Goal: Transaction & Acquisition: Purchase product/service

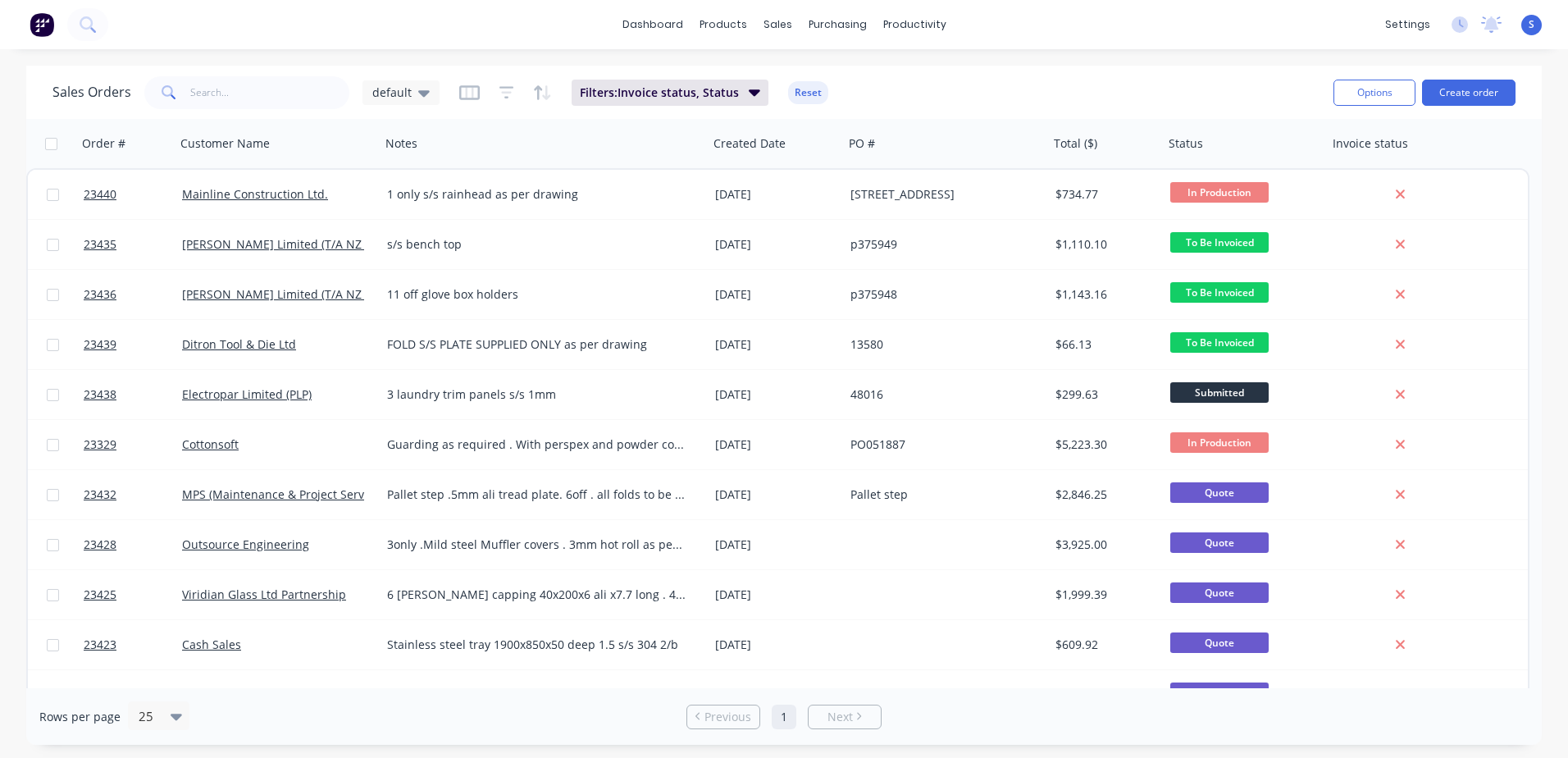
click at [1467, 90] on button "Create order" at bounding box center [1469, 93] width 93 height 26
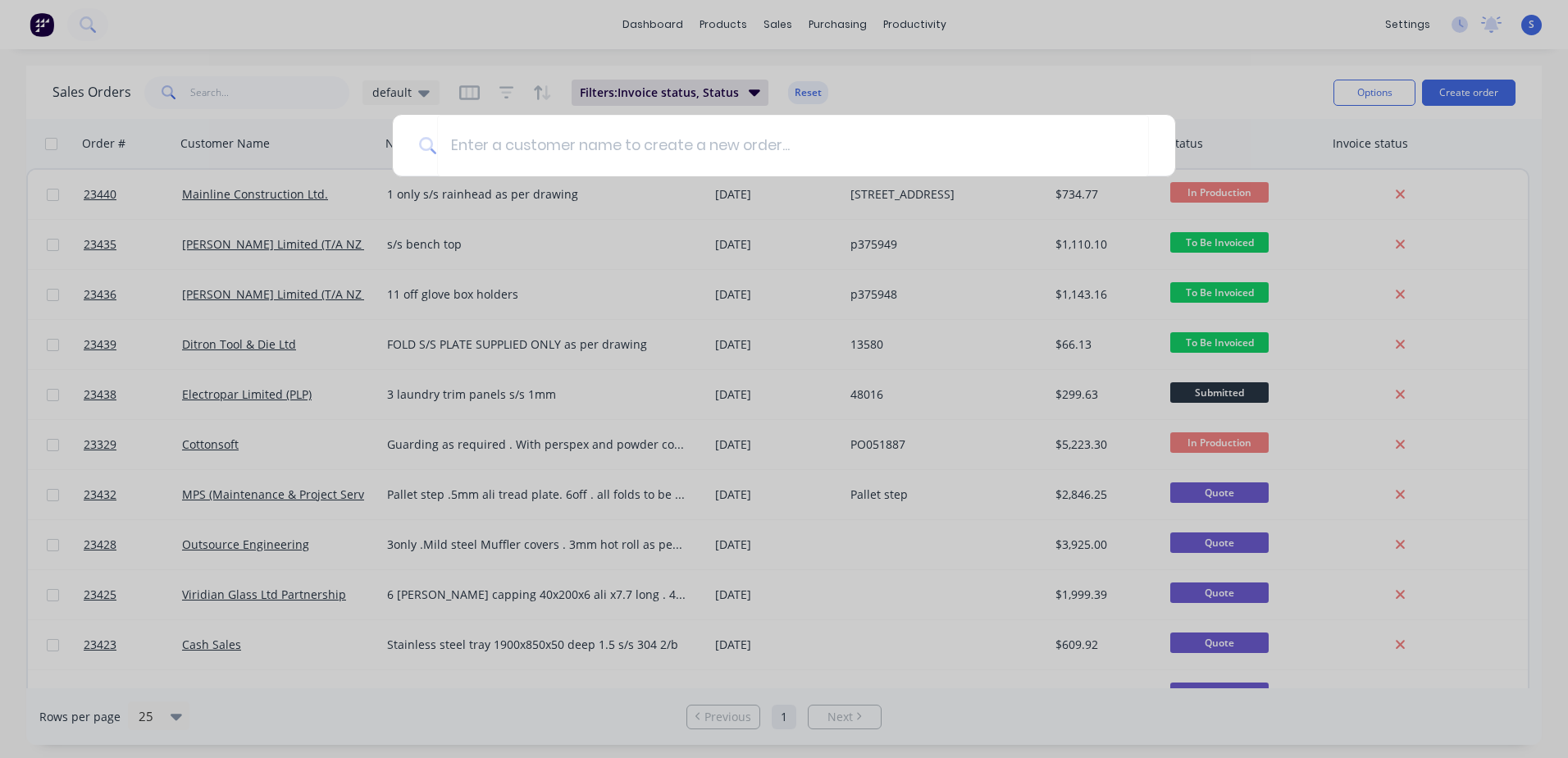
click at [453, 147] on input at bounding box center [792, 145] width 712 height 61
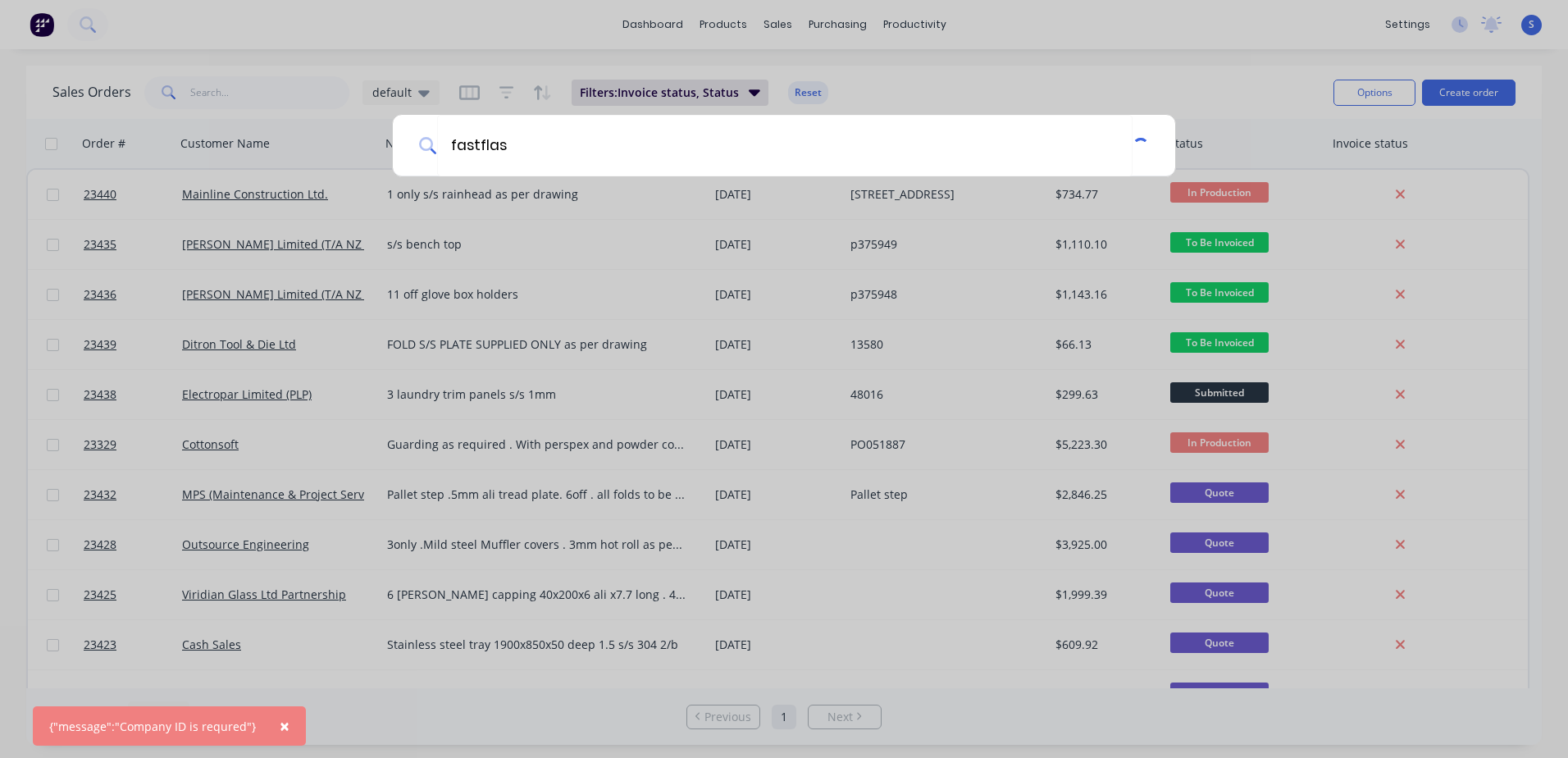
type input "fastflas"
click at [1099, 61] on div "fastflas" at bounding box center [784, 379] width 1568 height 758
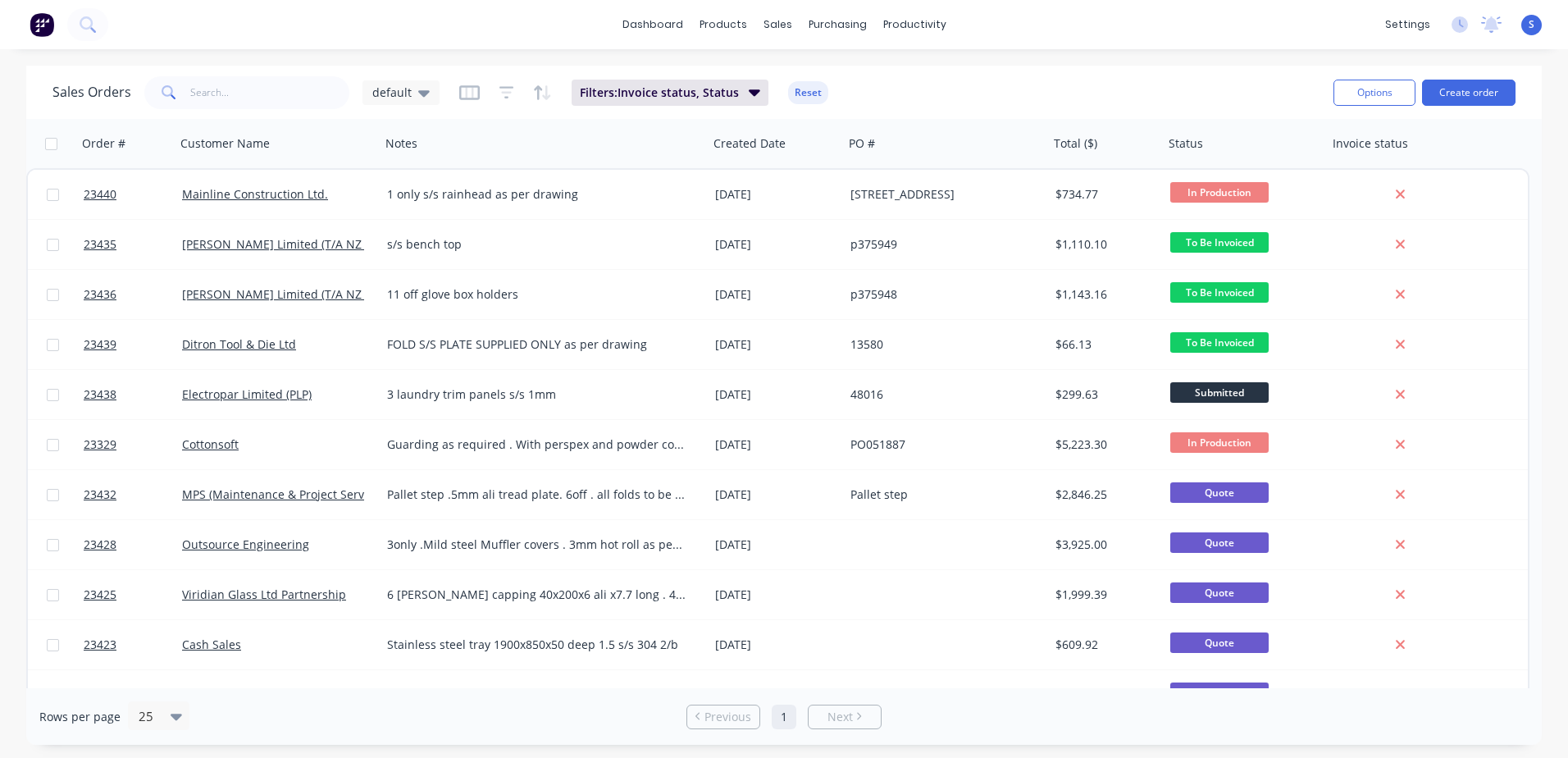
click at [1456, 90] on button "Create order" at bounding box center [1469, 93] width 93 height 26
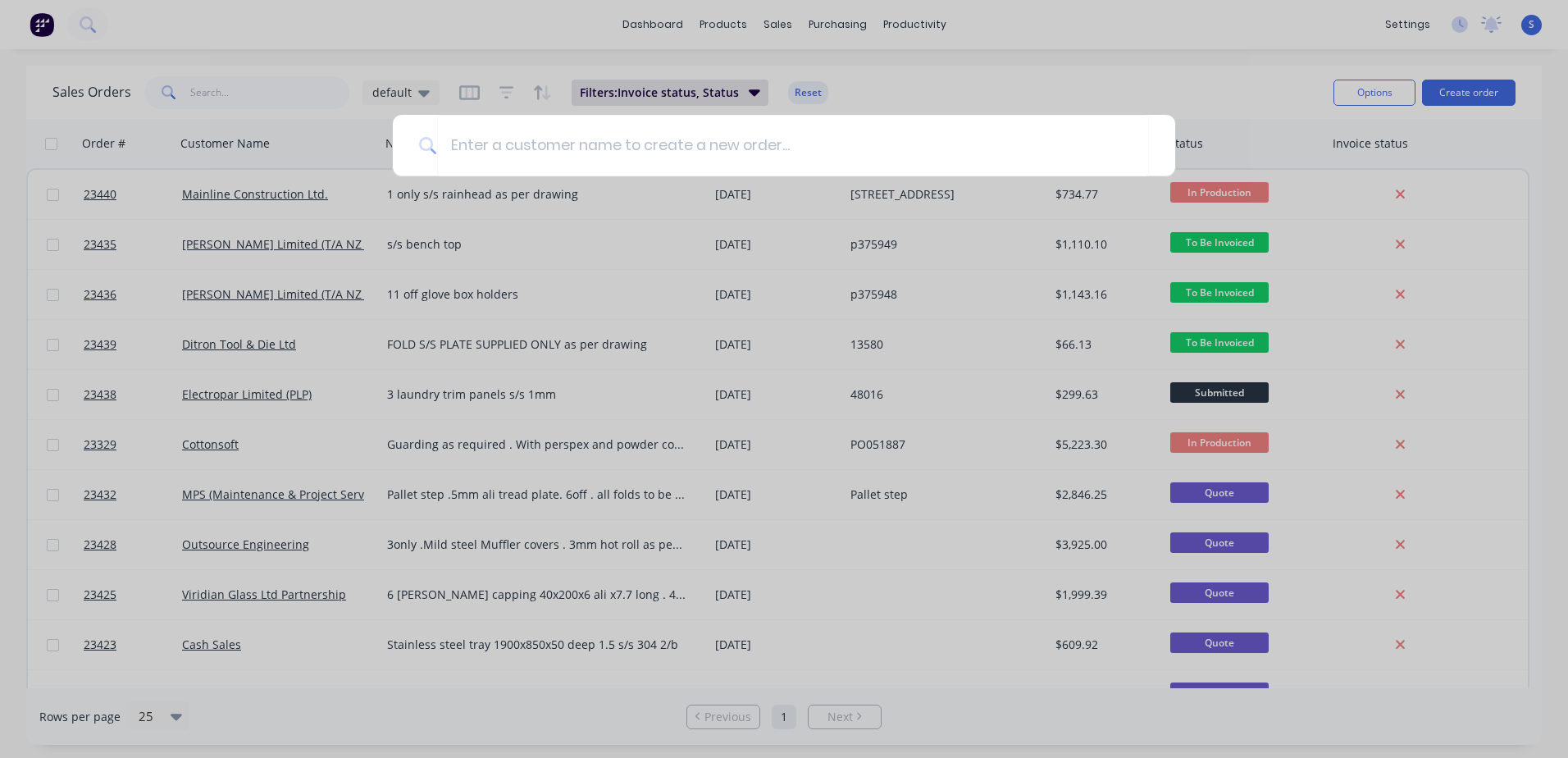
click at [454, 141] on input at bounding box center [792, 145] width 712 height 61
click at [544, 145] on input "fastflashing" at bounding box center [784, 145] width 695 height 61
type input "f"
click at [1294, 85] on div at bounding box center [784, 379] width 1568 height 758
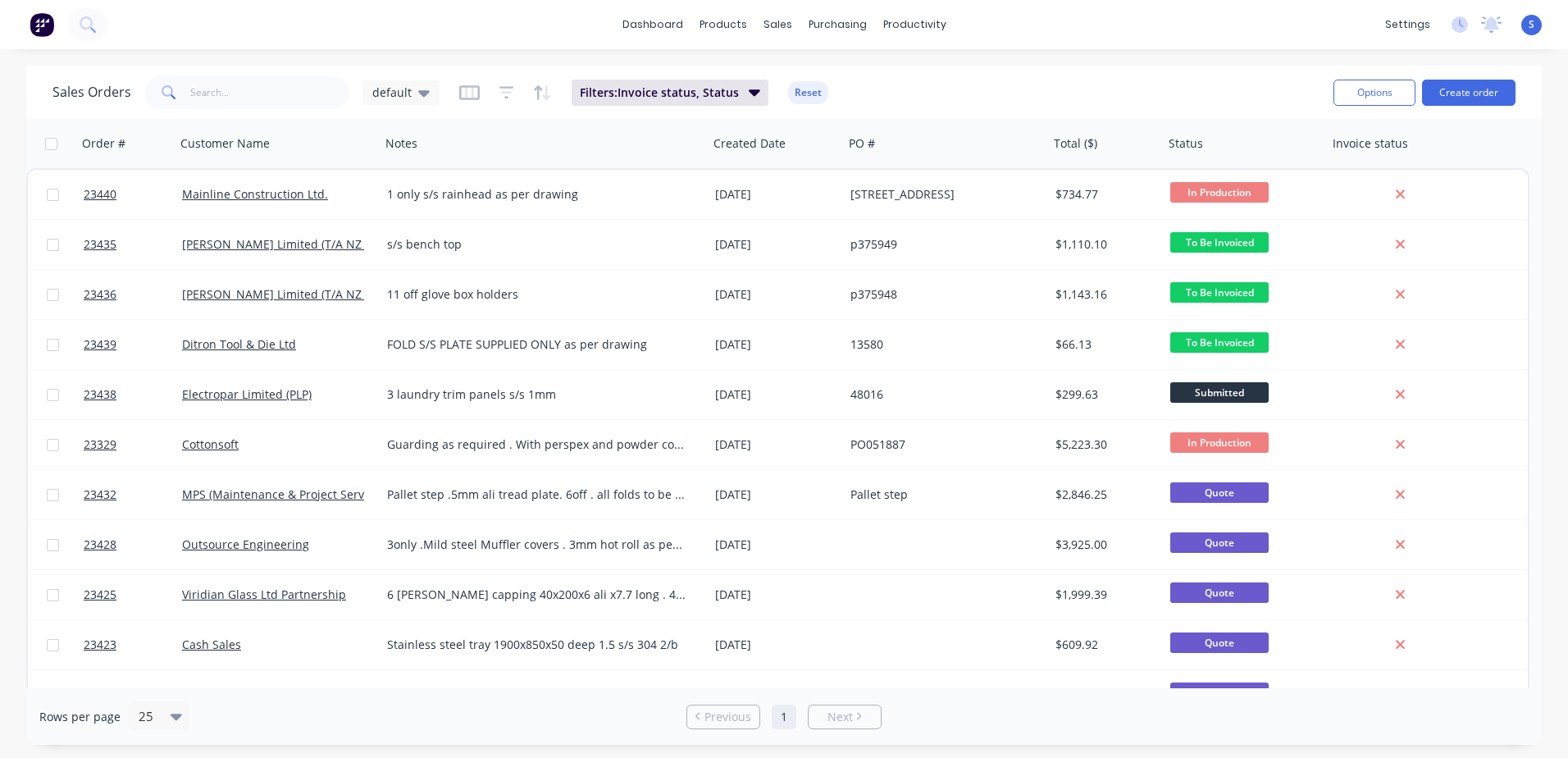
click at [1479, 86] on button "Create order" at bounding box center [1469, 93] width 93 height 26
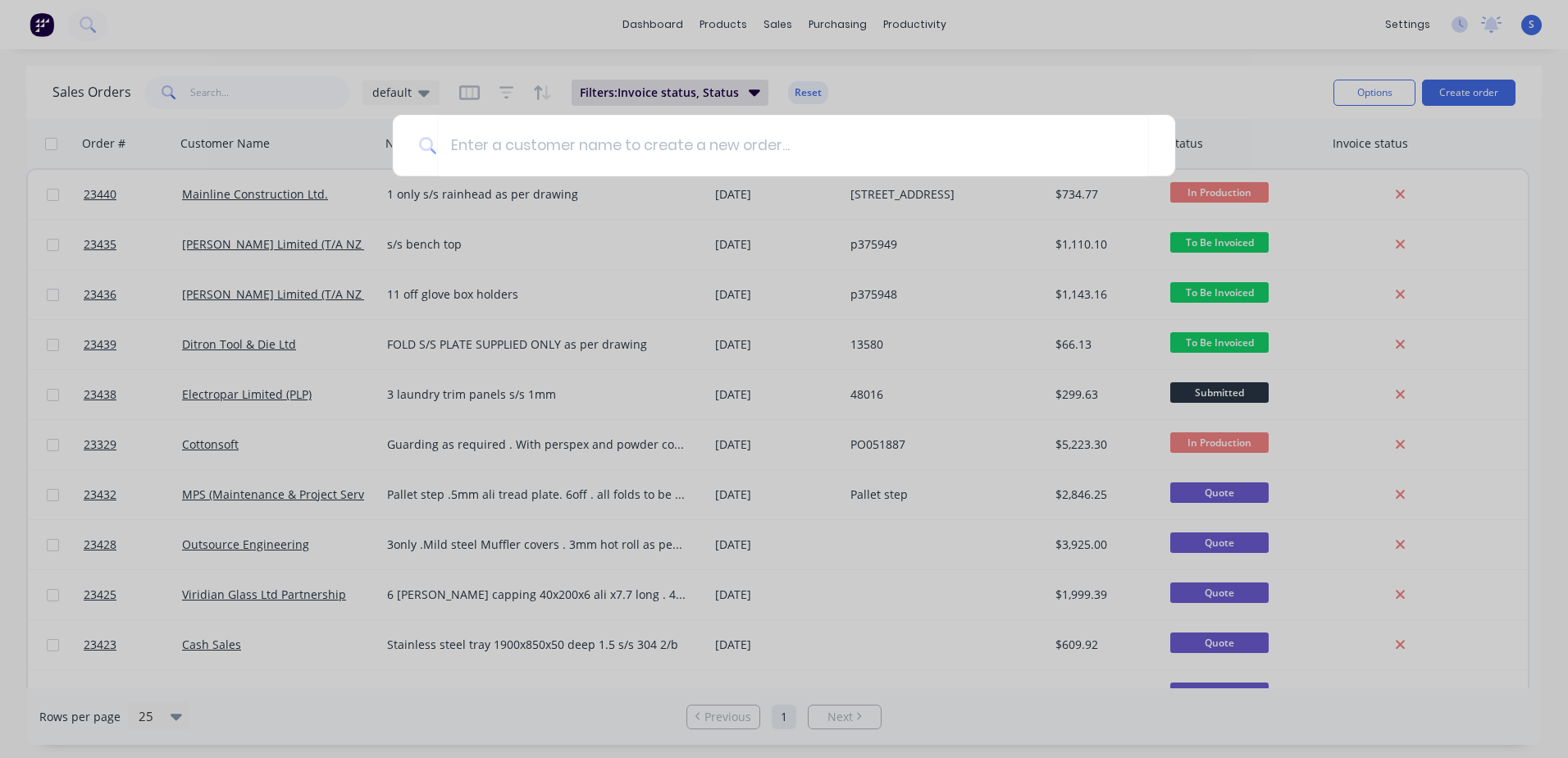
click at [456, 143] on input at bounding box center [792, 145] width 712 height 61
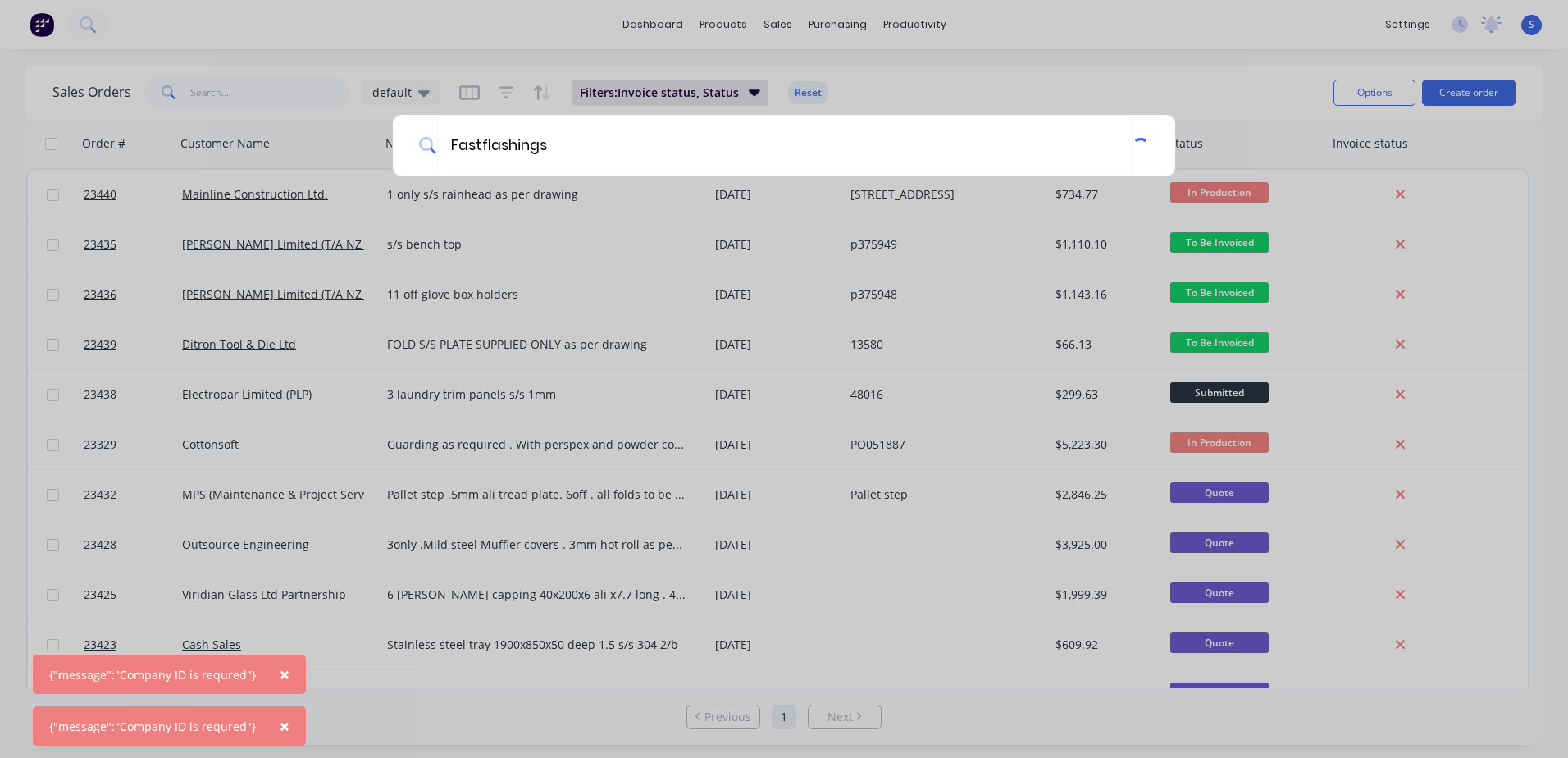
type input "Fastflashings"
click at [280, 676] on span "×" at bounding box center [285, 674] width 10 height 23
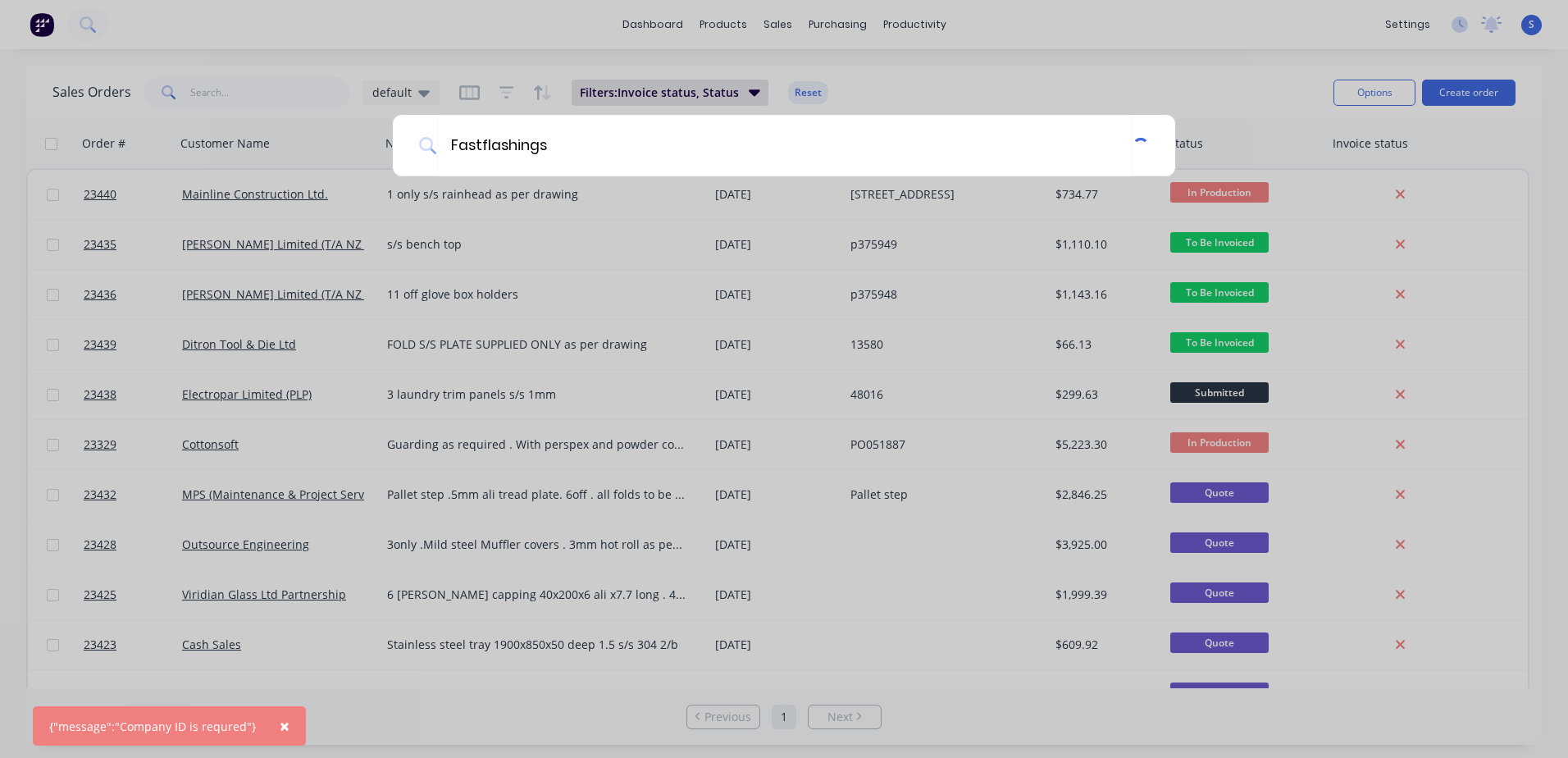
click at [280, 727] on span "×" at bounding box center [285, 726] width 10 height 23
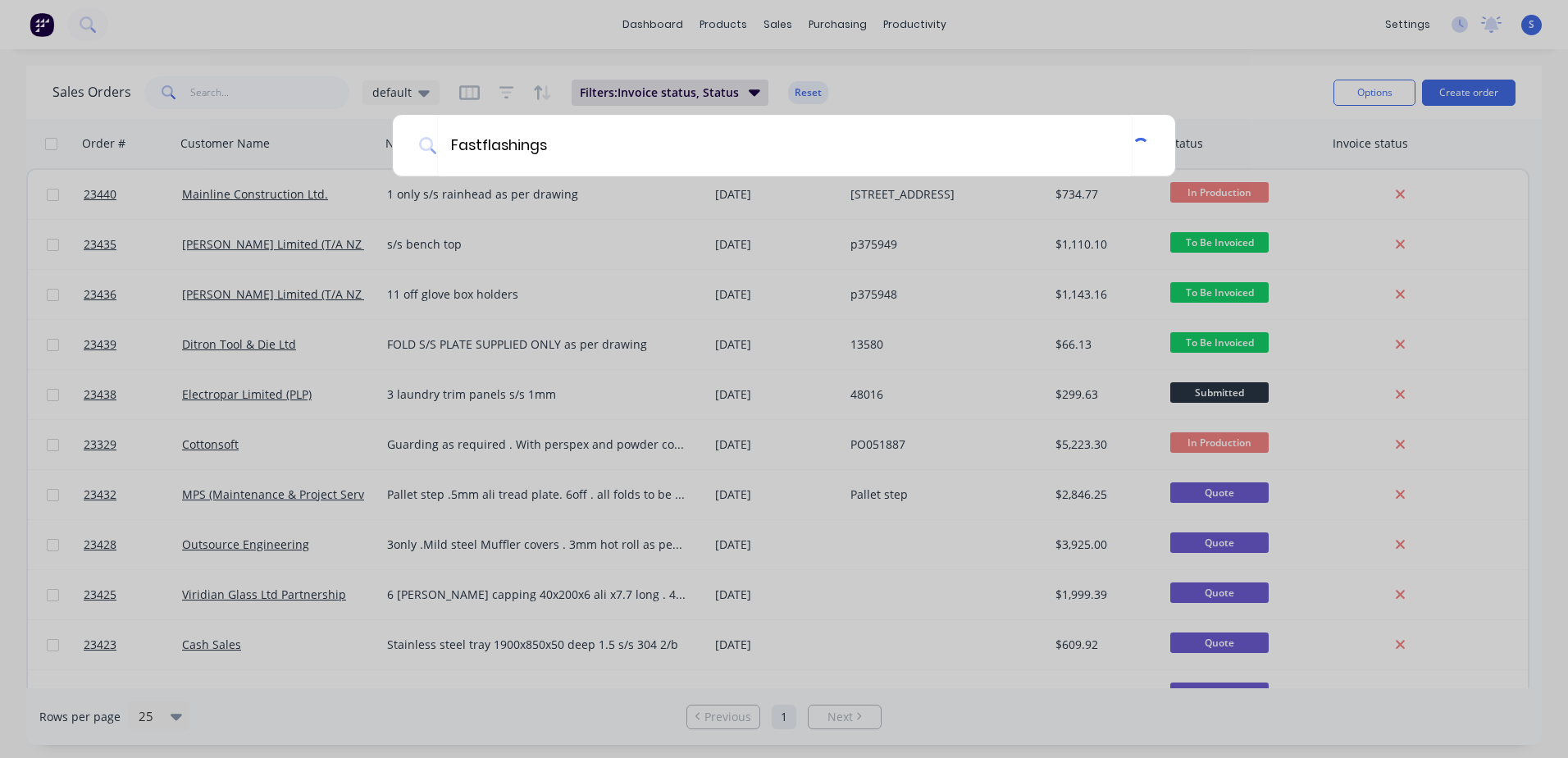
click at [1179, 36] on div "Fastflashings" at bounding box center [784, 379] width 1568 height 758
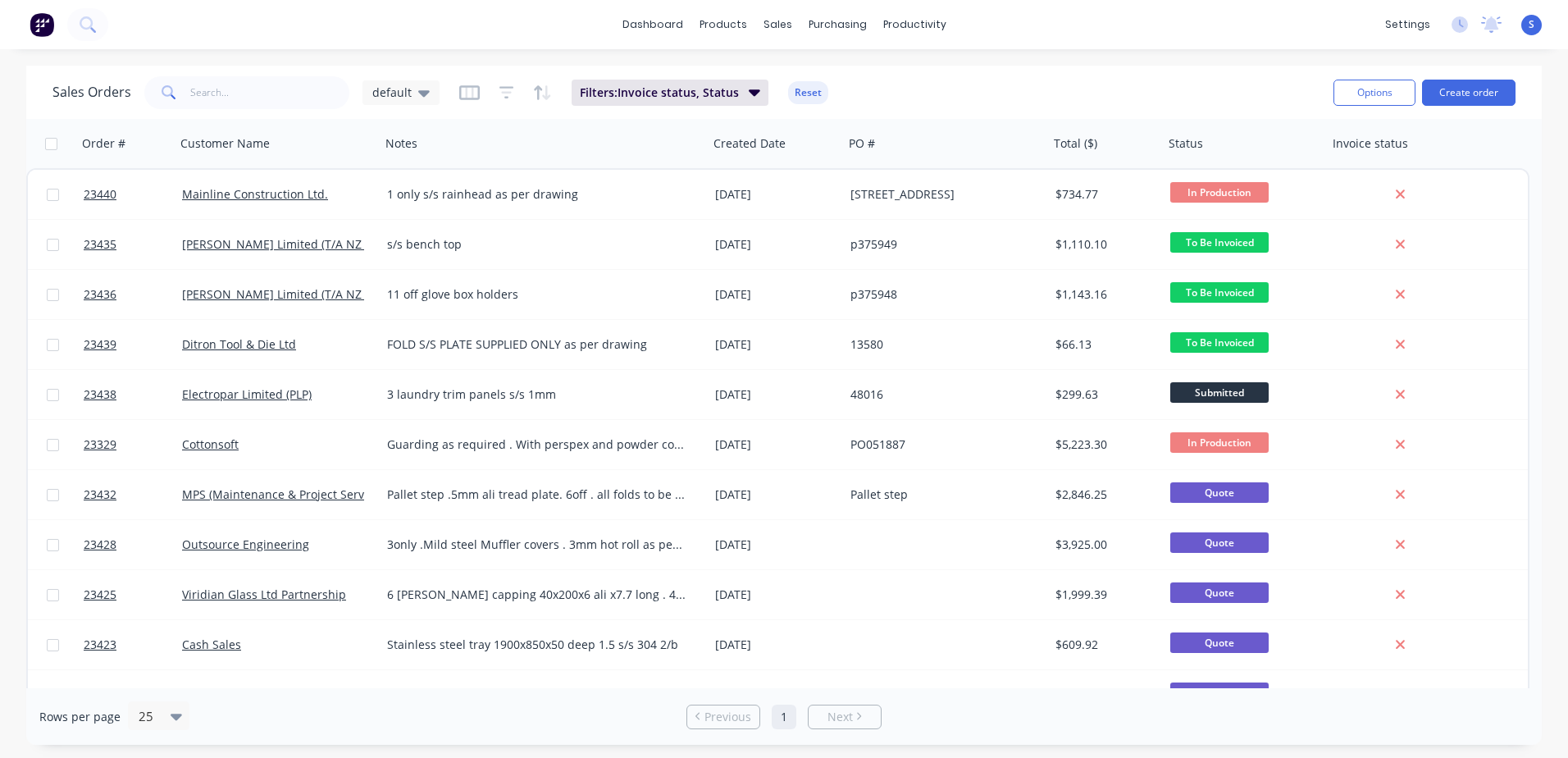
click at [1459, 92] on button "Create order" at bounding box center [1469, 93] width 93 height 26
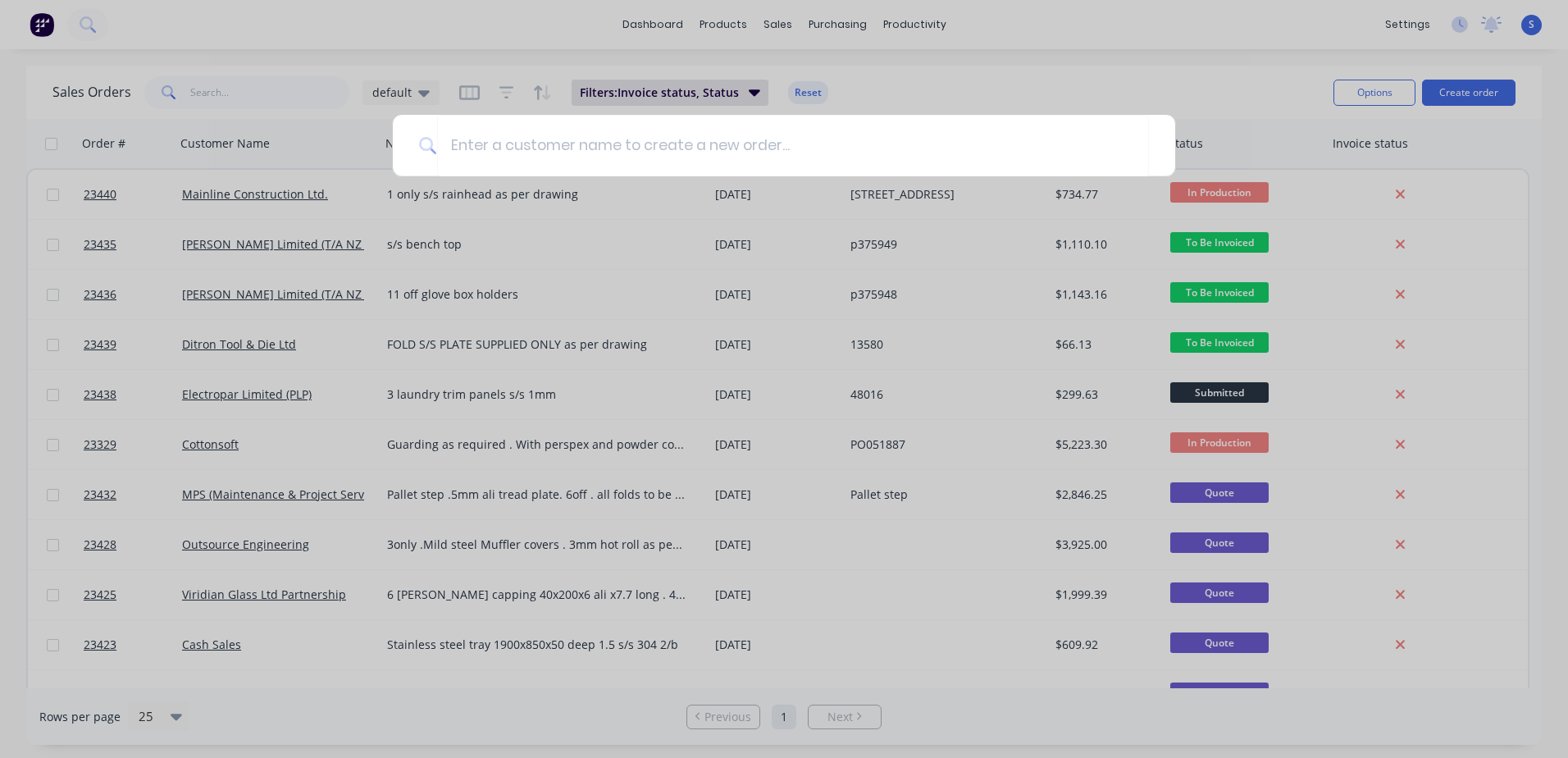
click at [639, 147] on input at bounding box center [792, 145] width 712 height 61
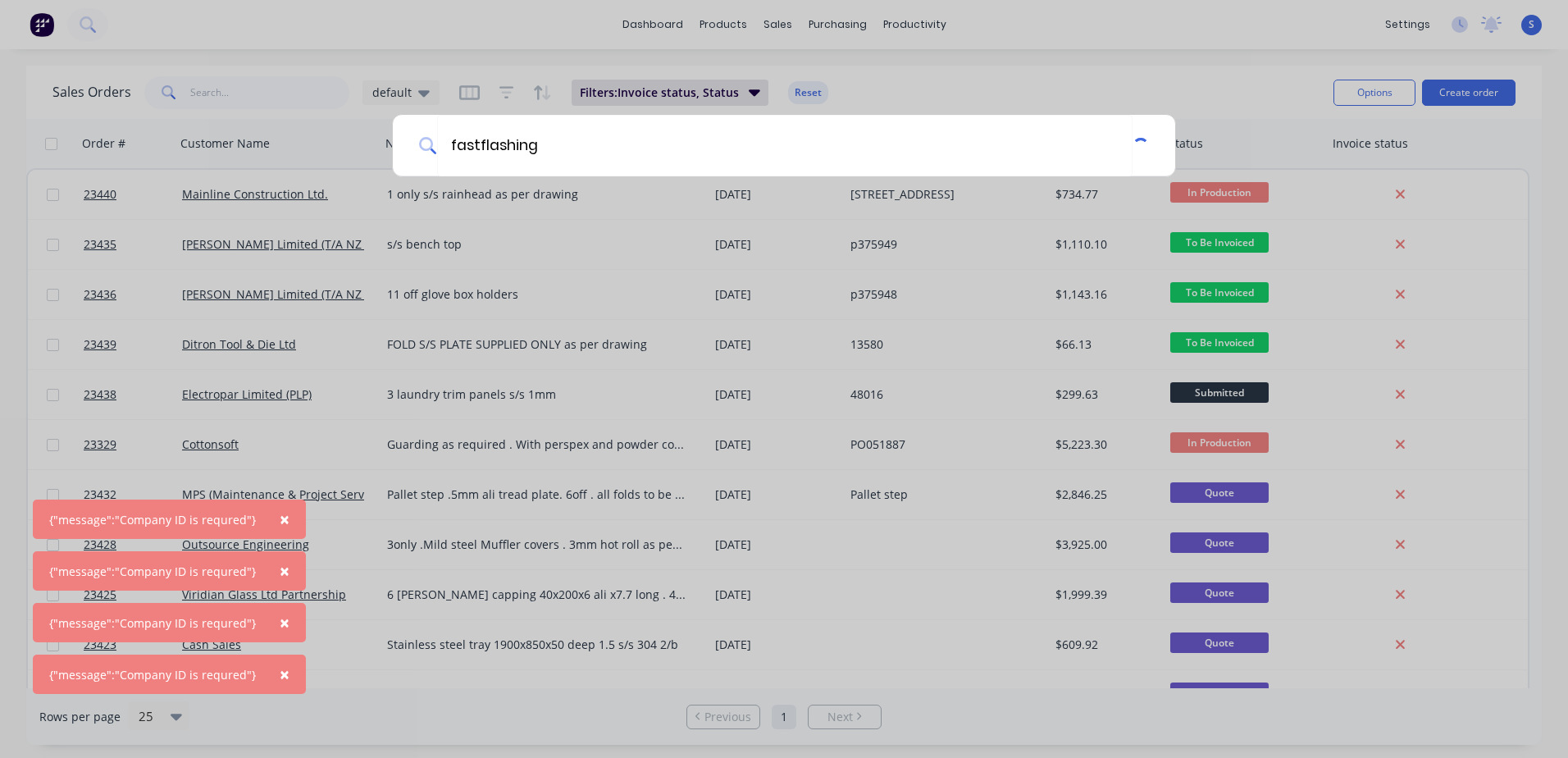
type input "fastflashings"
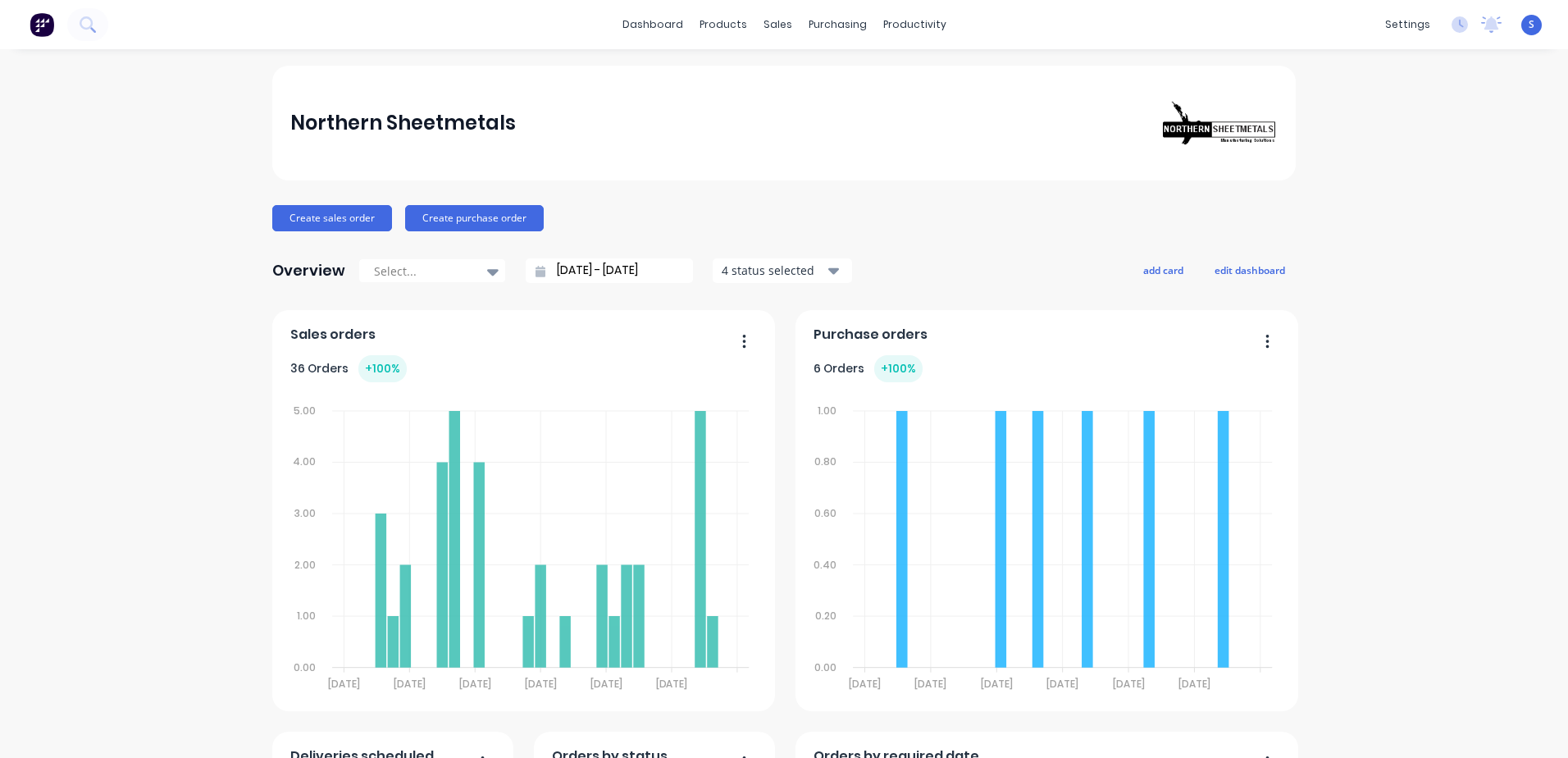
click at [456, 221] on button "Create purchase order" at bounding box center [473, 218] width 138 height 26
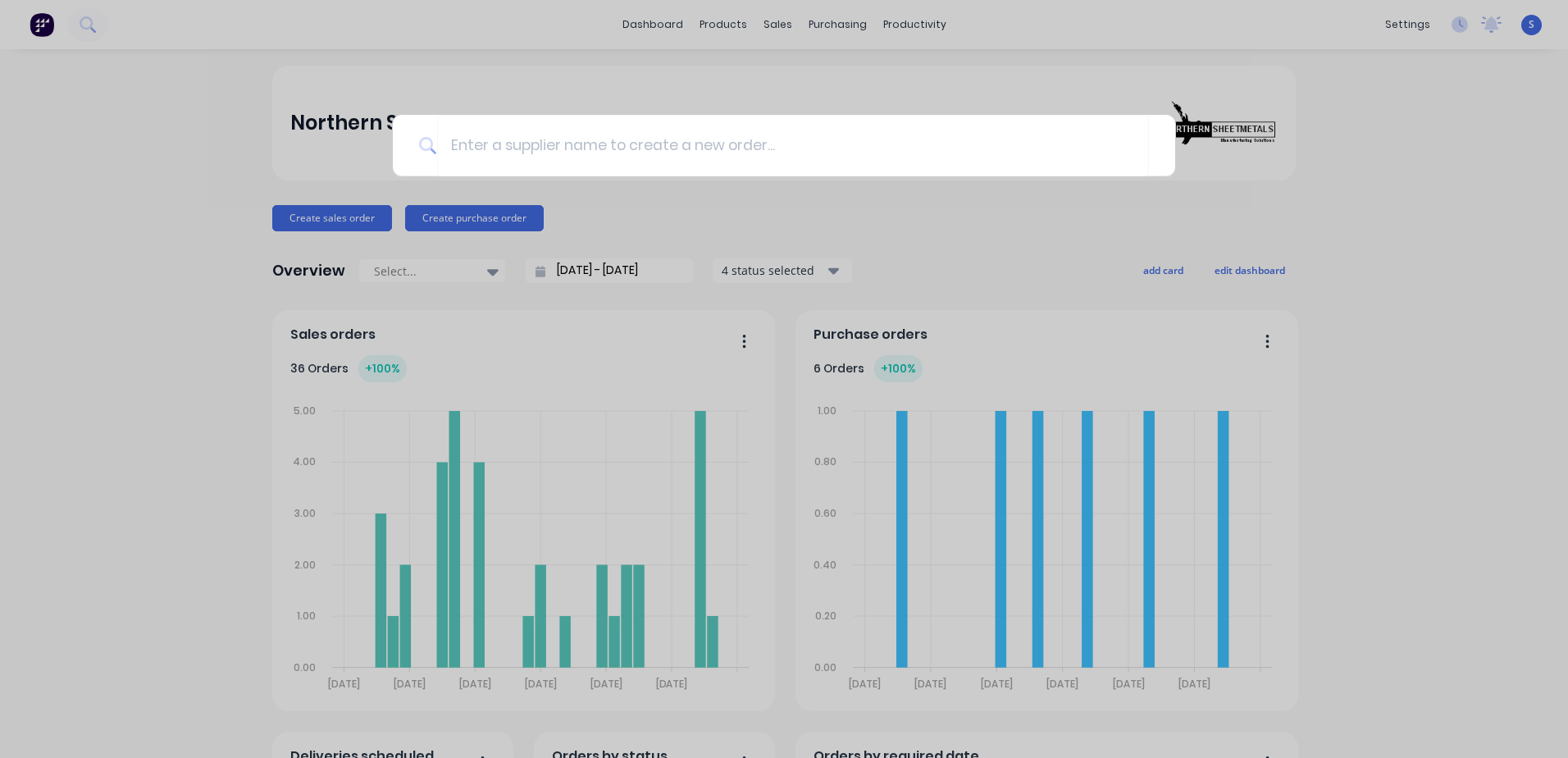
click at [1013, 51] on div at bounding box center [784, 379] width 1568 height 758
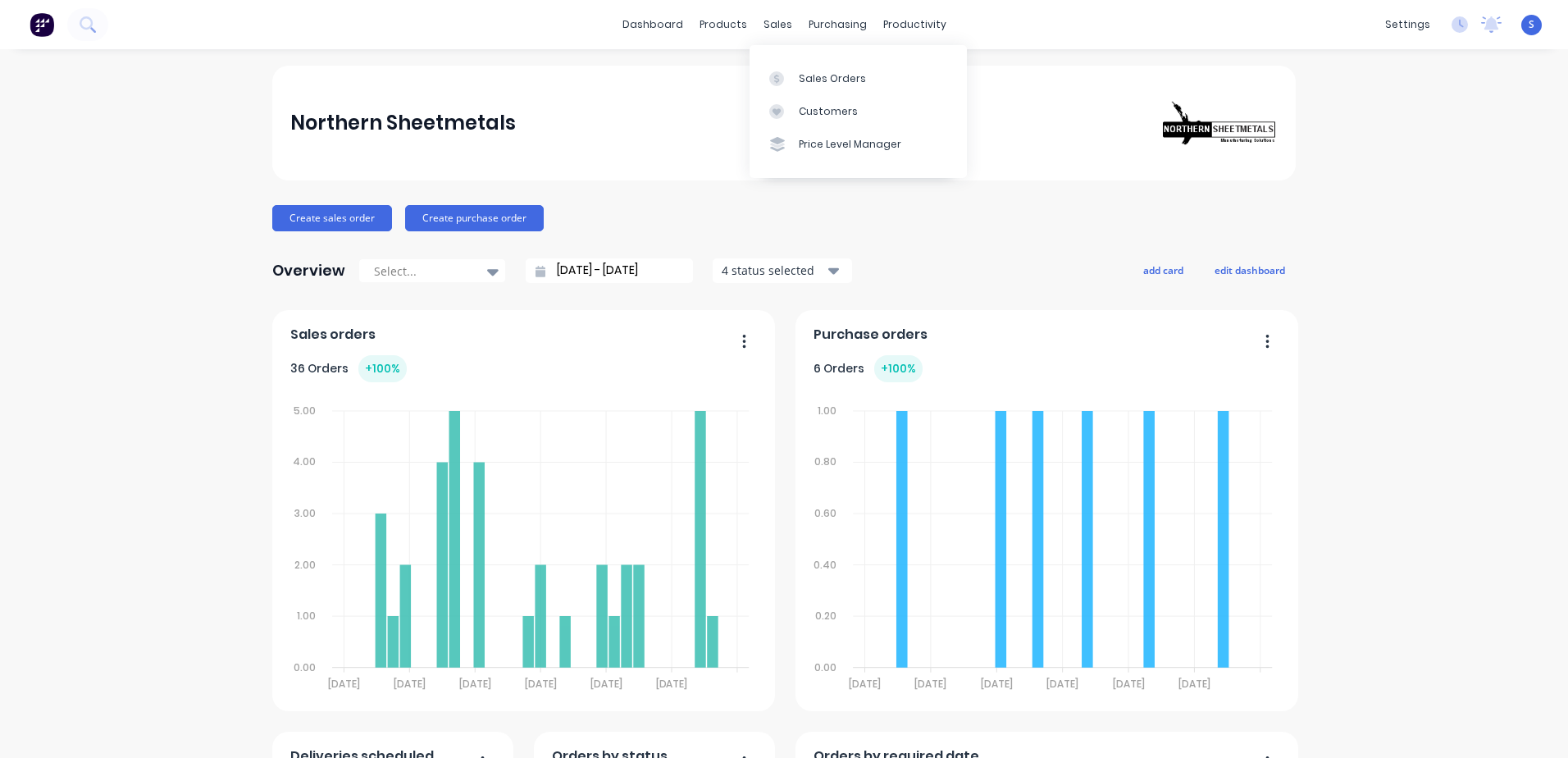
click at [795, 77] on link "Sales Orders" at bounding box center [858, 77] width 217 height 33
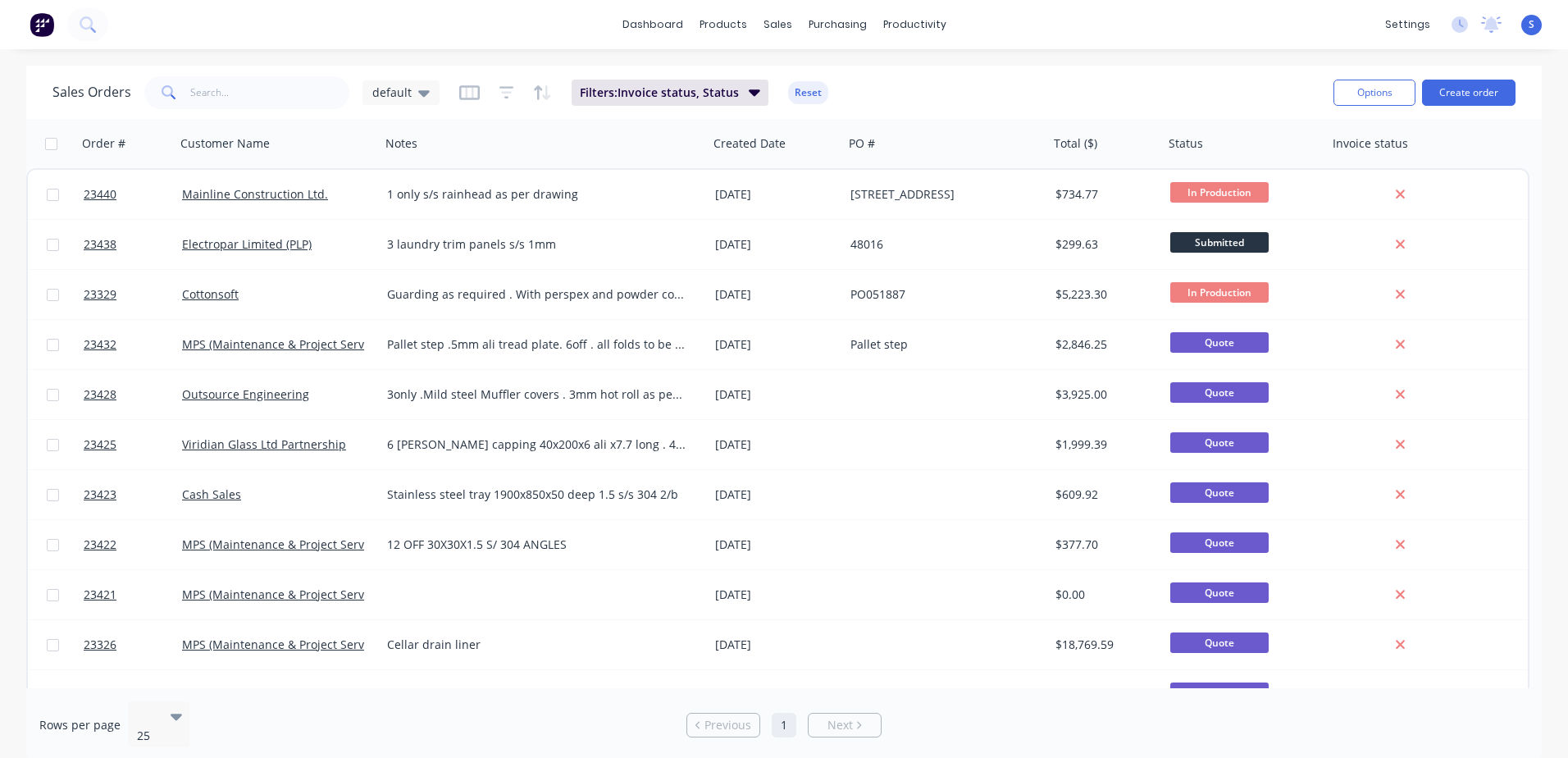
click at [1479, 93] on button "Create order" at bounding box center [1469, 93] width 93 height 26
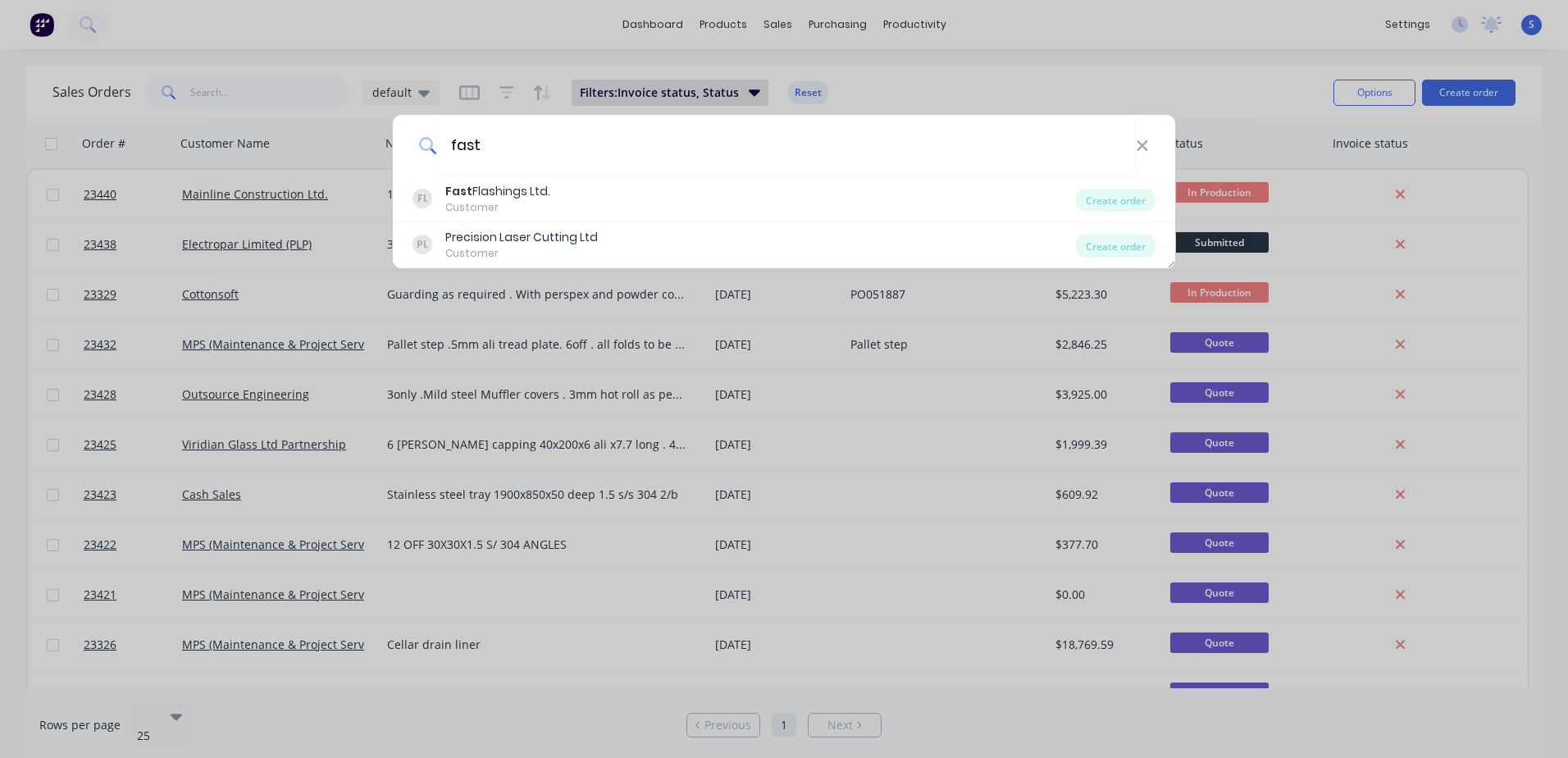
type input "fast"
click at [486, 196] on div "Fast Flashings Ltd." at bounding box center [498, 191] width 105 height 17
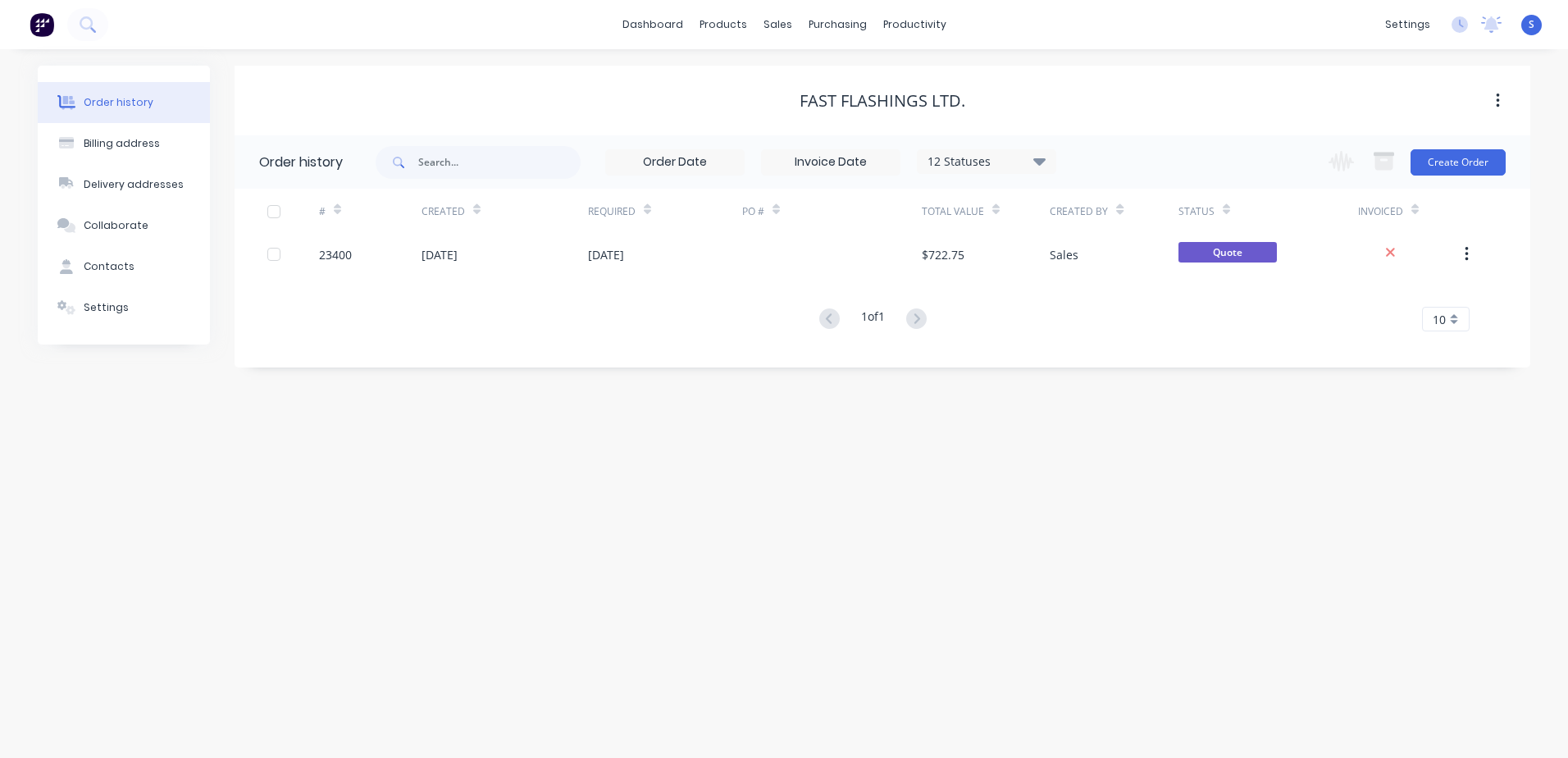
click at [1431, 155] on button "Create Order" at bounding box center [1458, 162] width 95 height 26
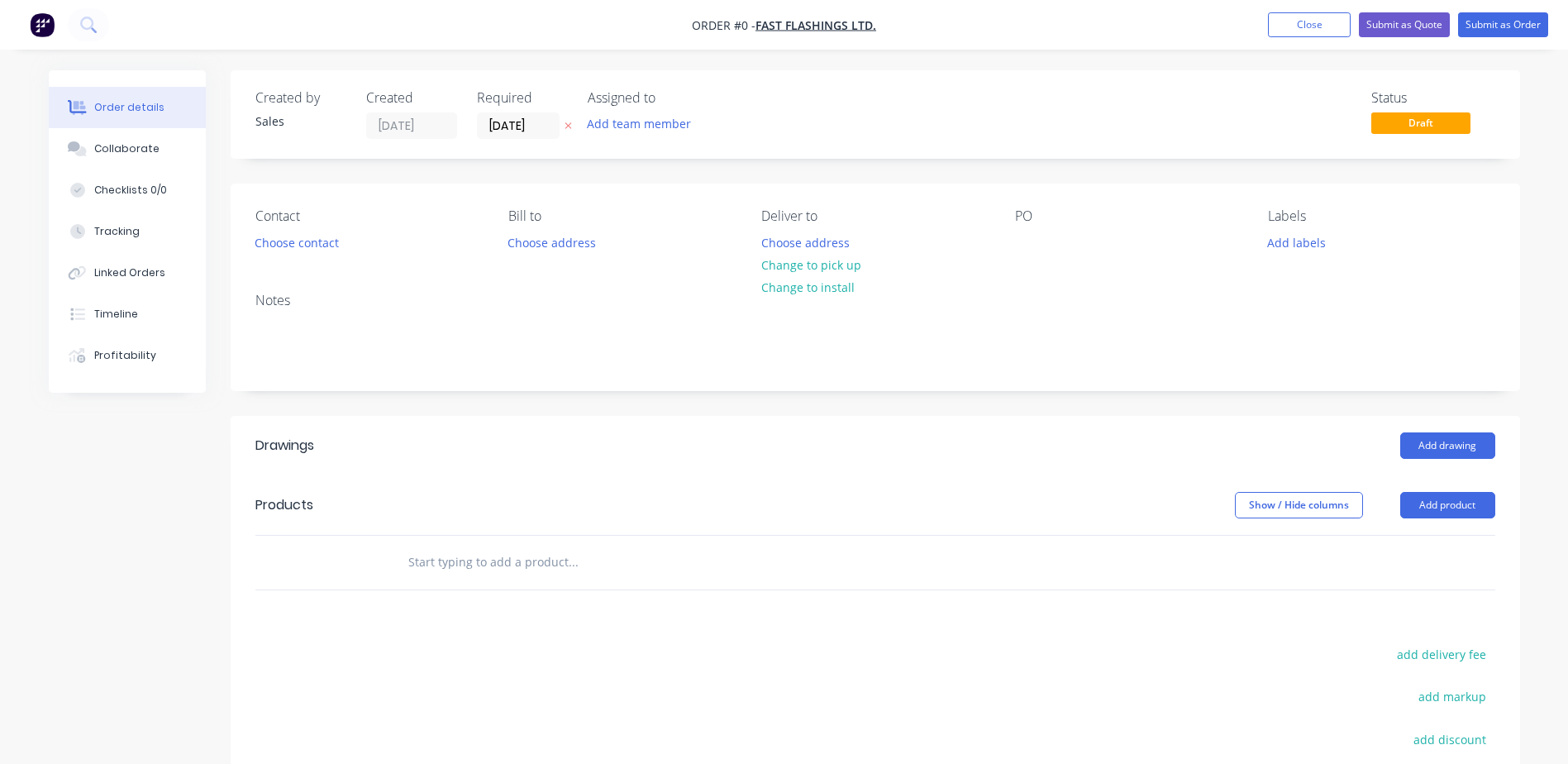
click at [317, 243] on button "Choose contact" at bounding box center [296, 242] width 102 height 22
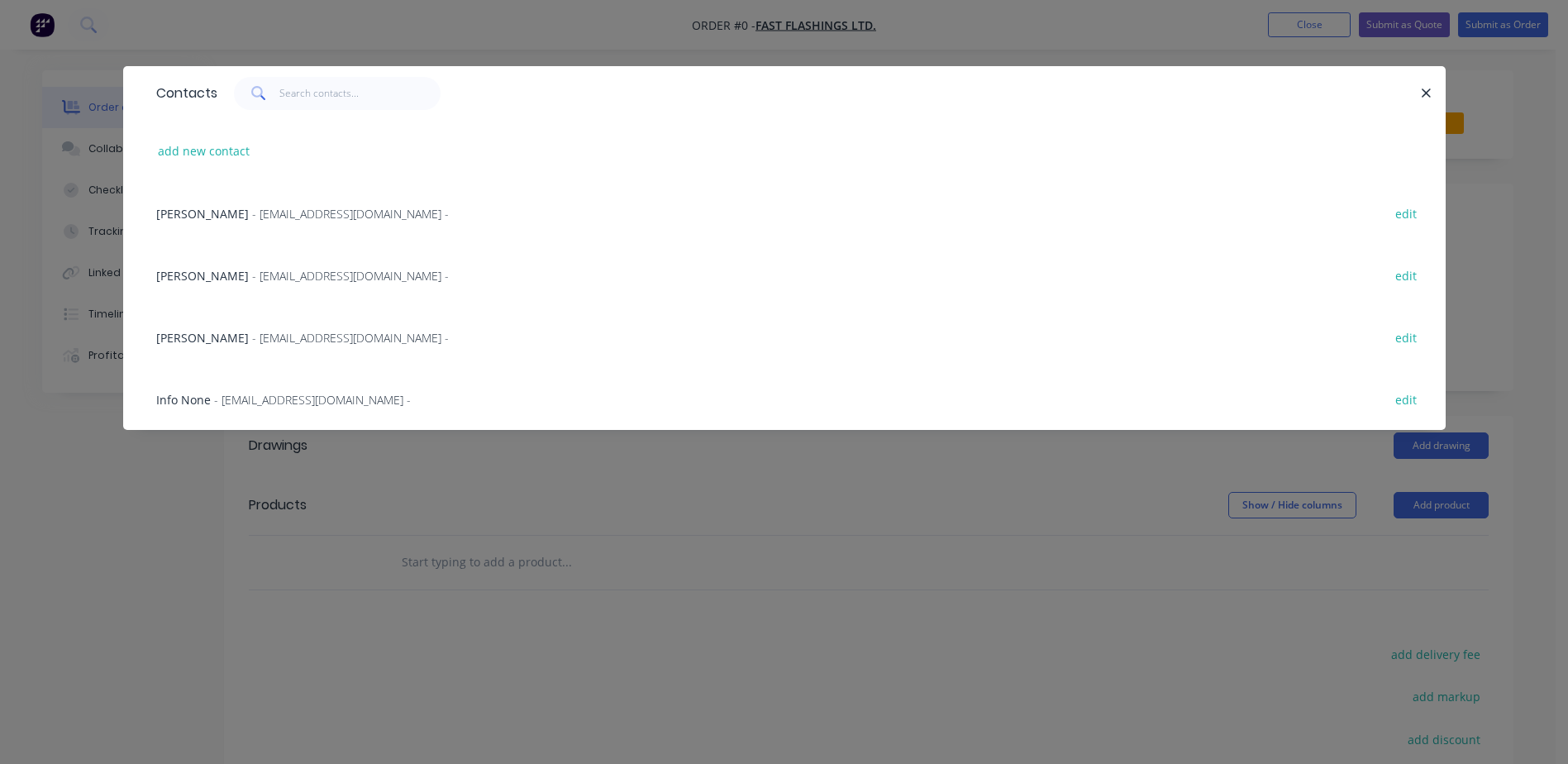
click at [221, 335] on span "Glenn Dyball" at bounding box center [203, 338] width 92 height 15
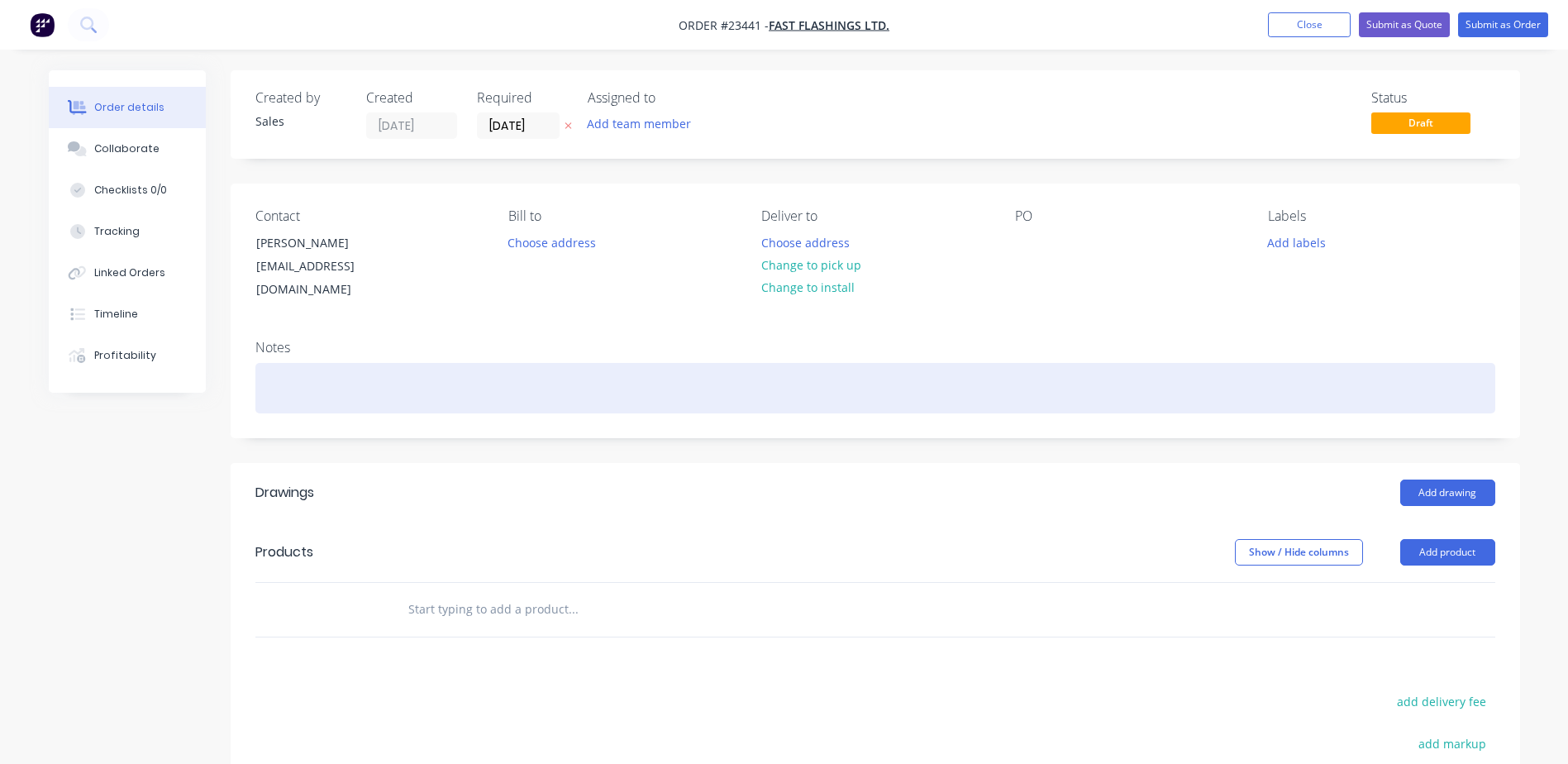
click at [296, 365] on div at bounding box center [875, 388] width 1240 height 50
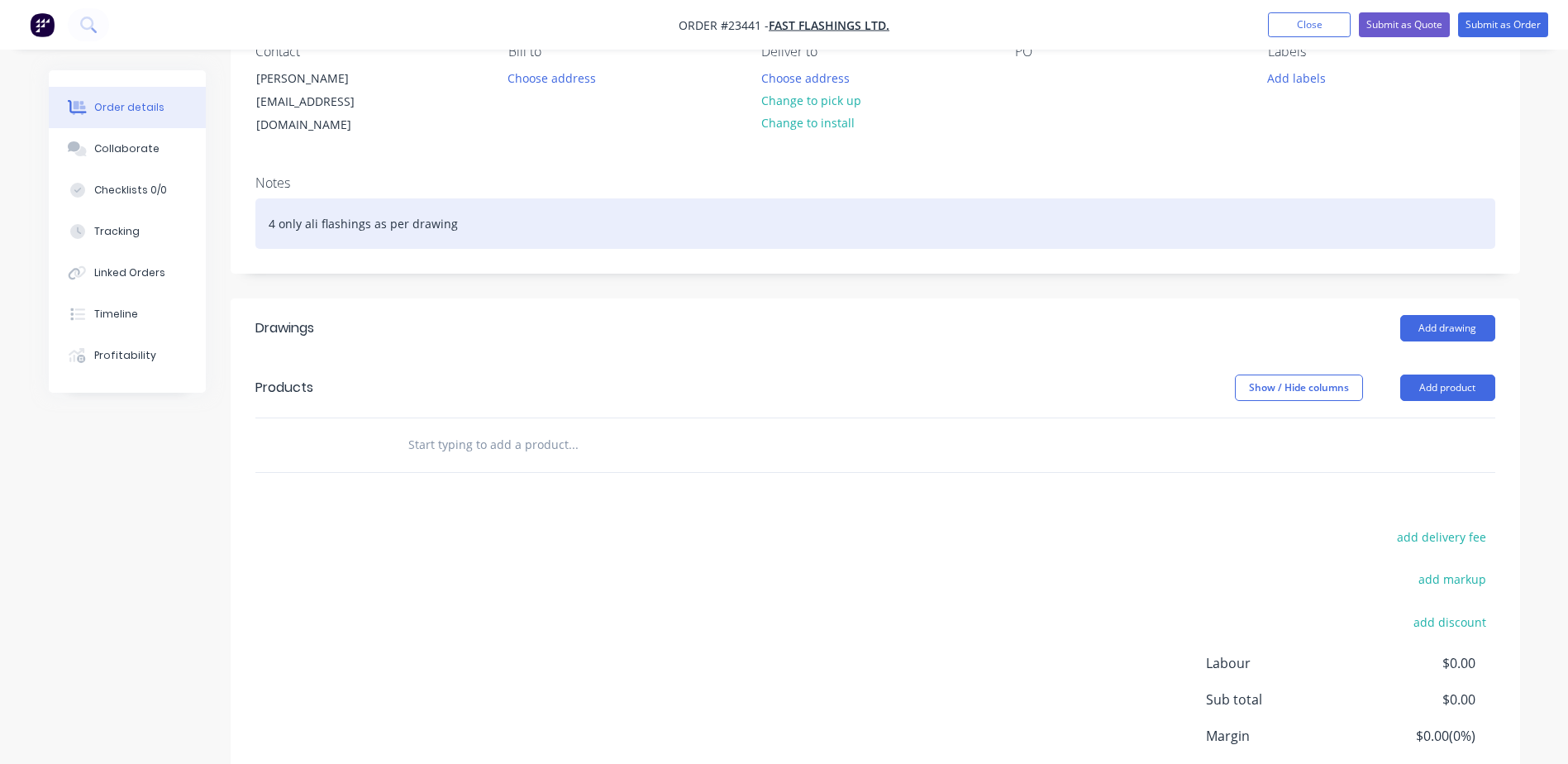
scroll to position [166, 0]
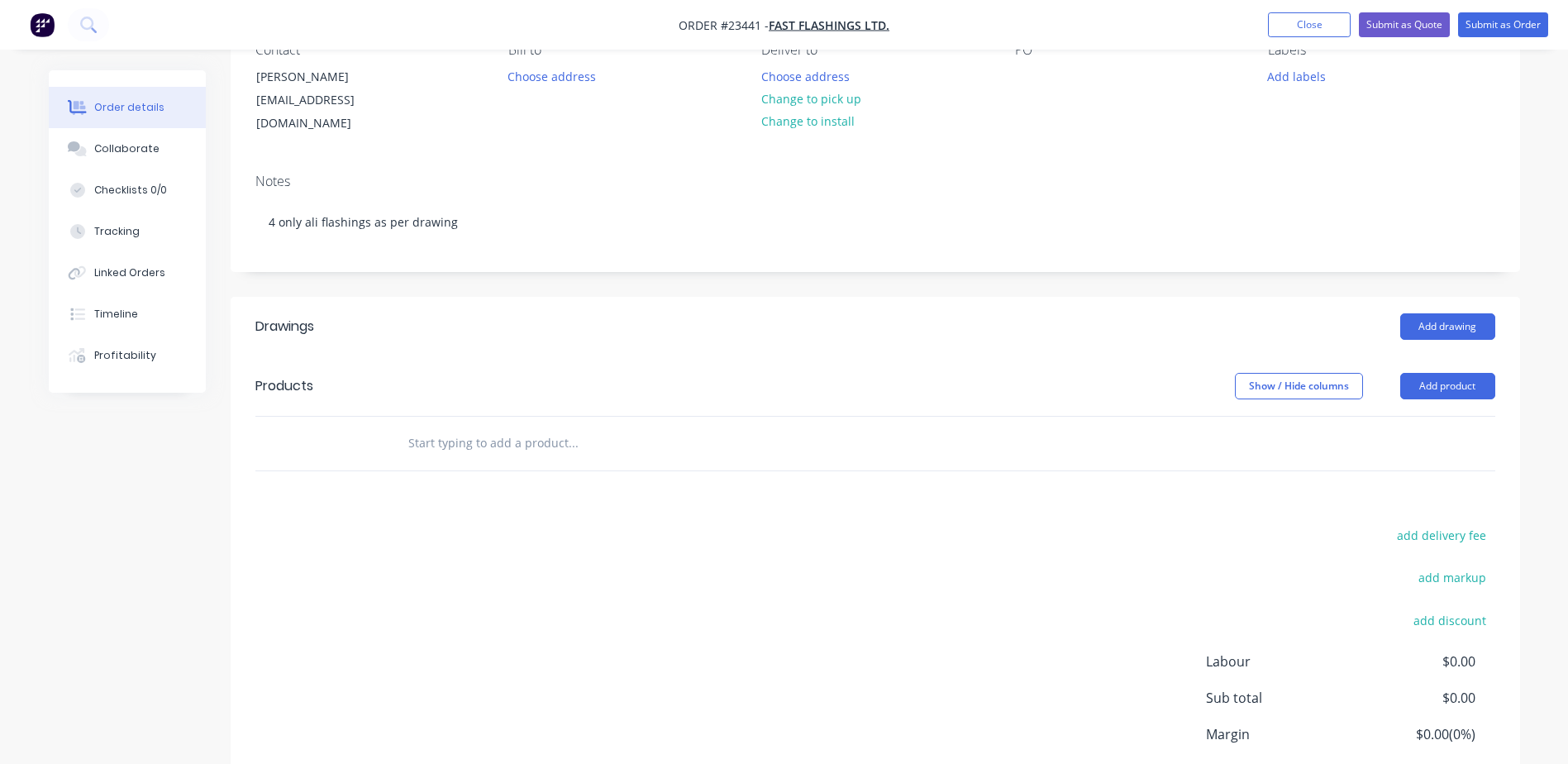
click at [1439, 373] on button "Add product" at bounding box center [1447, 386] width 95 height 27
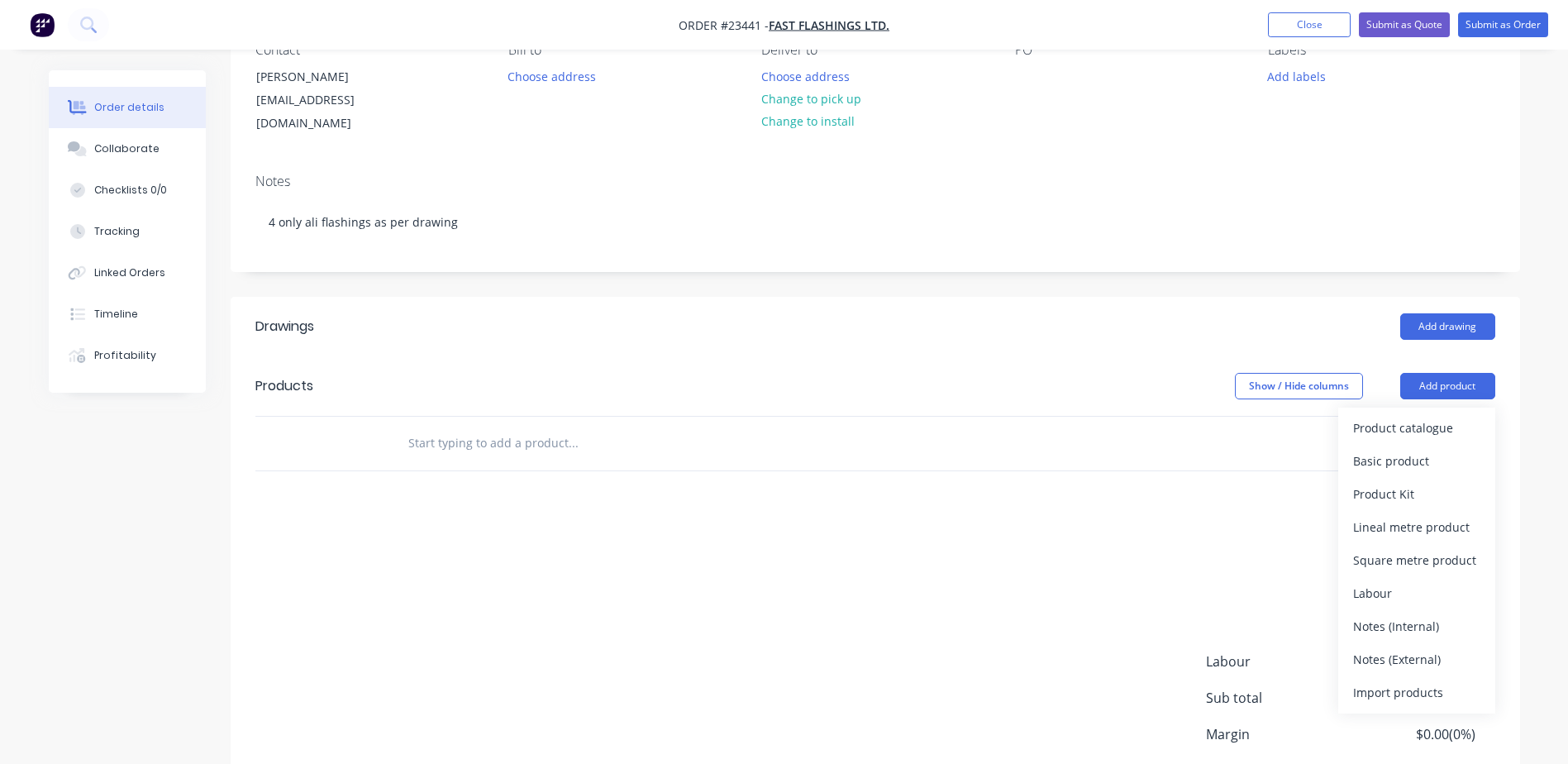
click at [1426, 416] on div "Product catalogue" at bounding box center [1417, 428] width 127 height 24
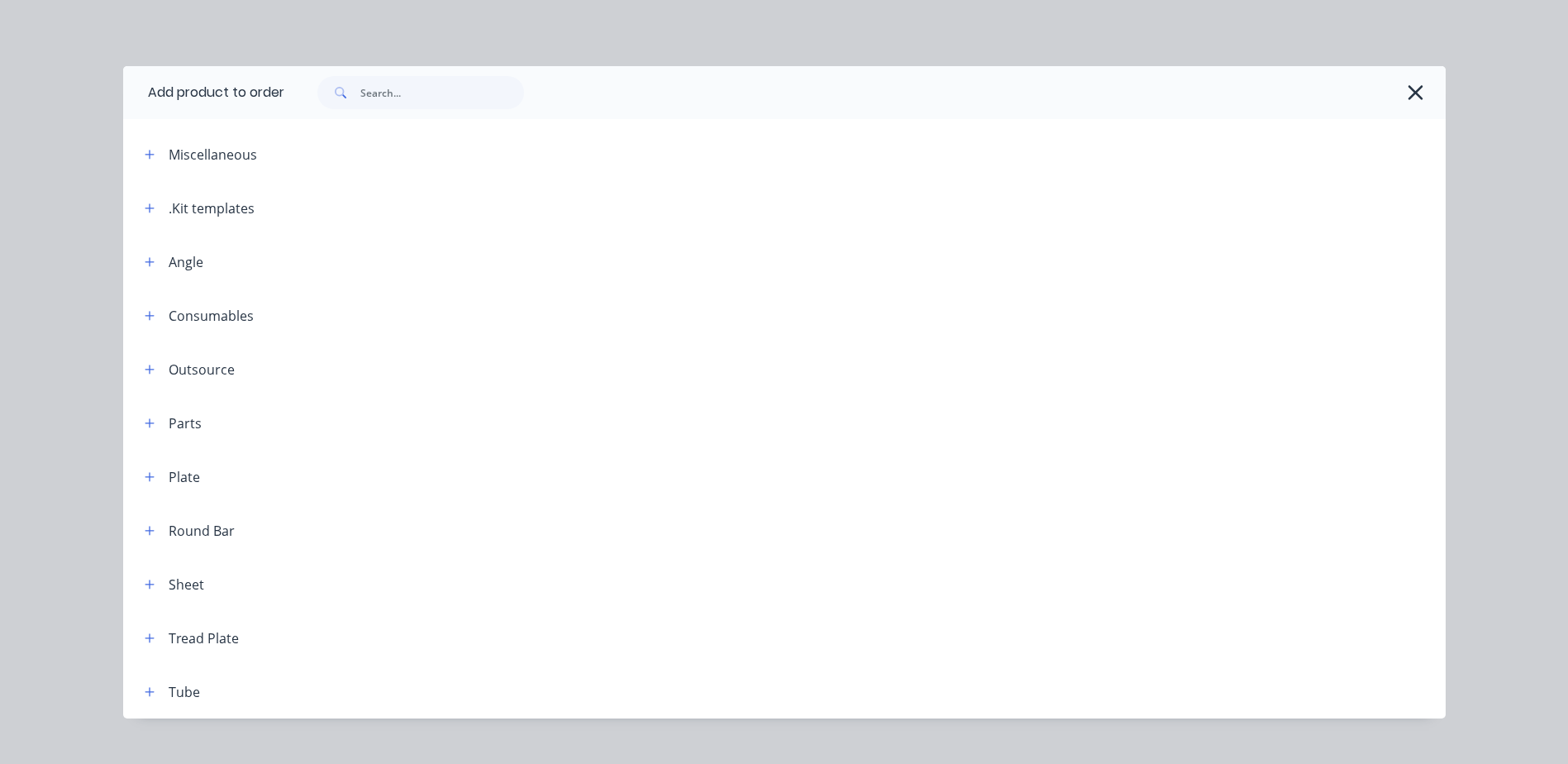
click at [145, 206] on icon "button" at bounding box center [150, 209] width 10 height 12
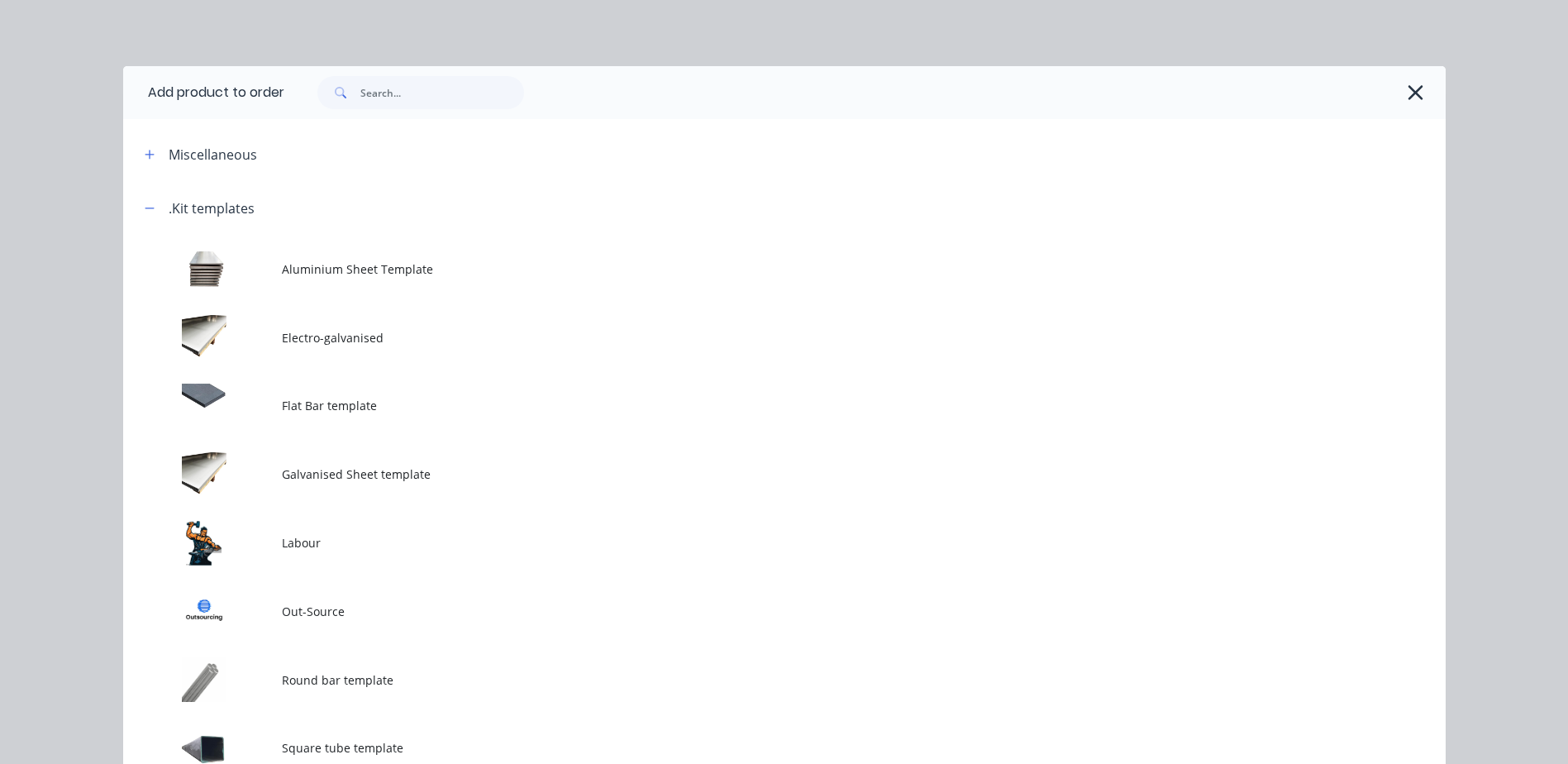
click at [224, 539] on td at bounding box center [203, 542] width 159 height 68
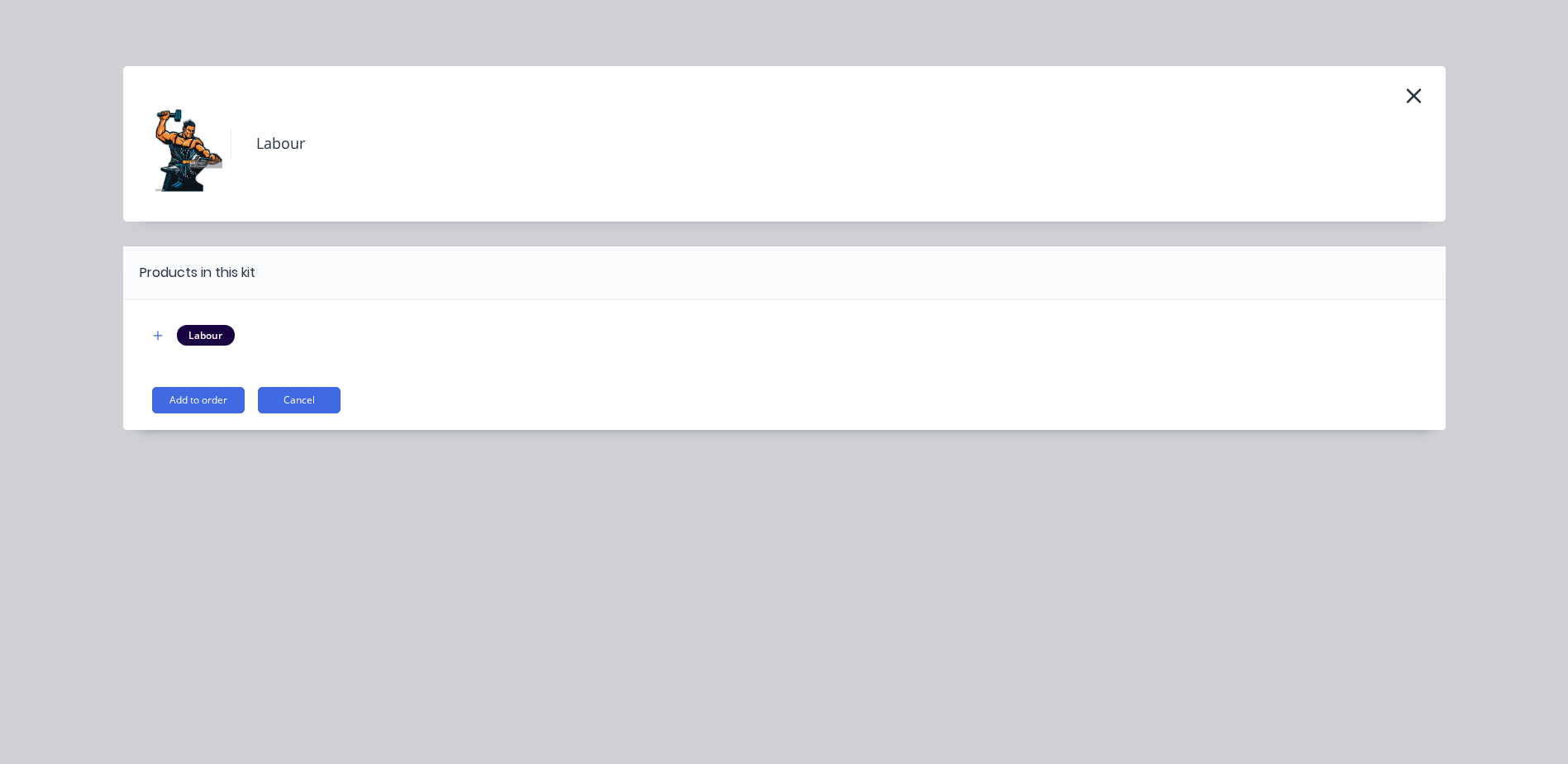
click at [201, 398] on button "Add to order" at bounding box center [198, 400] width 92 height 27
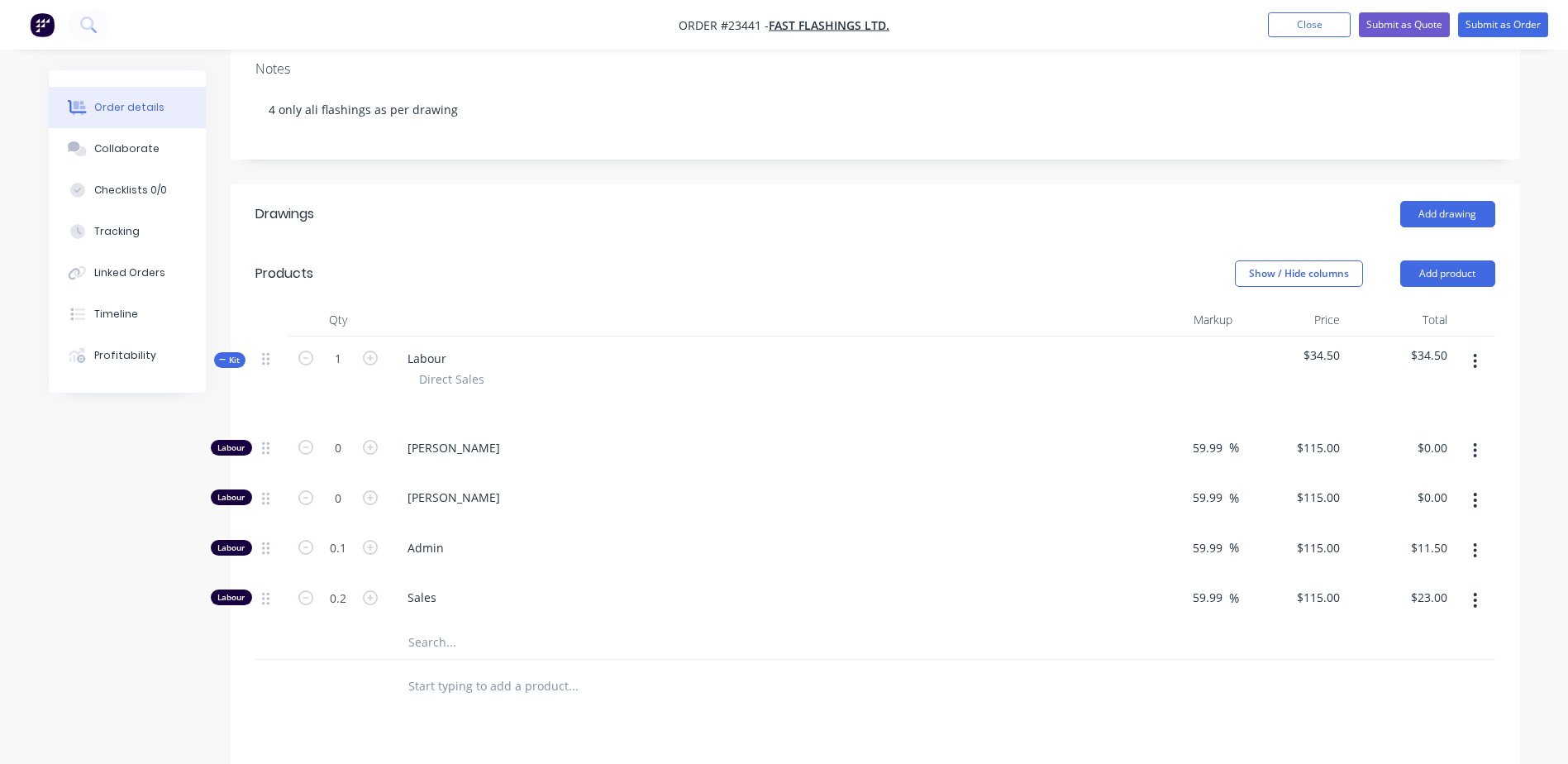
scroll to position [300, 0]
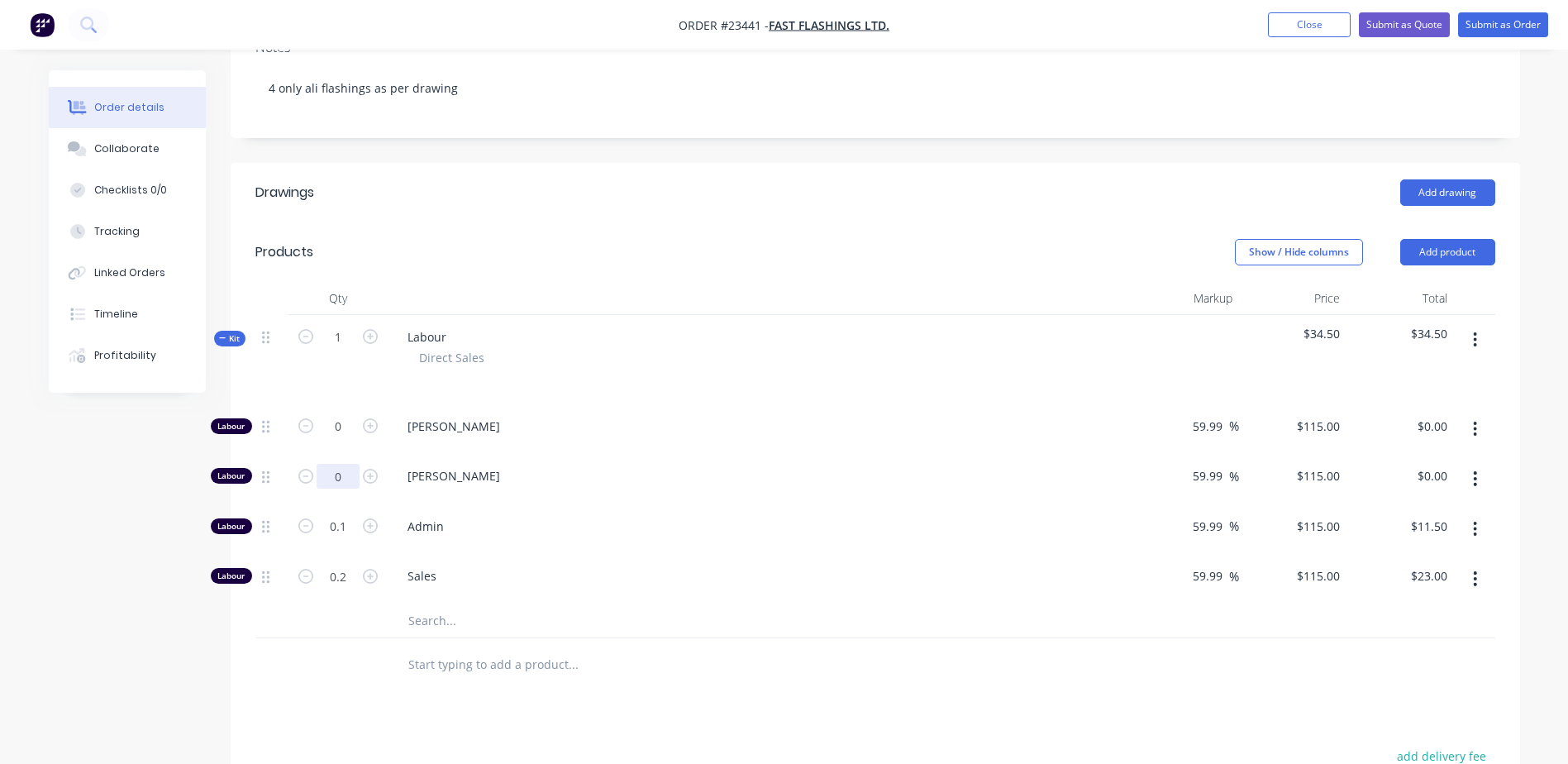
click at [336, 439] on input "0" at bounding box center [338, 426] width 43 height 25
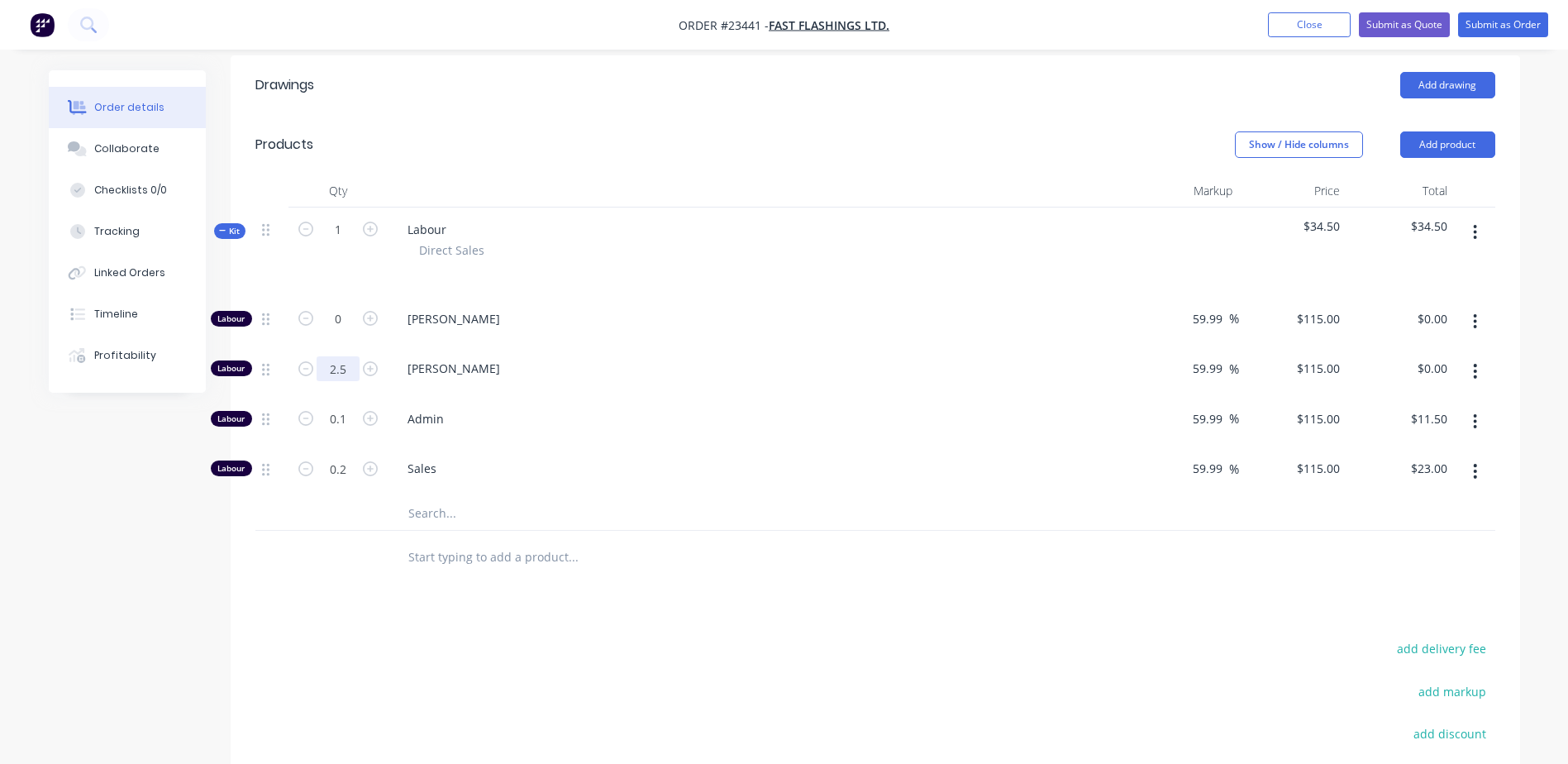
scroll to position [445, 0]
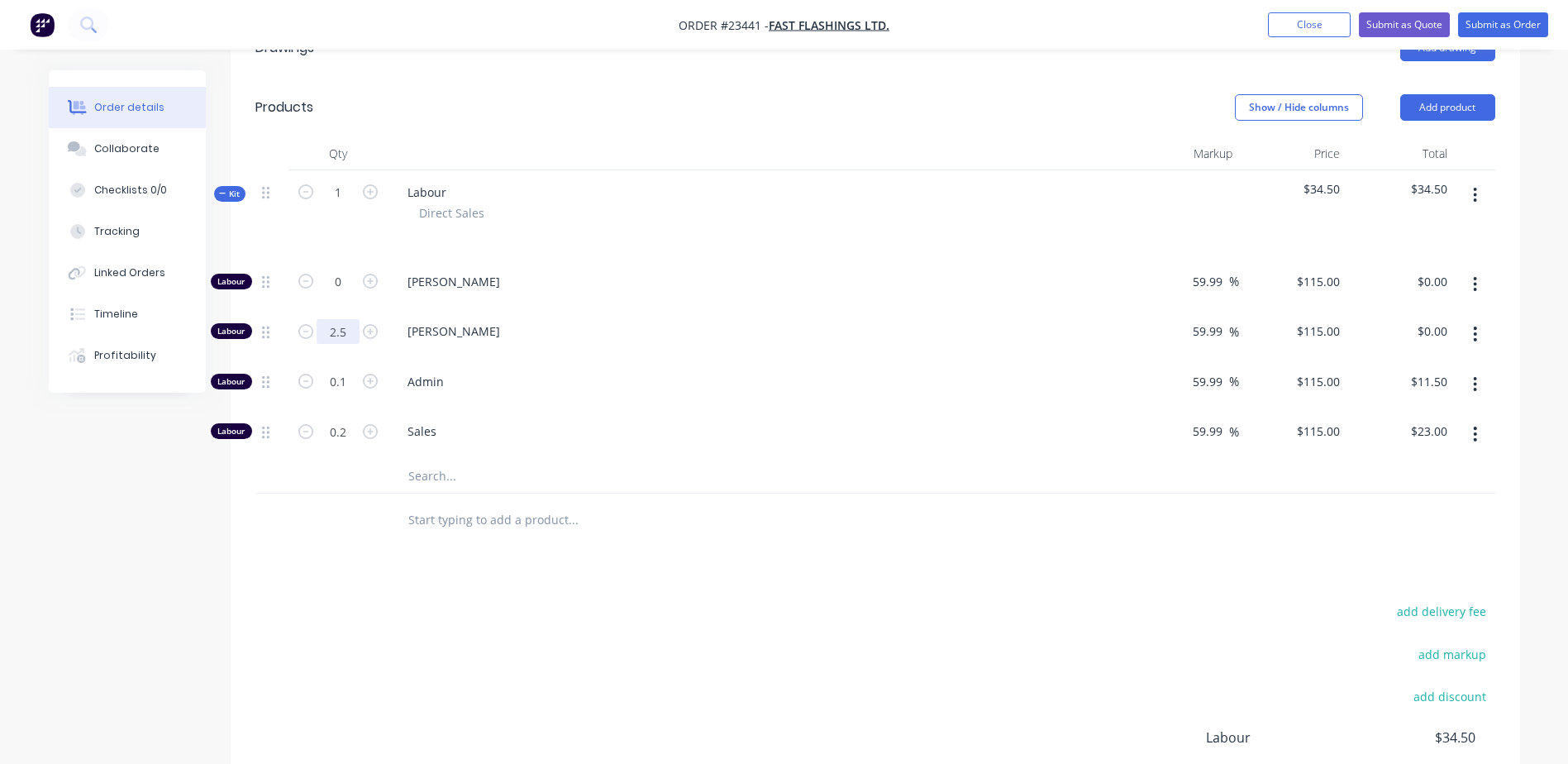
type input "2.5"
type input "$287.50"
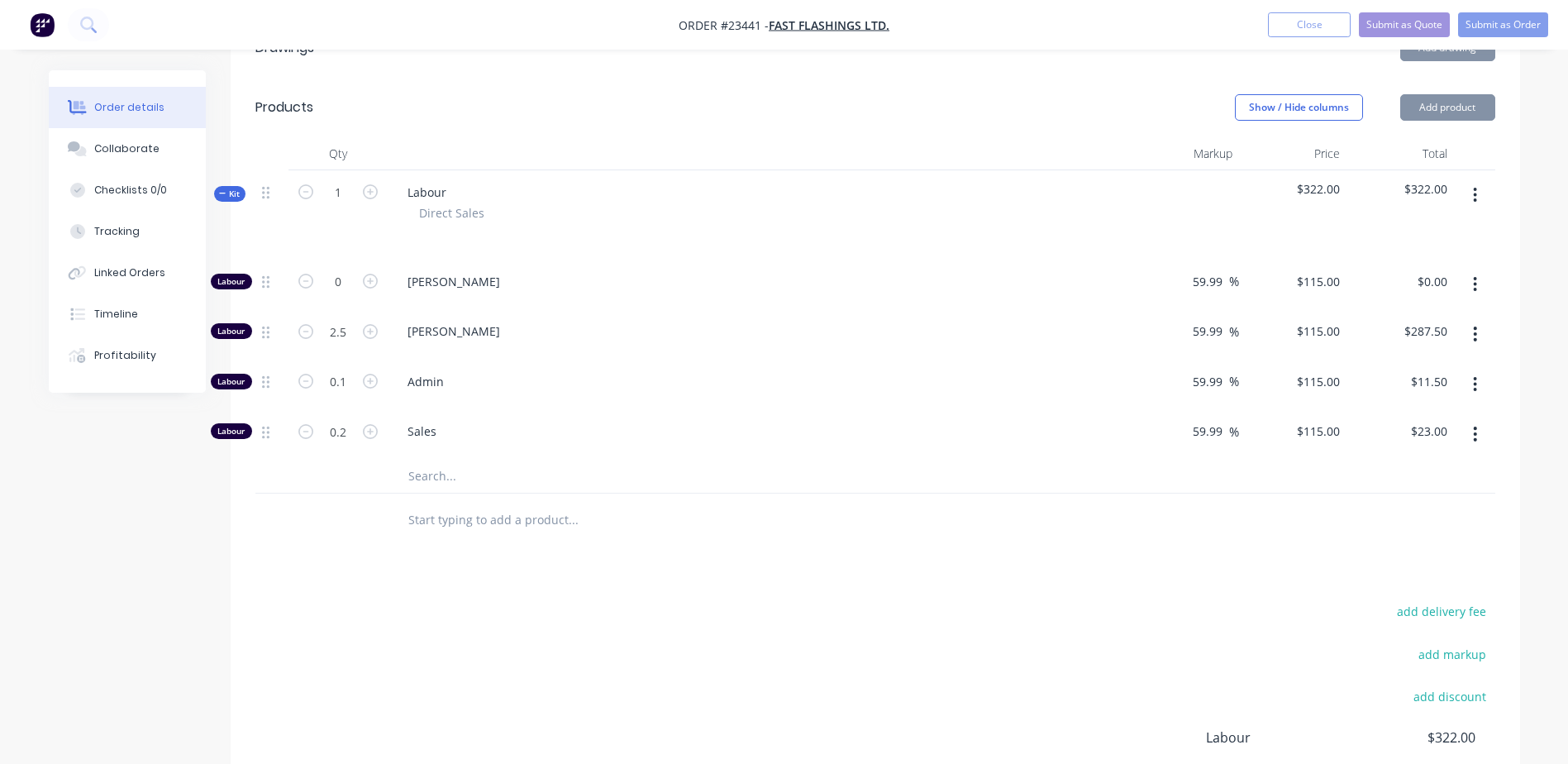
drag, startPoint x: 1472, startPoint y: 418, endPoint x: 1480, endPoint y: 427, distance: 12.0
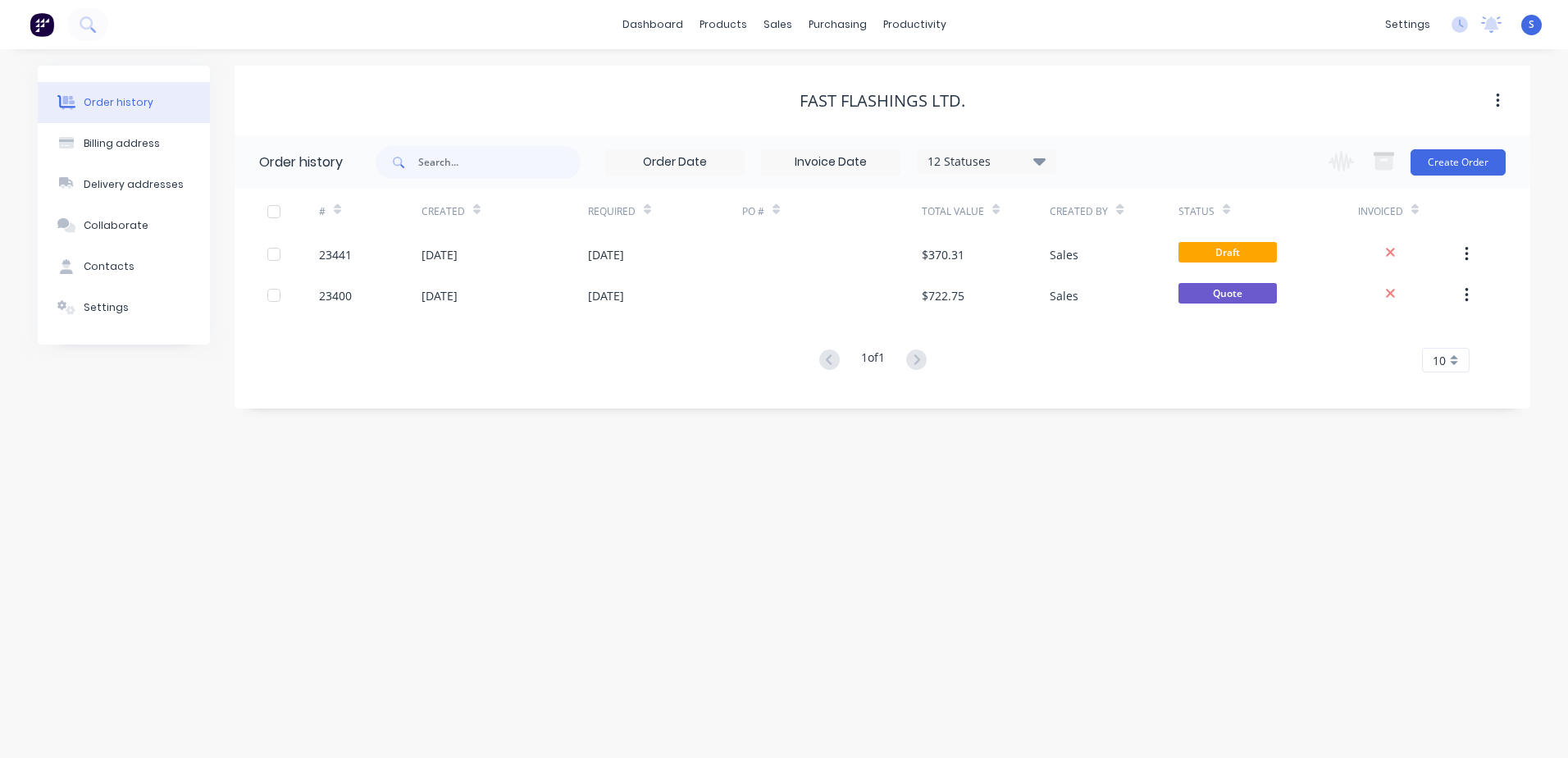
click at [344, 257] on div "23441" at bounding box center [335, 255] width 33 height 17
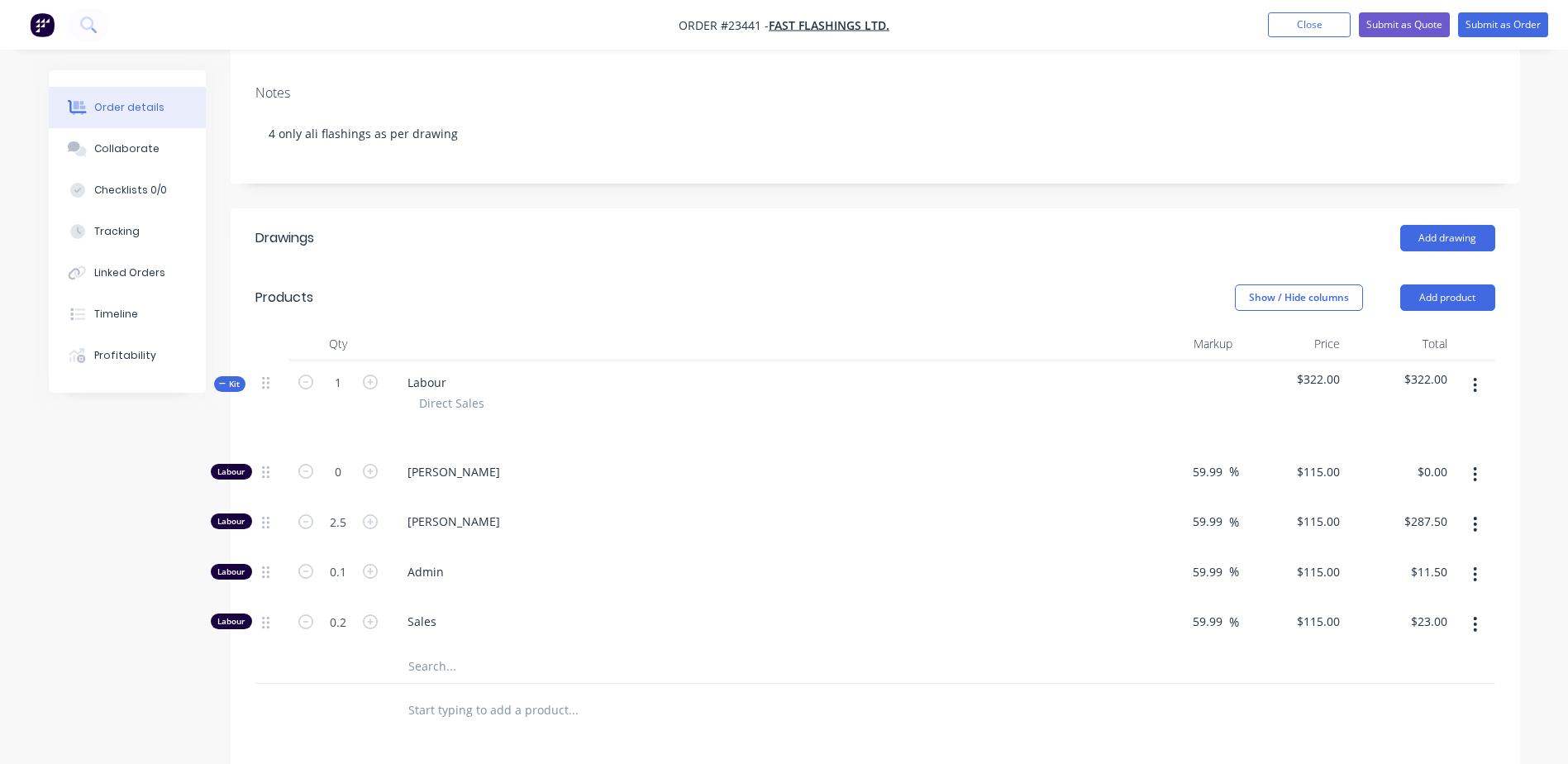
scroll to position [240, 0]
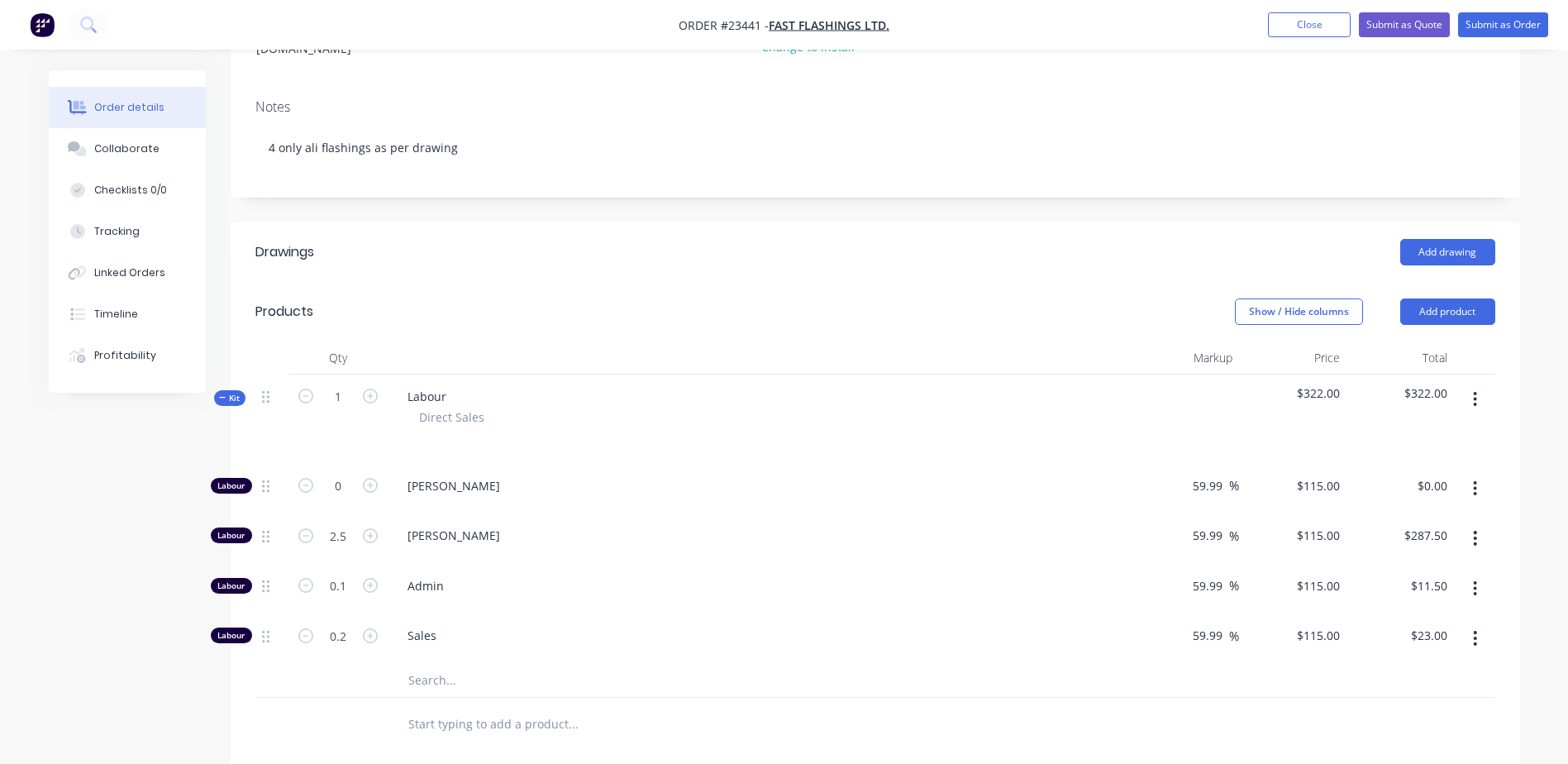
click at [1476, 631] on icon "button" at bounding box center [1476, 637] width 3 height 15
click at [1437, 736] on div "Delete" at bounding box center [1417, 748] width 127 height 24
click at [1474, 581] on icon "button" at bounding box center [1476, 588] width 3 height 15
click at [1421, 686] on div "Delete" at bounding box center [1417, 698] width 127 height 24
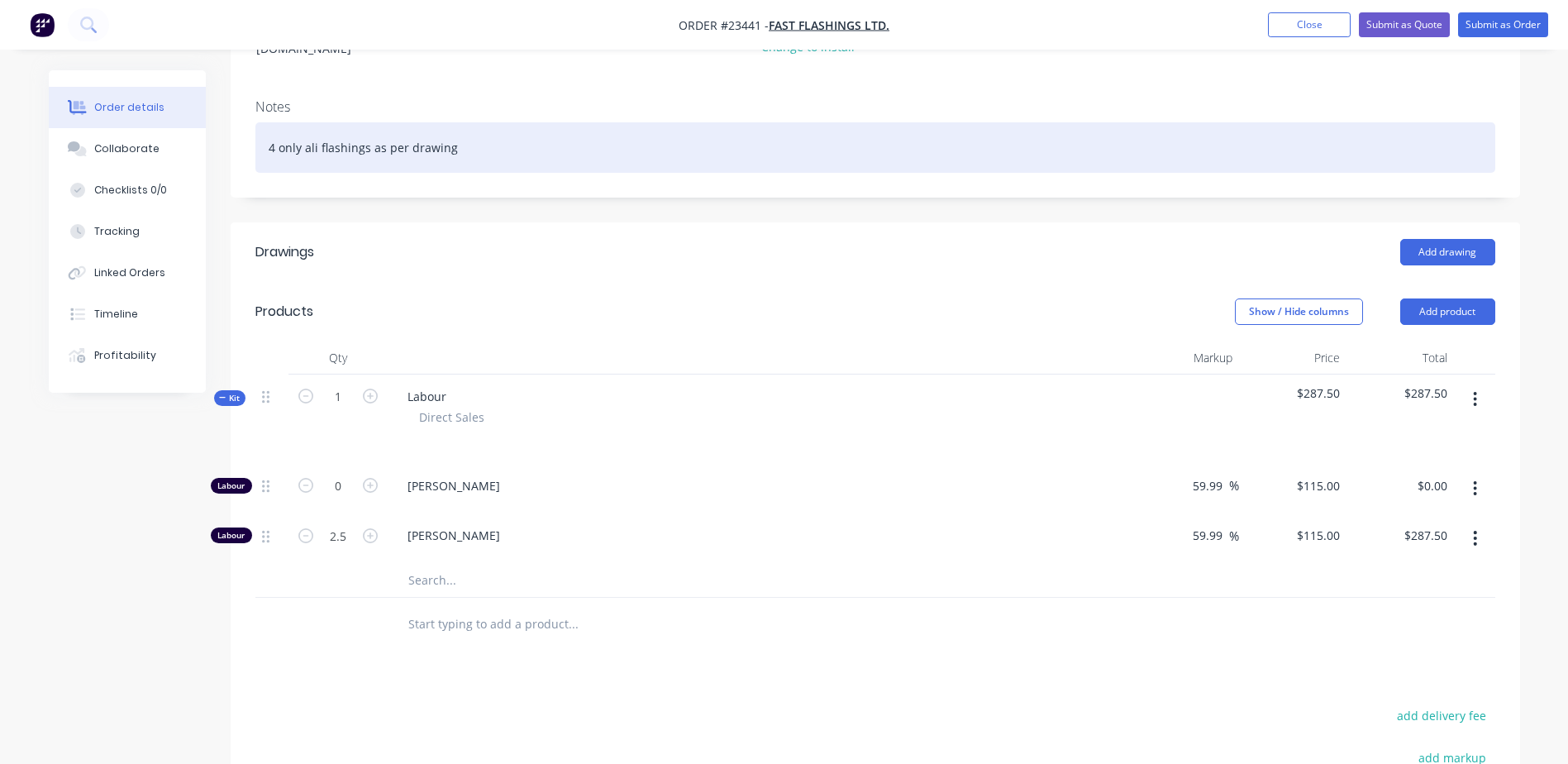
drag, startPoint x: 454, startPoint y: 130, endPoint x: 260, endPoint y: 124, distance: 194.1
click at [260, 124] on div "4 only ali flashings as per drawing" at bounding box center [875, 147] width 1240 height 50
copy div "4 only ali flashings as per drawing"
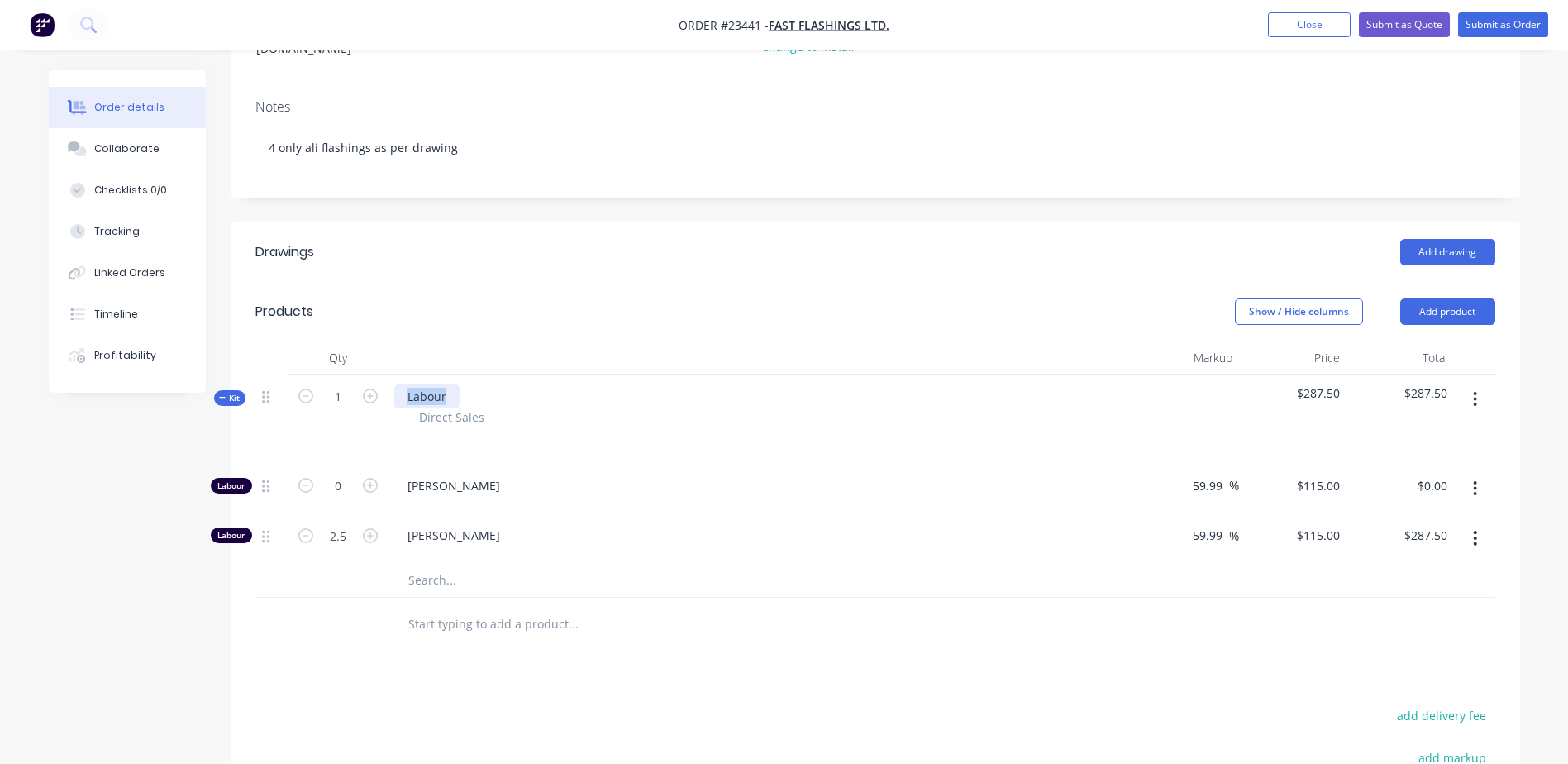
drag, startPoint x: 447, startPoint y: 378, endPoint x: 390, endPoint y: 377, distance: 57.0
click at [390, 377] on div "Labour Direct Sales" at bounding box center [760, 419] width 744 height 89
paste div
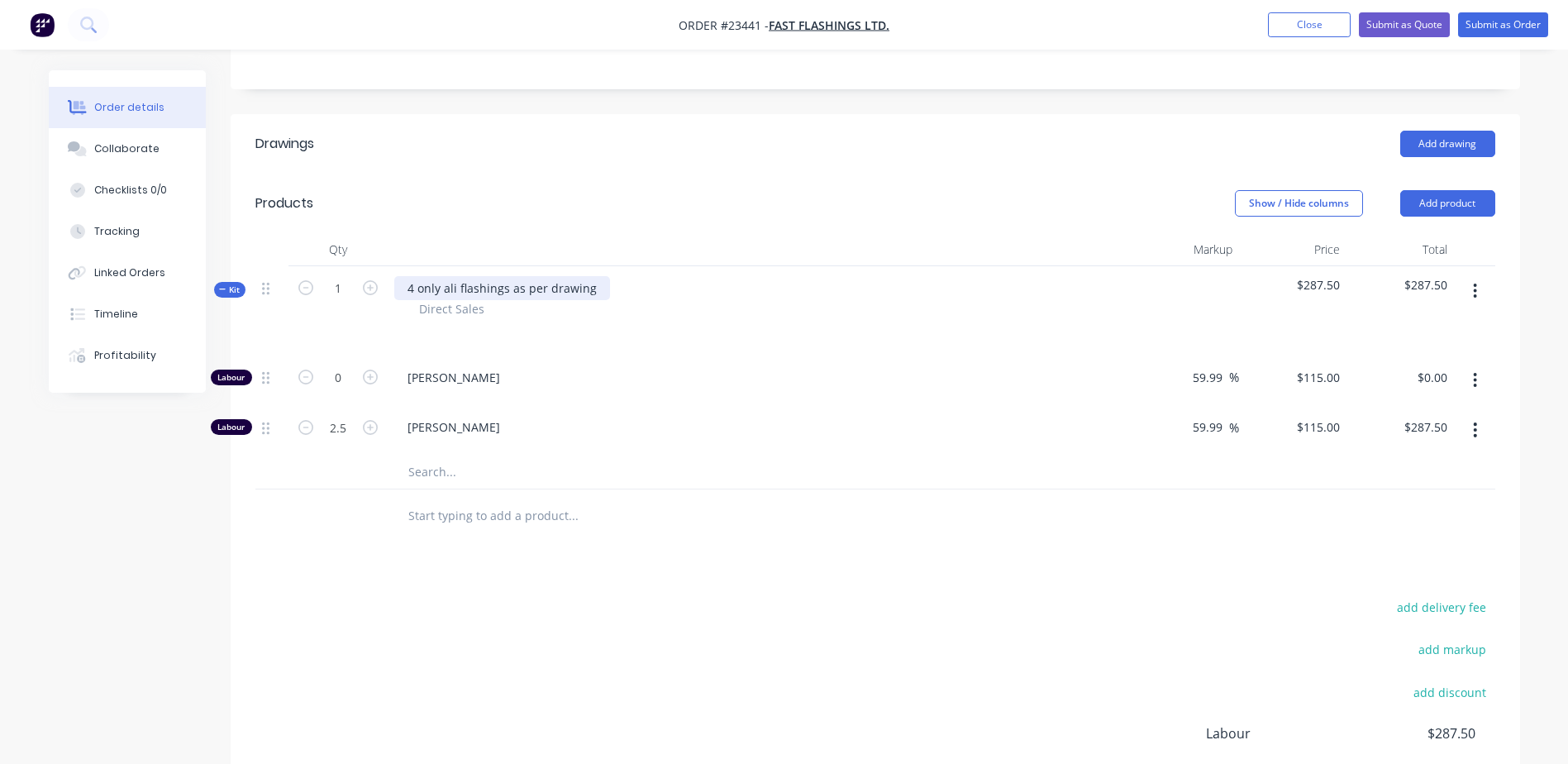
scroll to position [448, 0]
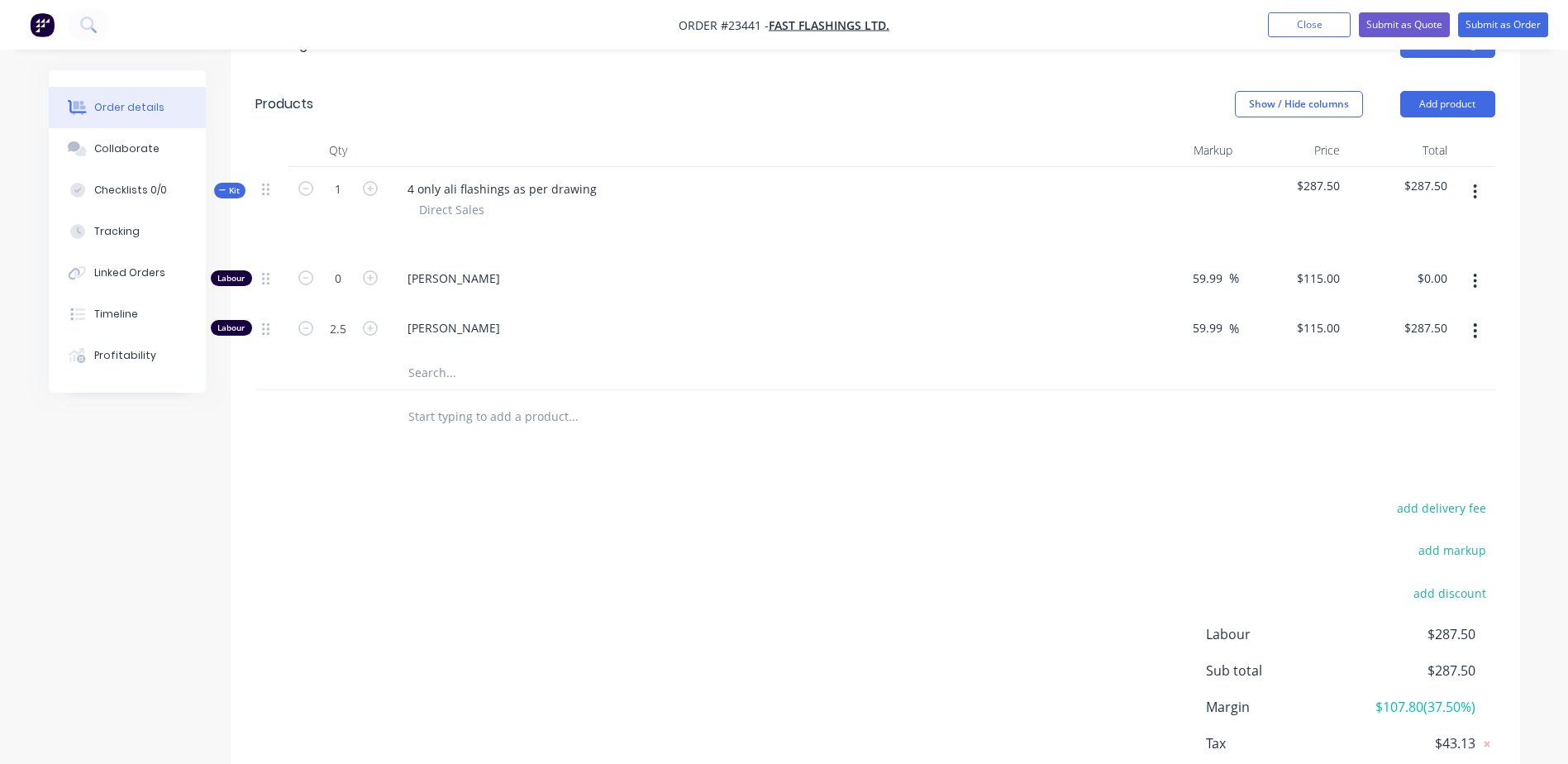
click at [431, 356] on input "text" at bounding box center [572, 372] width 331 height 33
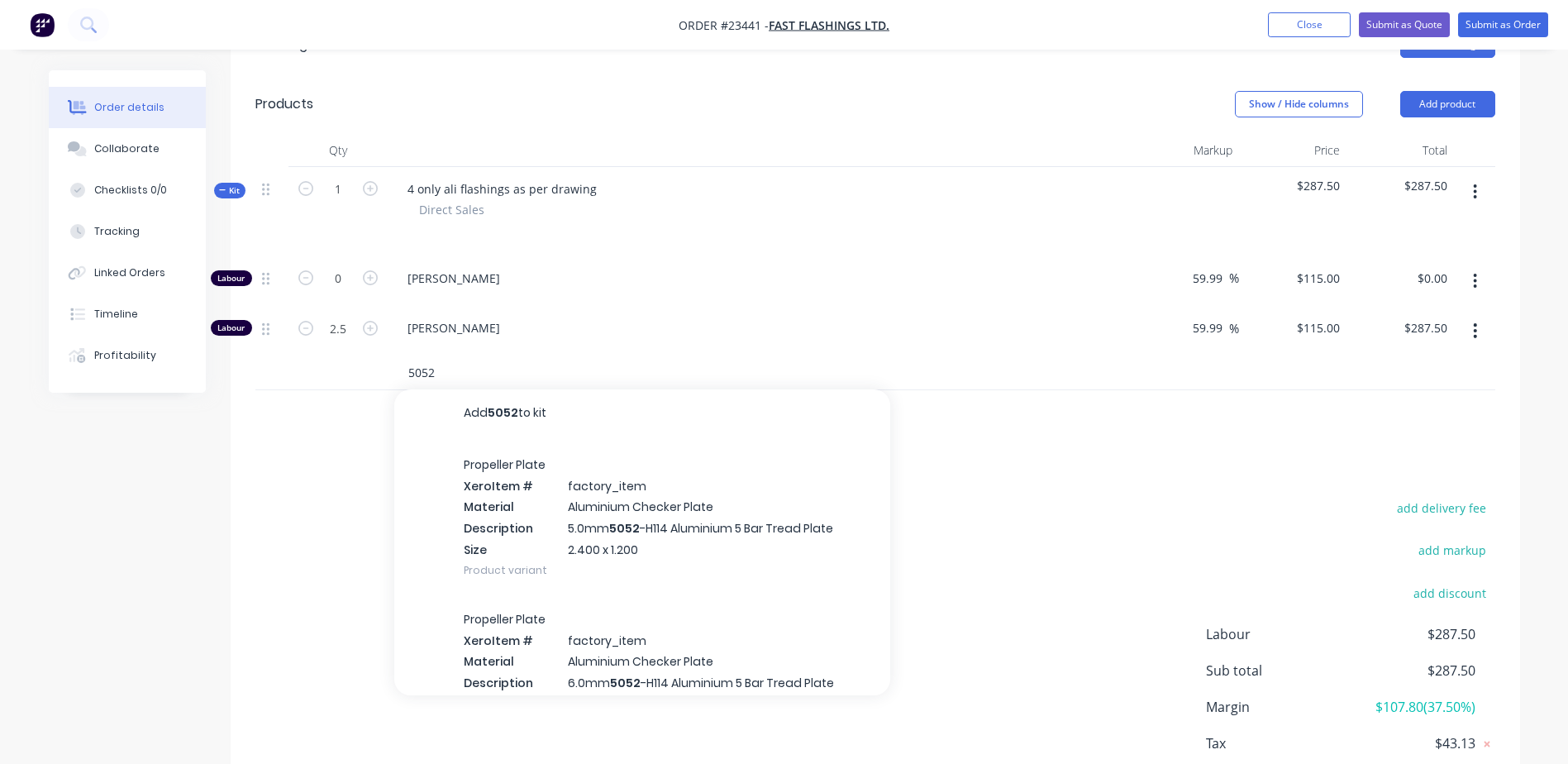
scroll to position [0, 0]
type input "5"
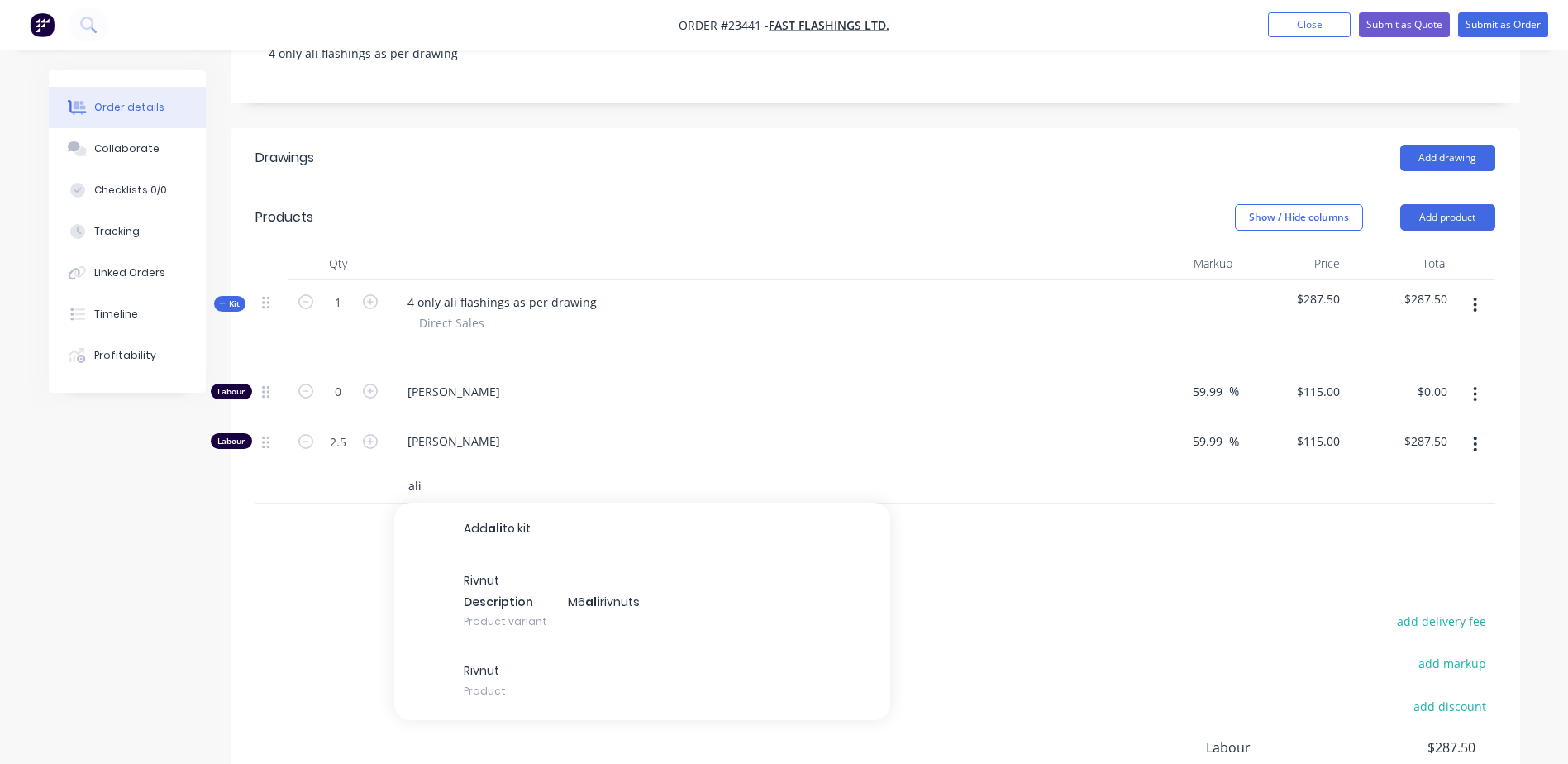
scroll to position [304, 0]
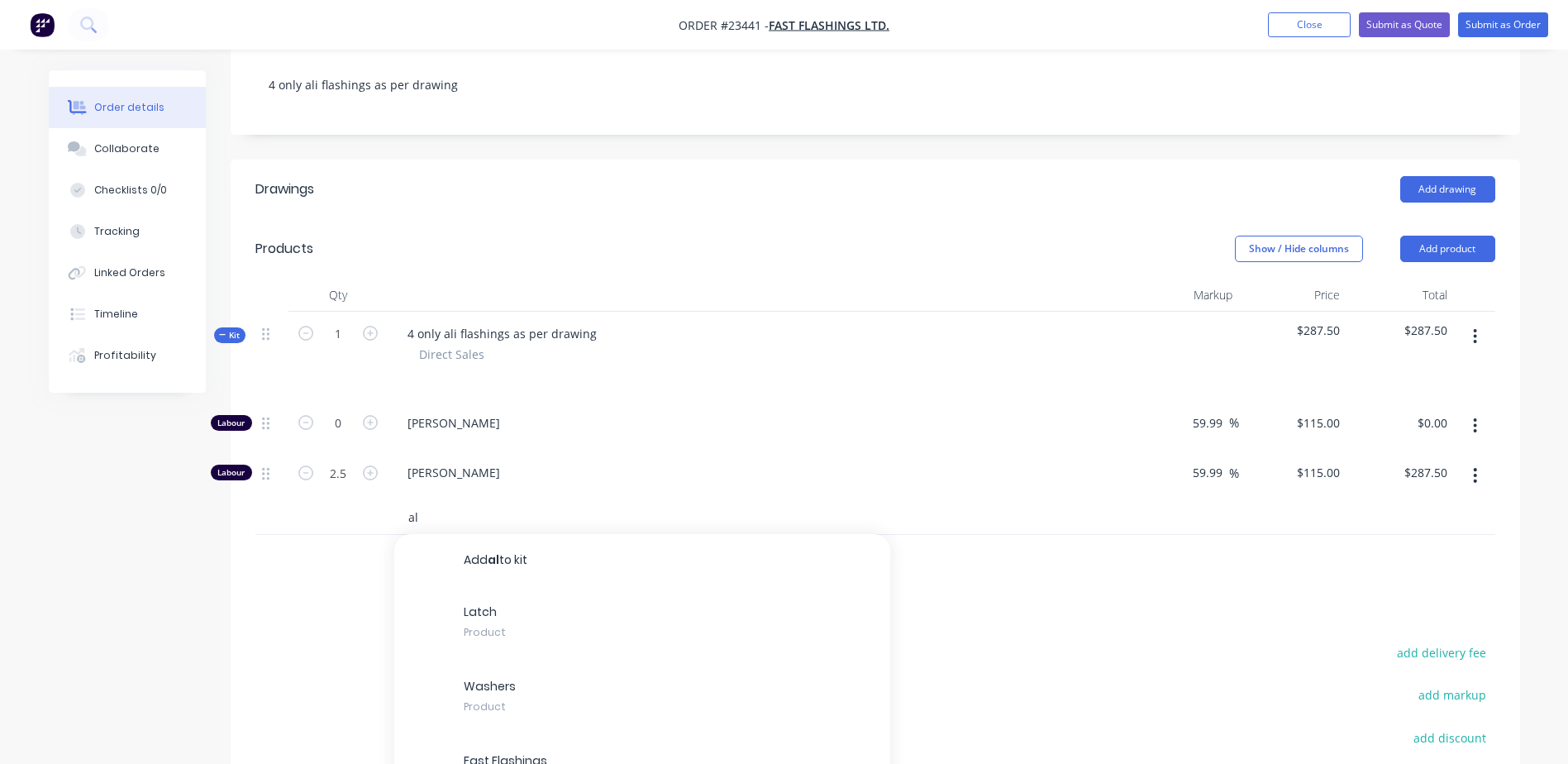
type input "a"
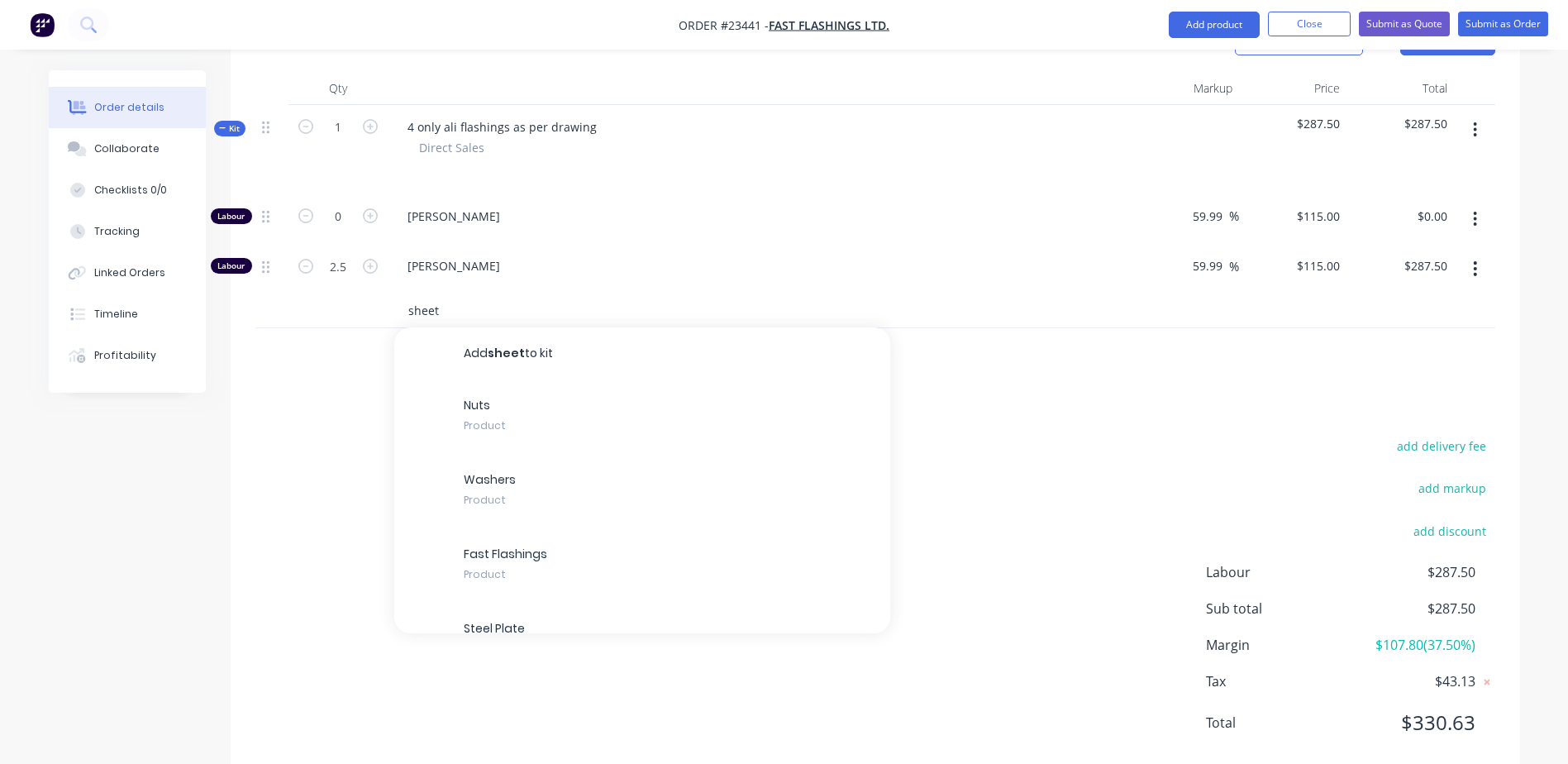
scroll to position [500, 0]
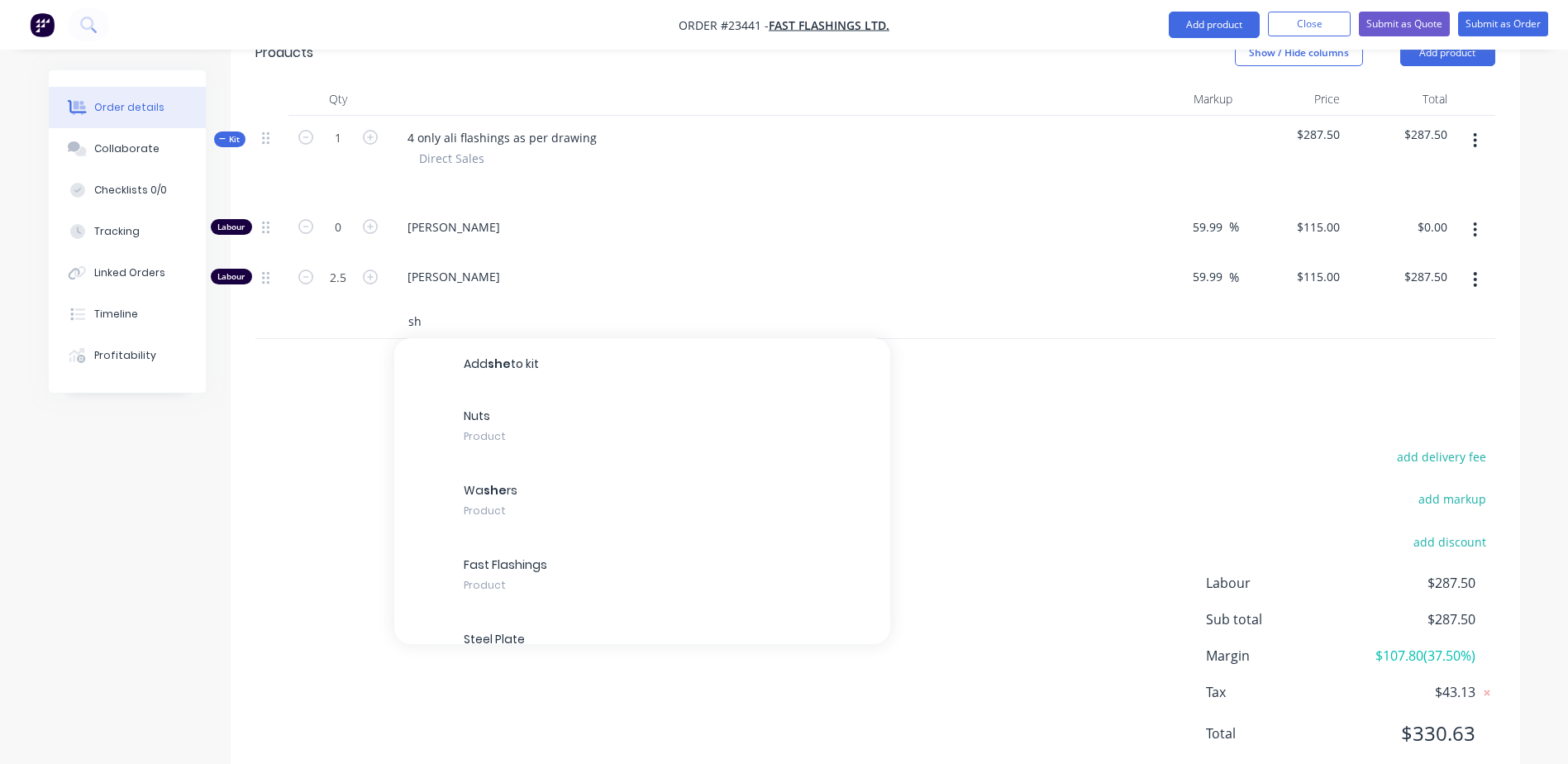
type input "s"
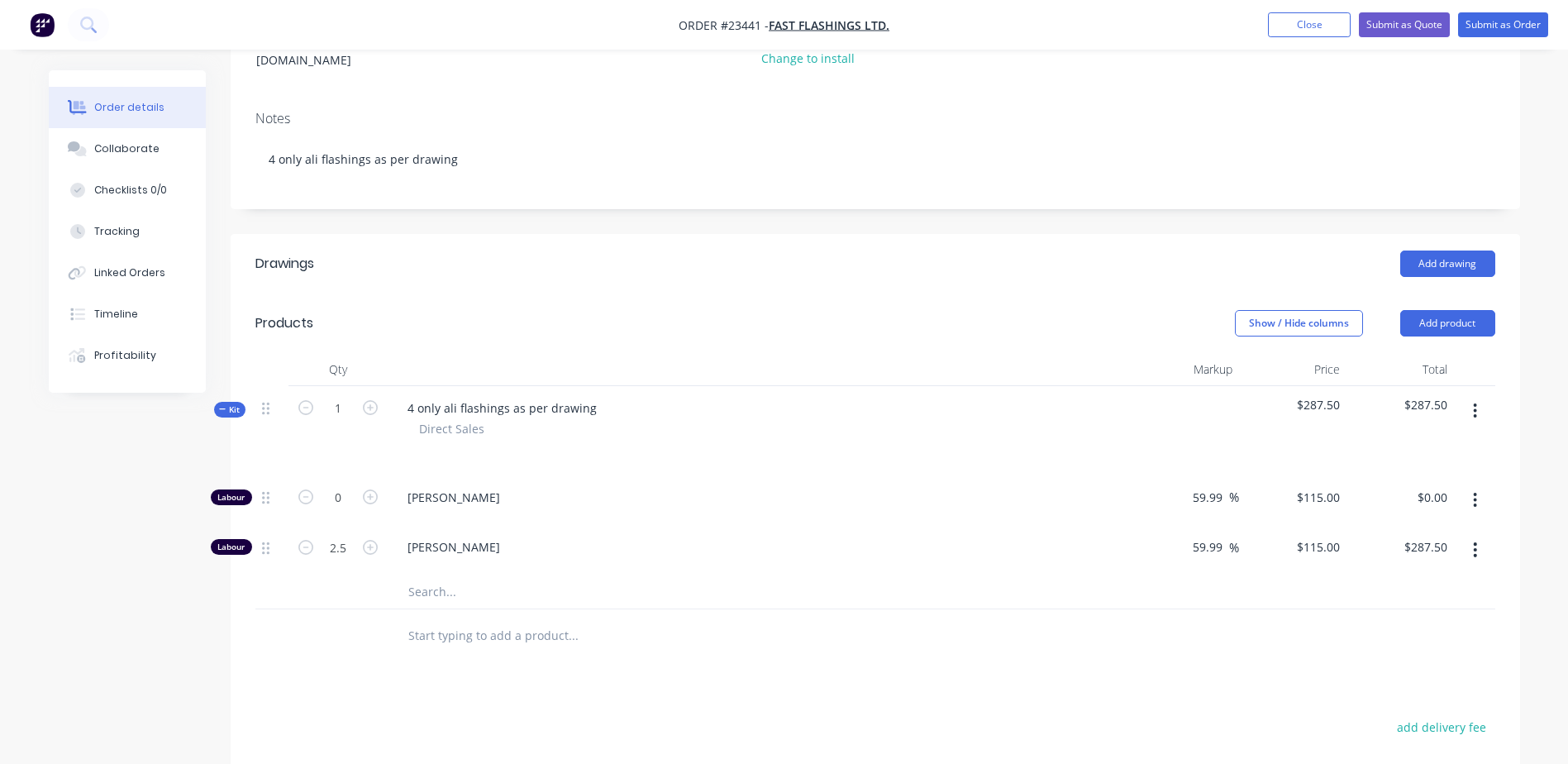
scroll to position [220, 0]
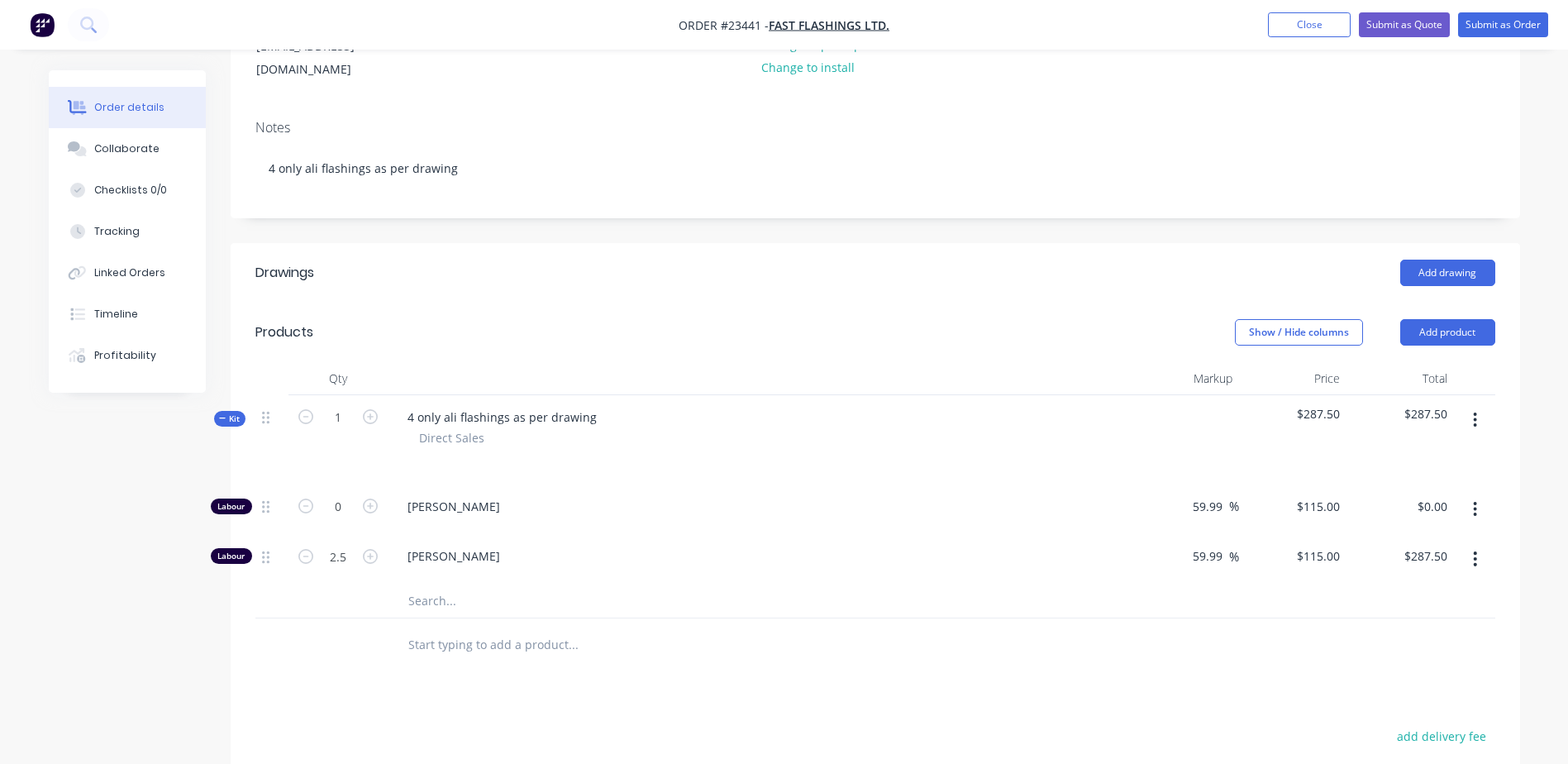
click at [1454, 319] on button "Add product" at bounding box center [1447, 332] width 95 height 27
click at [1423, 362] on div "Product catalogue" at bounding box center [1417, 374] width 127 height 24
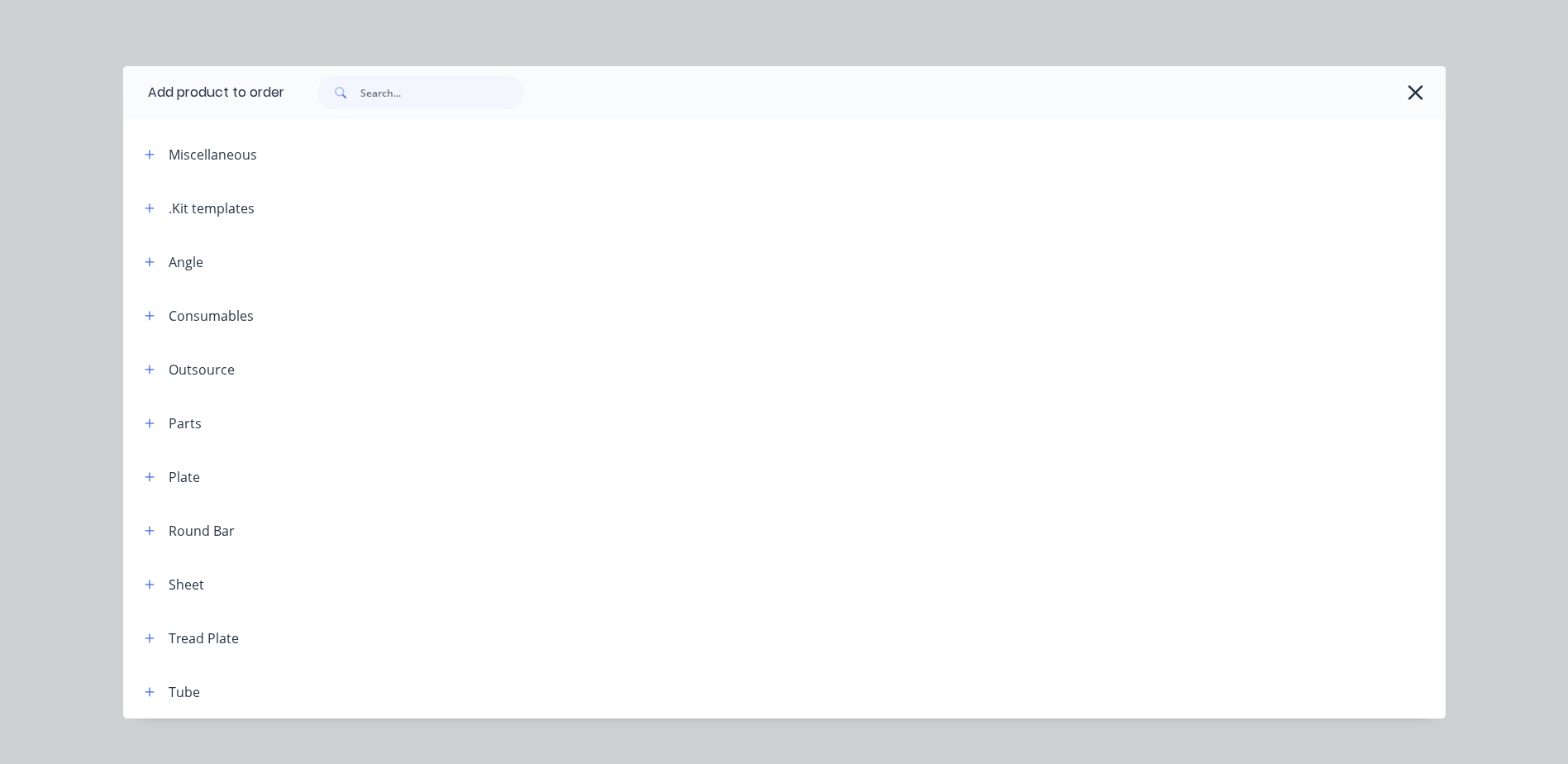
click at [159, 208] on div ".Kit templates" at bounding box center [193, 208] width 123 height 21
click at [145, 206] on icon "button" at bounding box center [150, 209] width 10 height 12
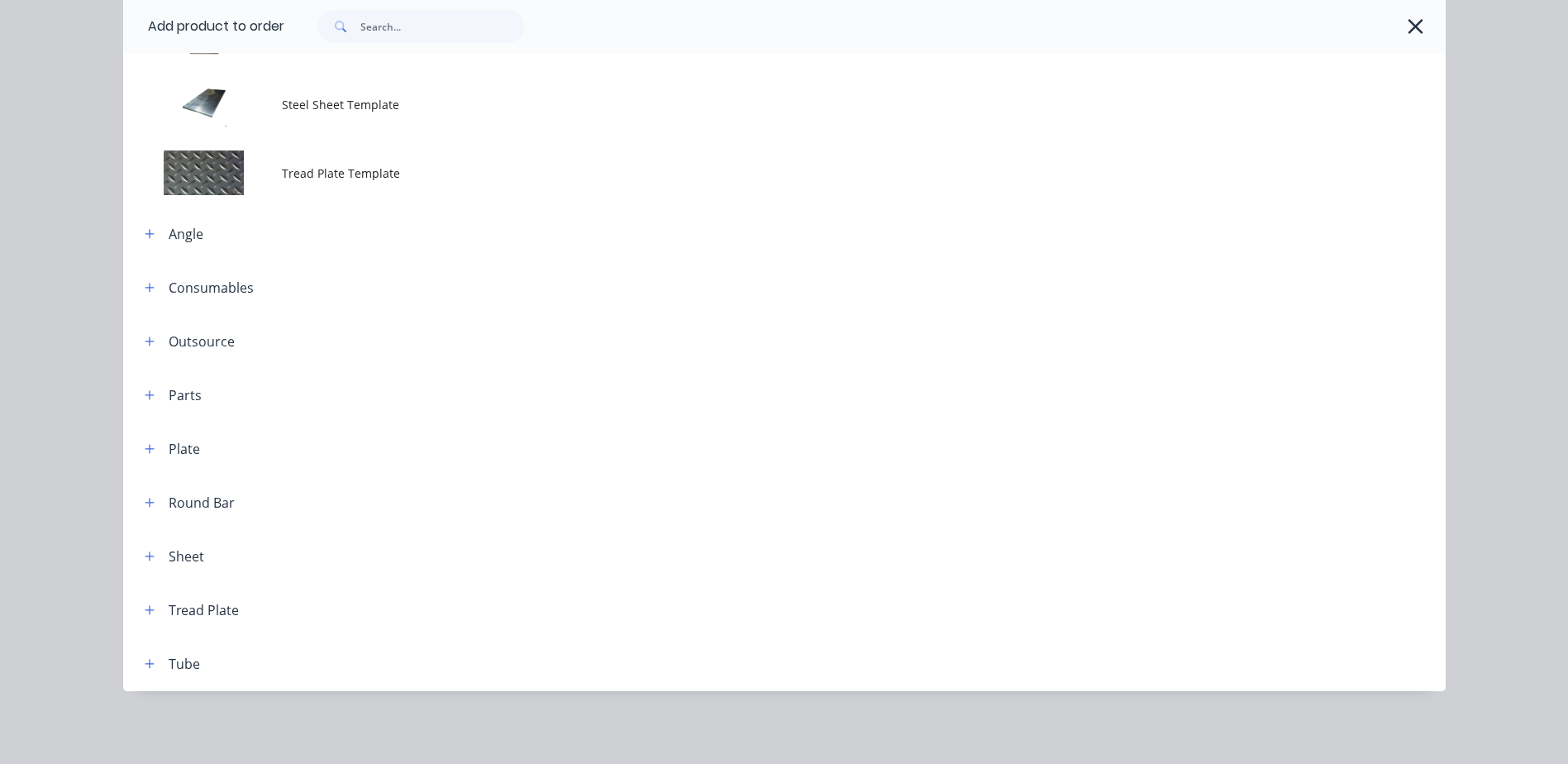
scroll to position [225, 0]
click at [145, 559] on icon "button" at bounding box center [150, 557] width 10 height 12
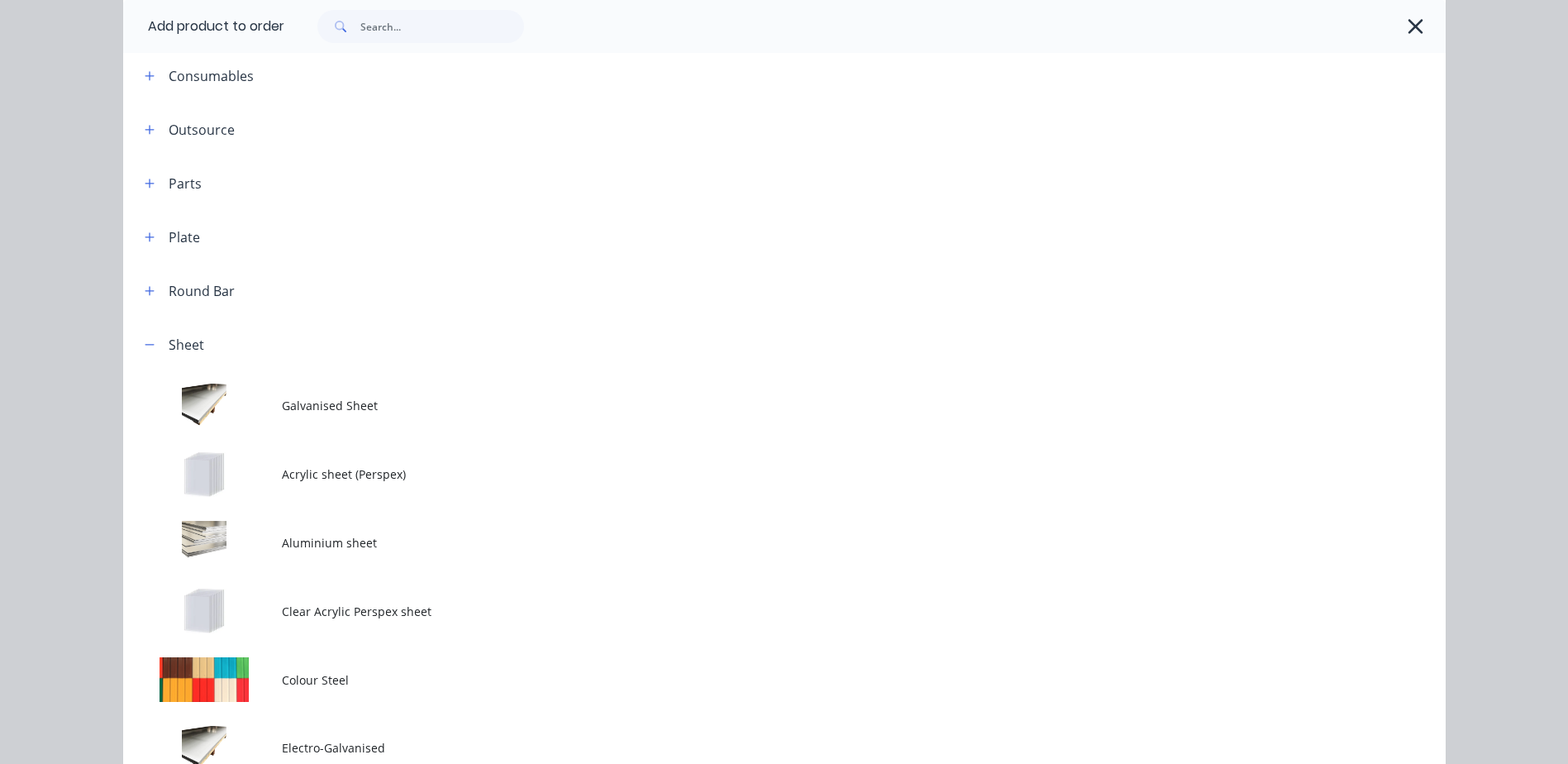
scroll to position [1000, 0]
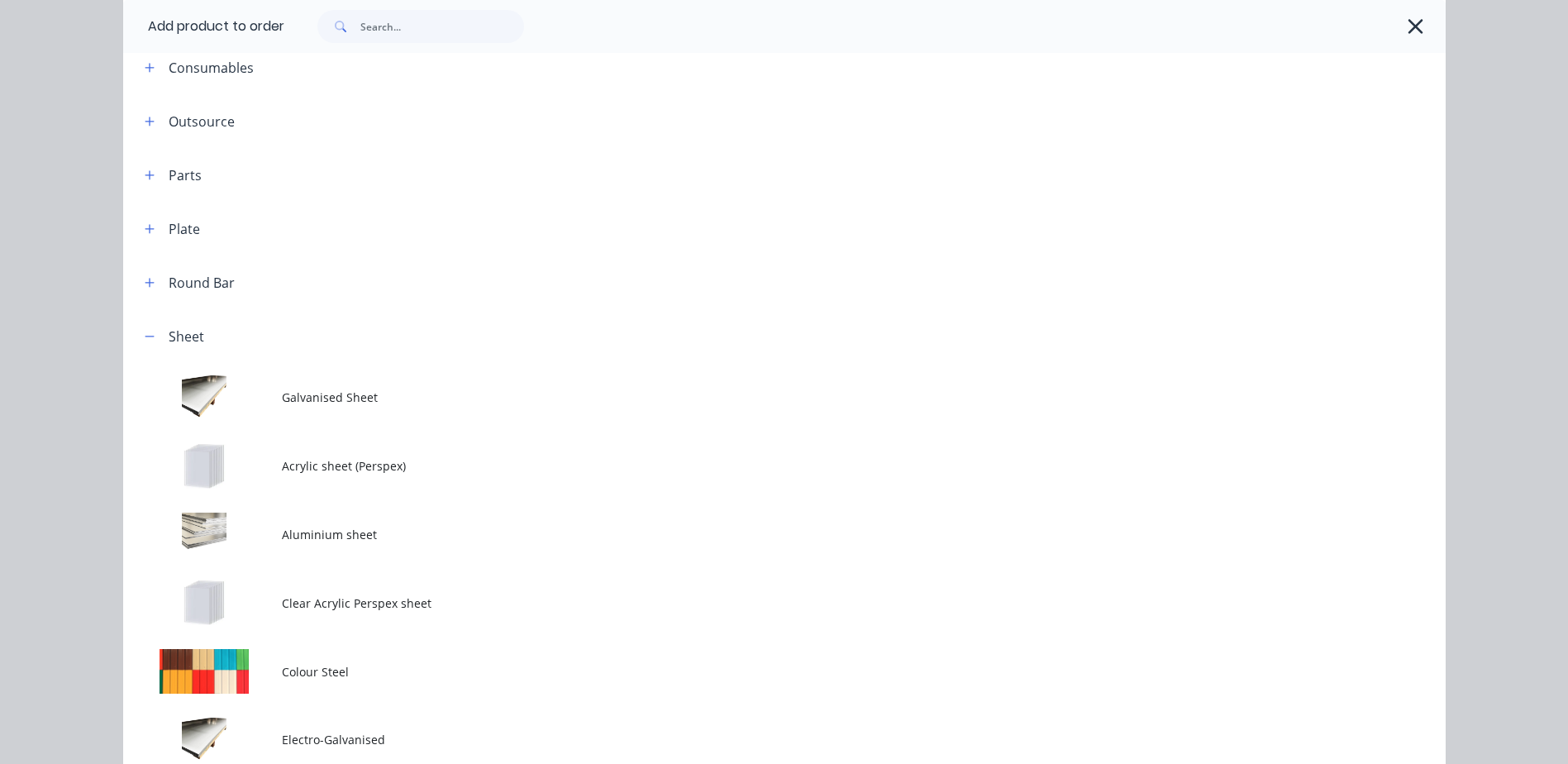
click at [236, 532] on td at bounding box center [203, 535] width 159 height 68
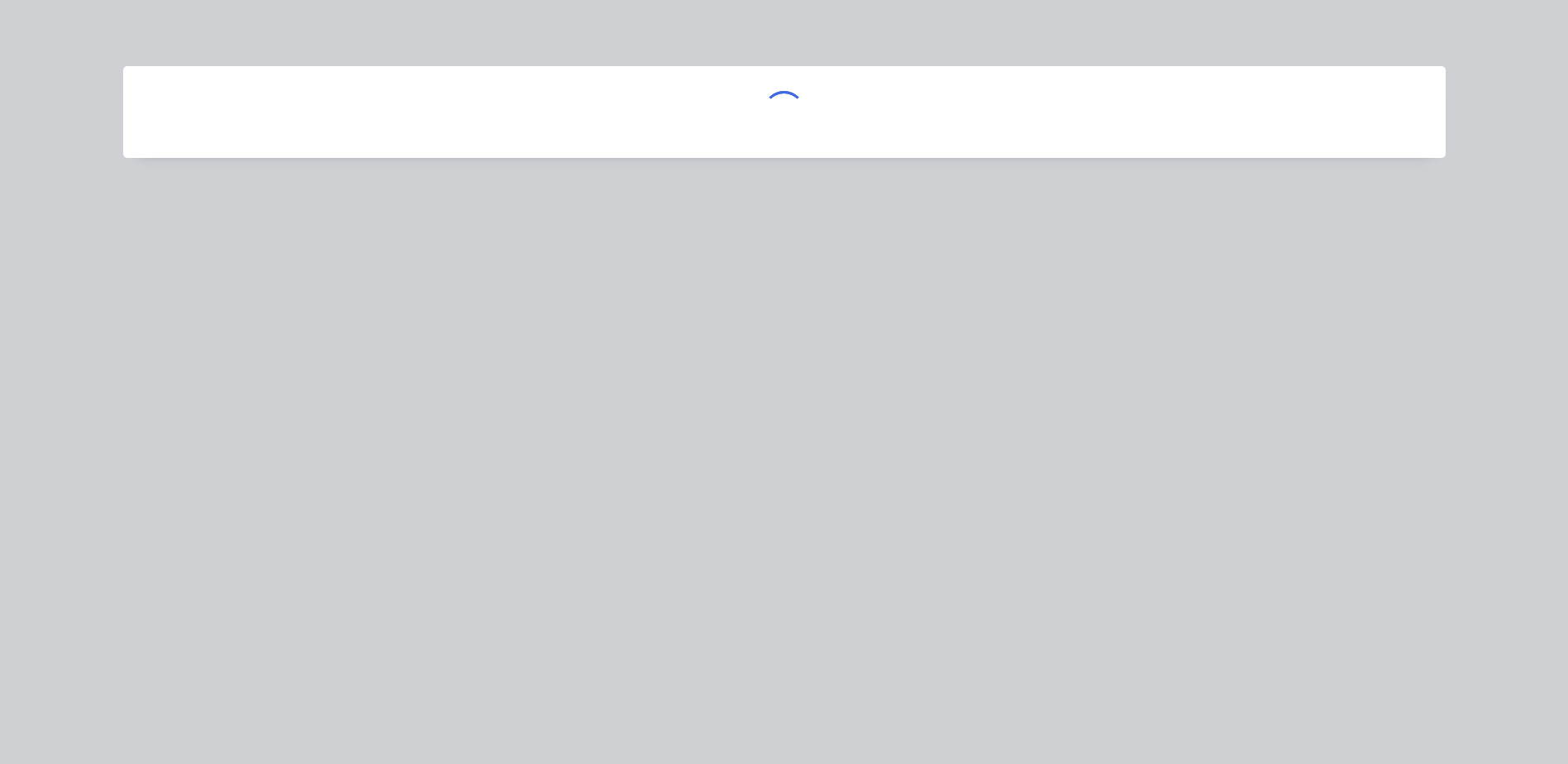
scroll to position [0, 0]
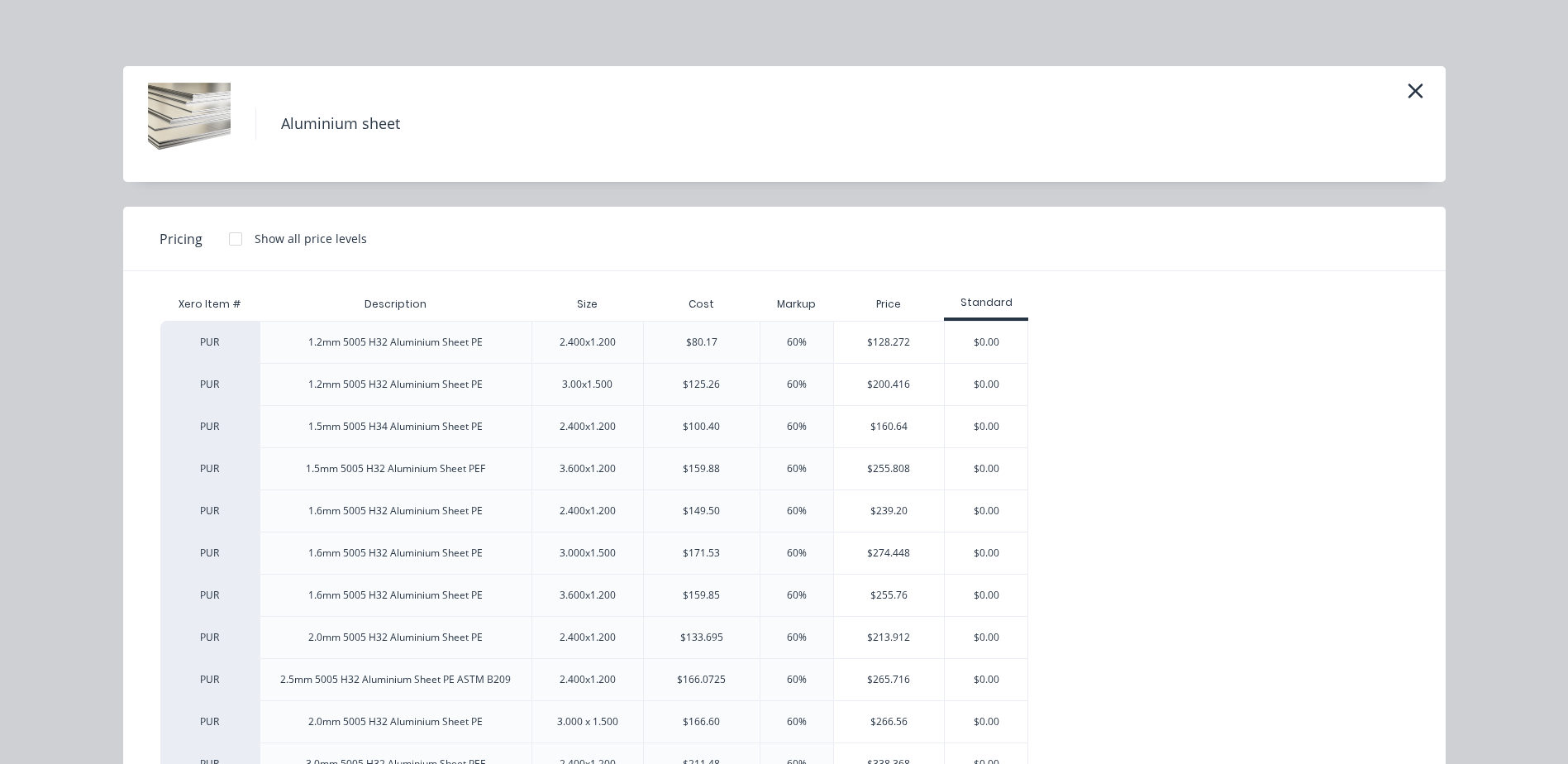
click at [878, 428] on div "$160.64" at bounding box center [889, 426] width 110 height 41
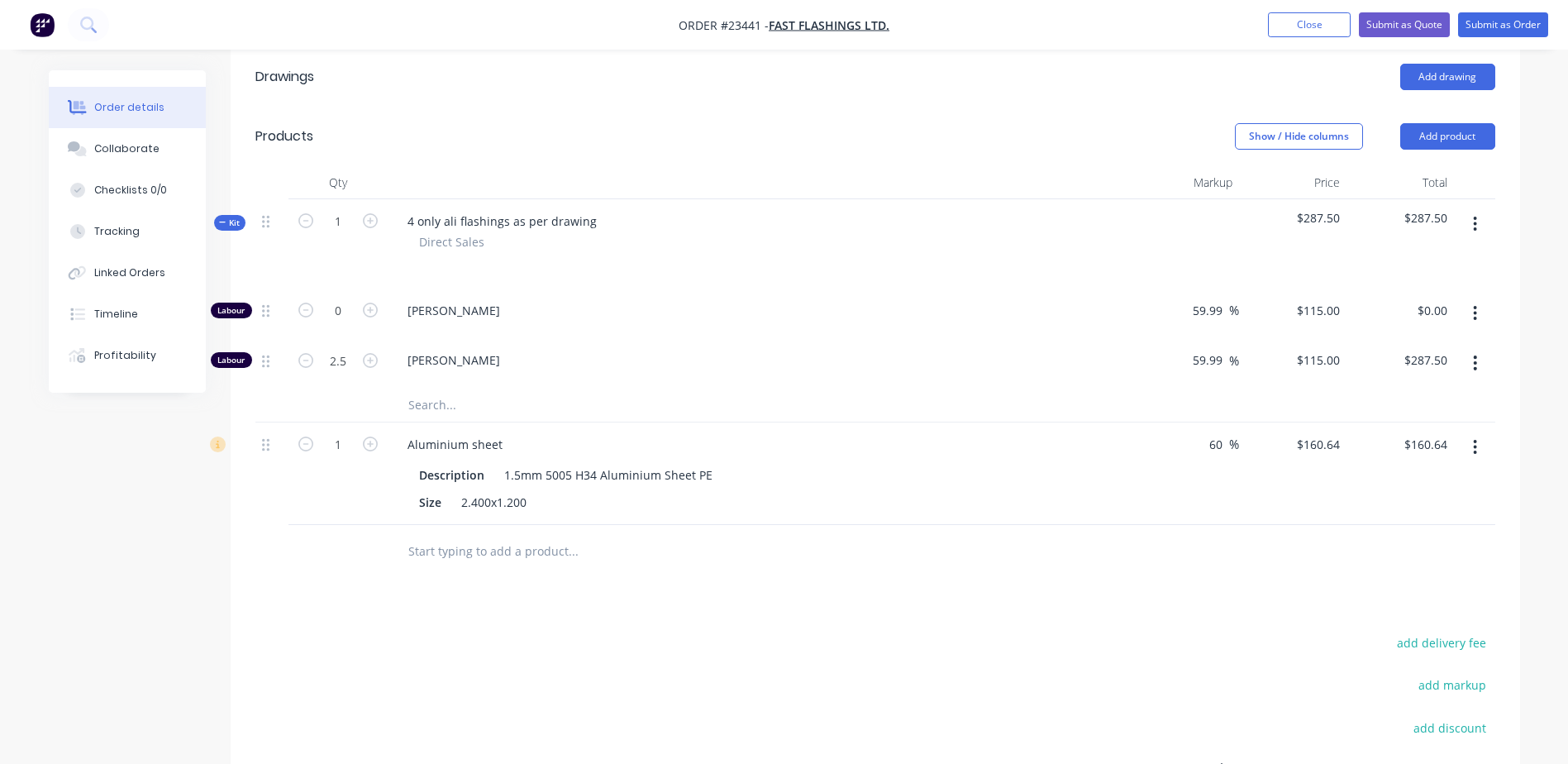
scroll to position [418, 0]
type input "0.25"
type input "$40.16"
click at [832, 524] on div at bounding box center [685, 550] width 595 height 54
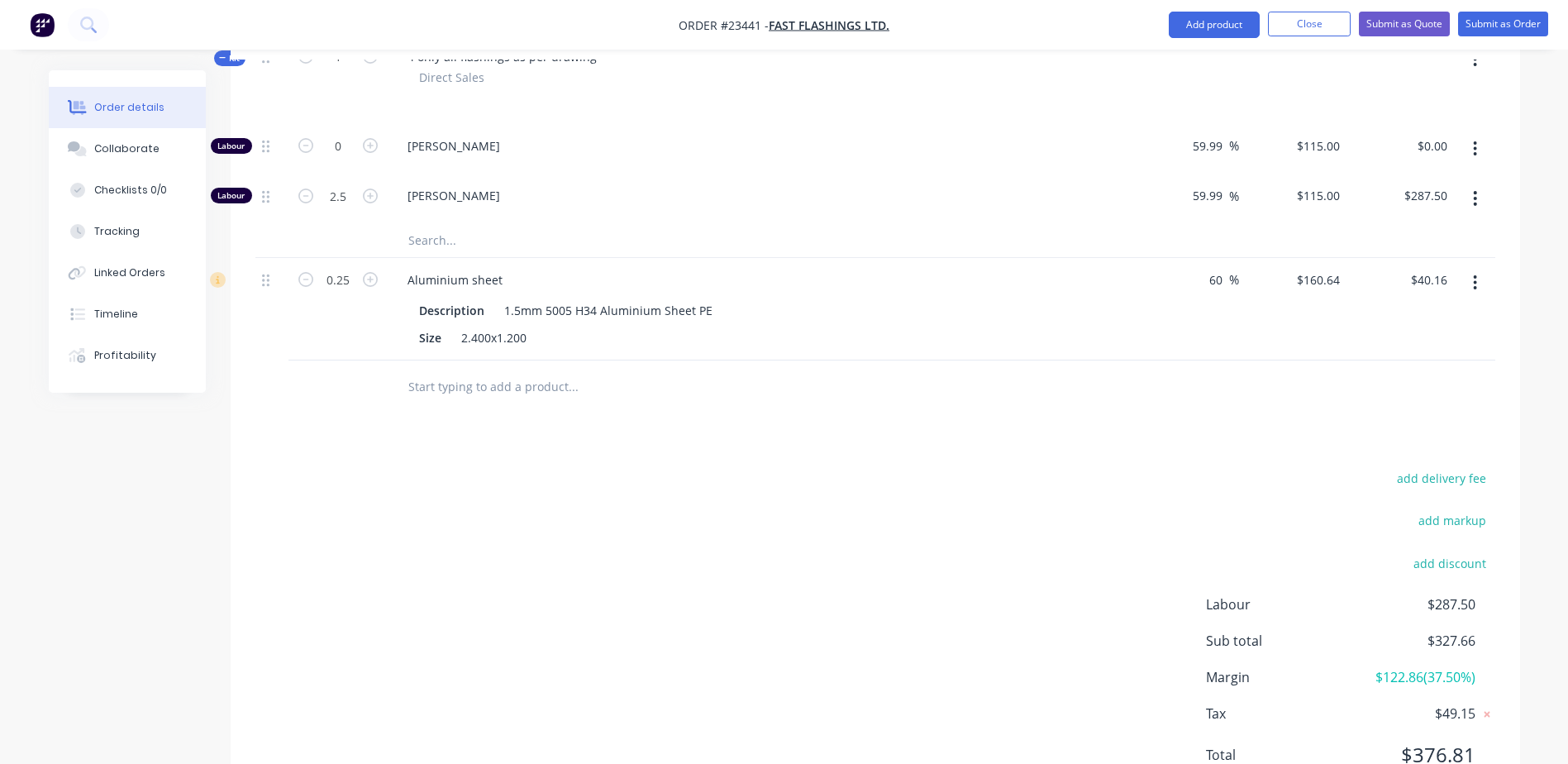
scroll to position [577, 0]
click at [1409, 22] on button "Submit as Quote" at bounding box center [1405, 24] width 91 height 25
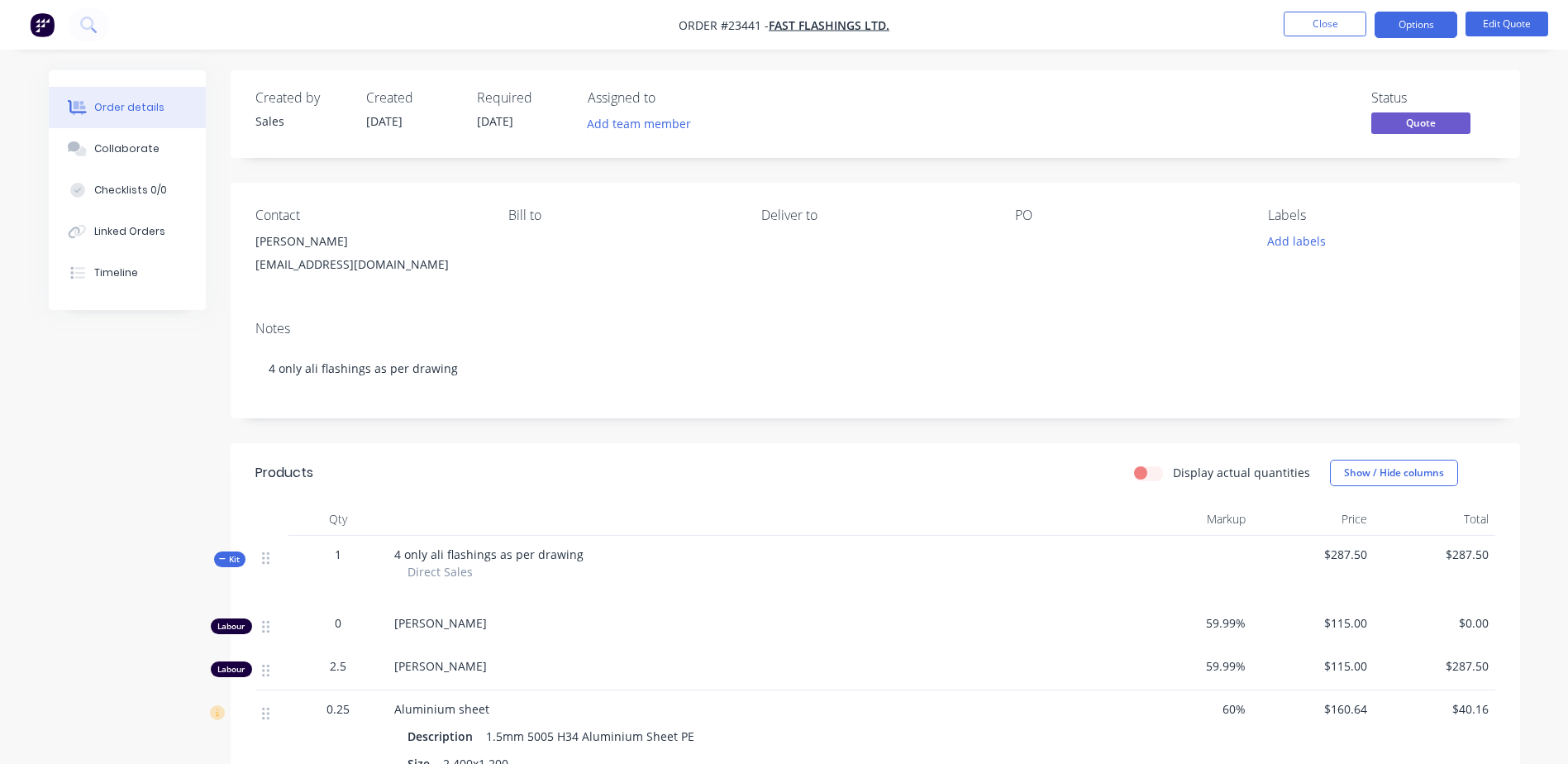
click at [1416, 26] on button "Options" at bounding box center [1416, 25] width 83 height 27
click at [1388, 95] on div "Quote" at bounding box center [1366, 100] width 152 height 24
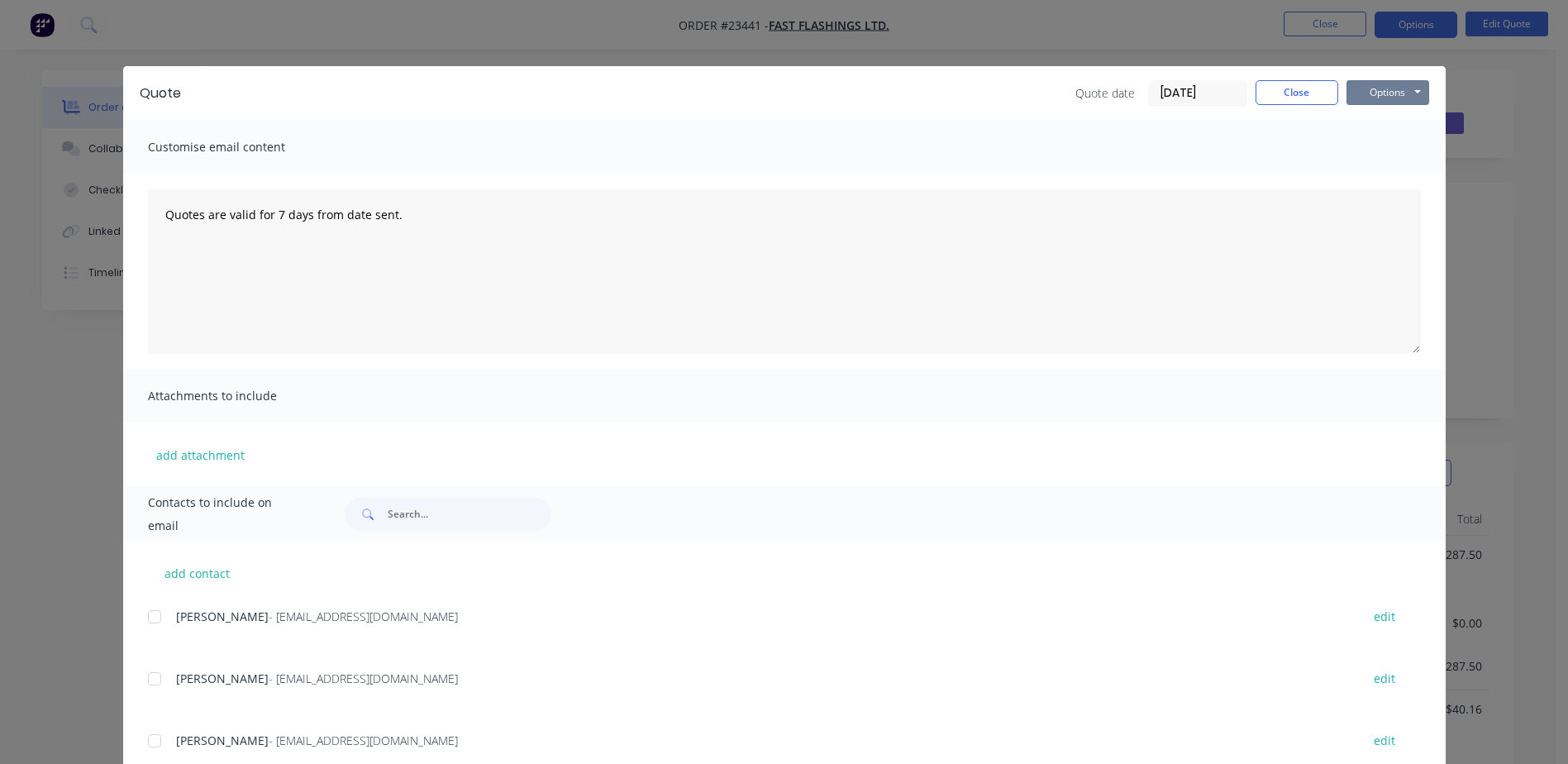
click at [1405, 90] on button "Options" at bounding box center [1388, 92] width 83 height 25
click at [1408, 118] on button "Preview" at bounding box center [1399, 122] width 106 height 27
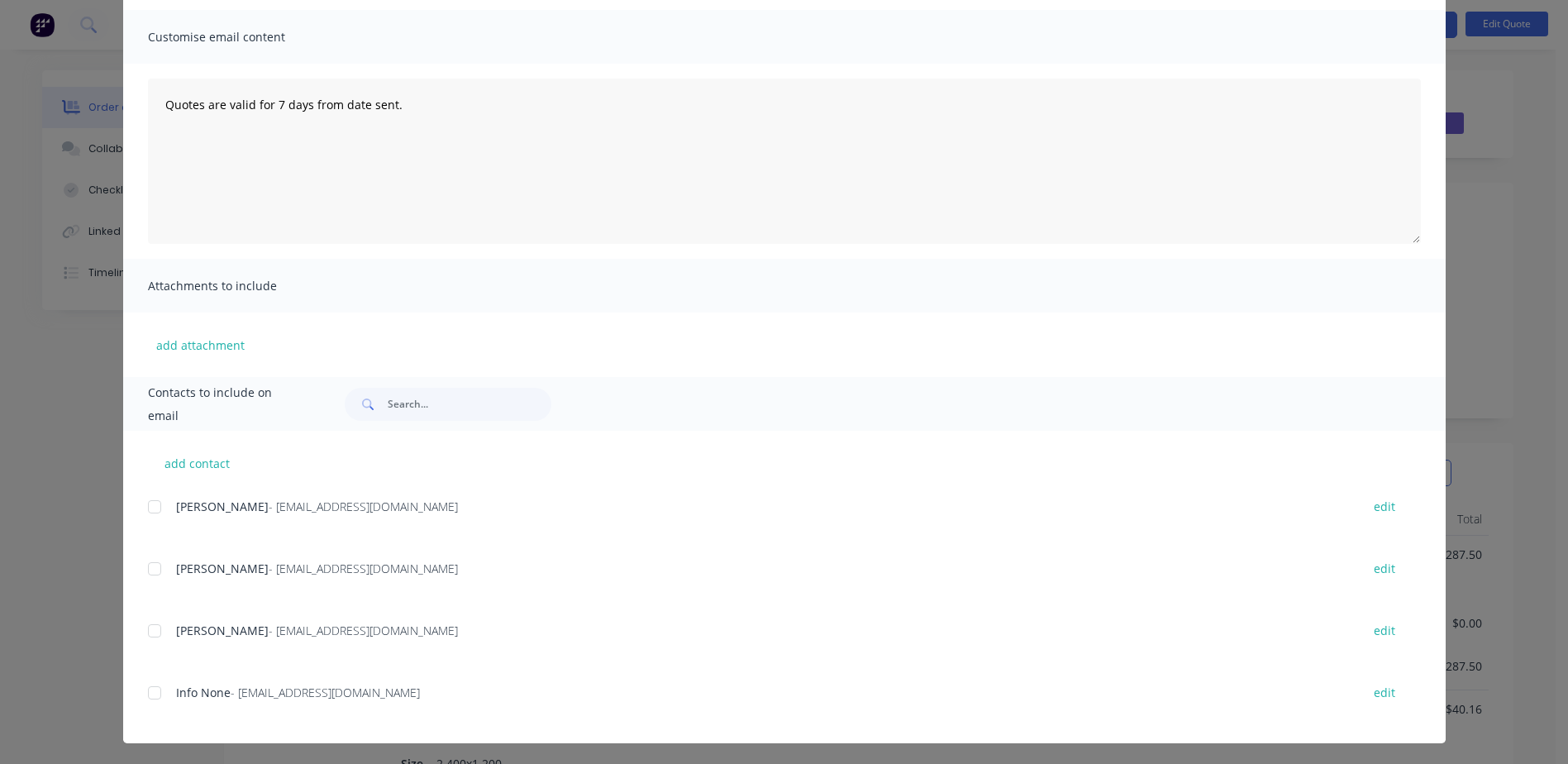
scroll to position [112, 0]
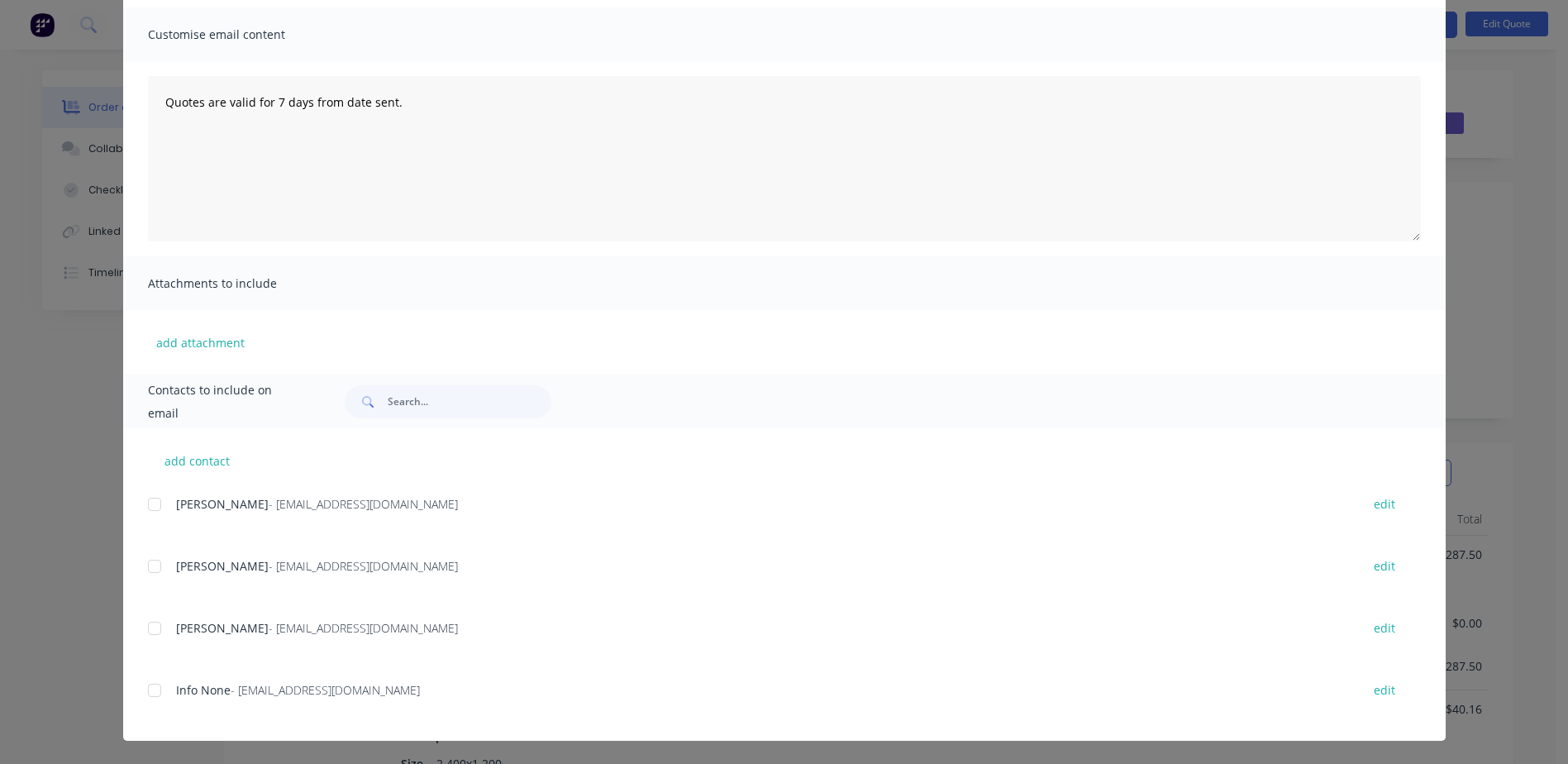
click at [151, 625] on div at bounding box center [154, 628] width 33 height 33
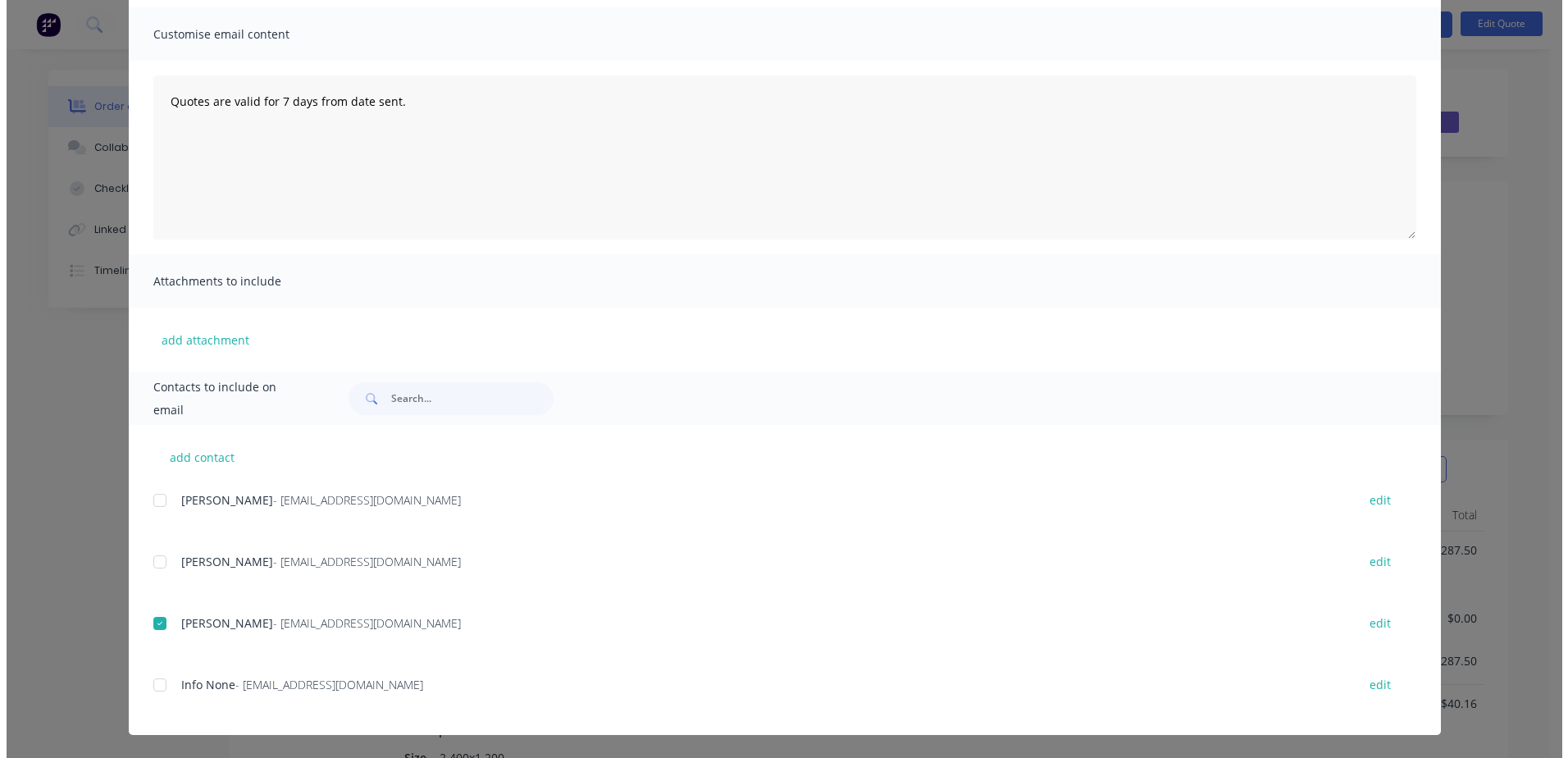
scroll to position [0, 0]
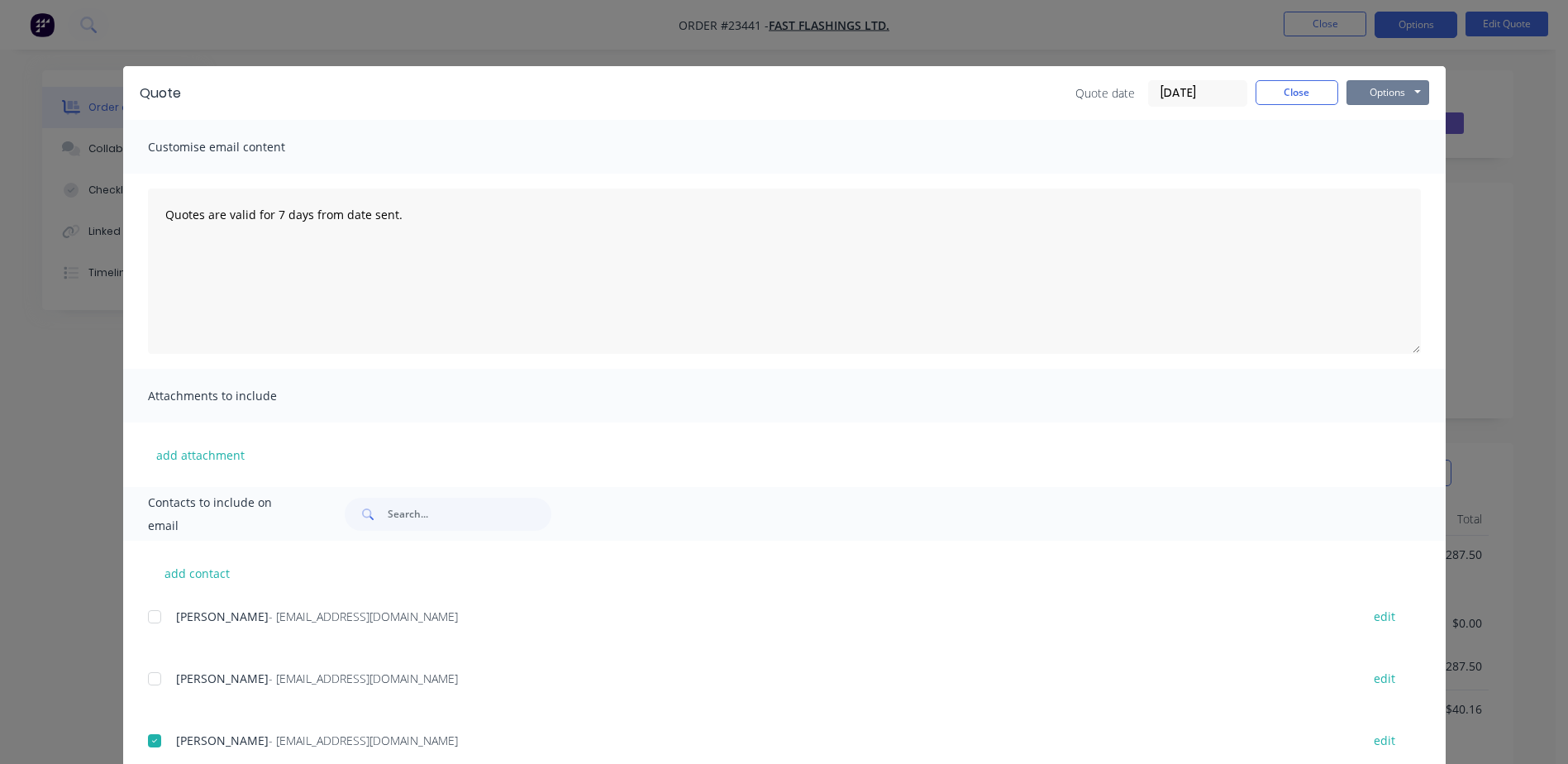
click at [1389, 92] on button "Options" at bounding box center [1388, 92] width 83 height 25
click at [1412, 177] on button "Email" at bounding box center [1399, 176] width 106 height 27
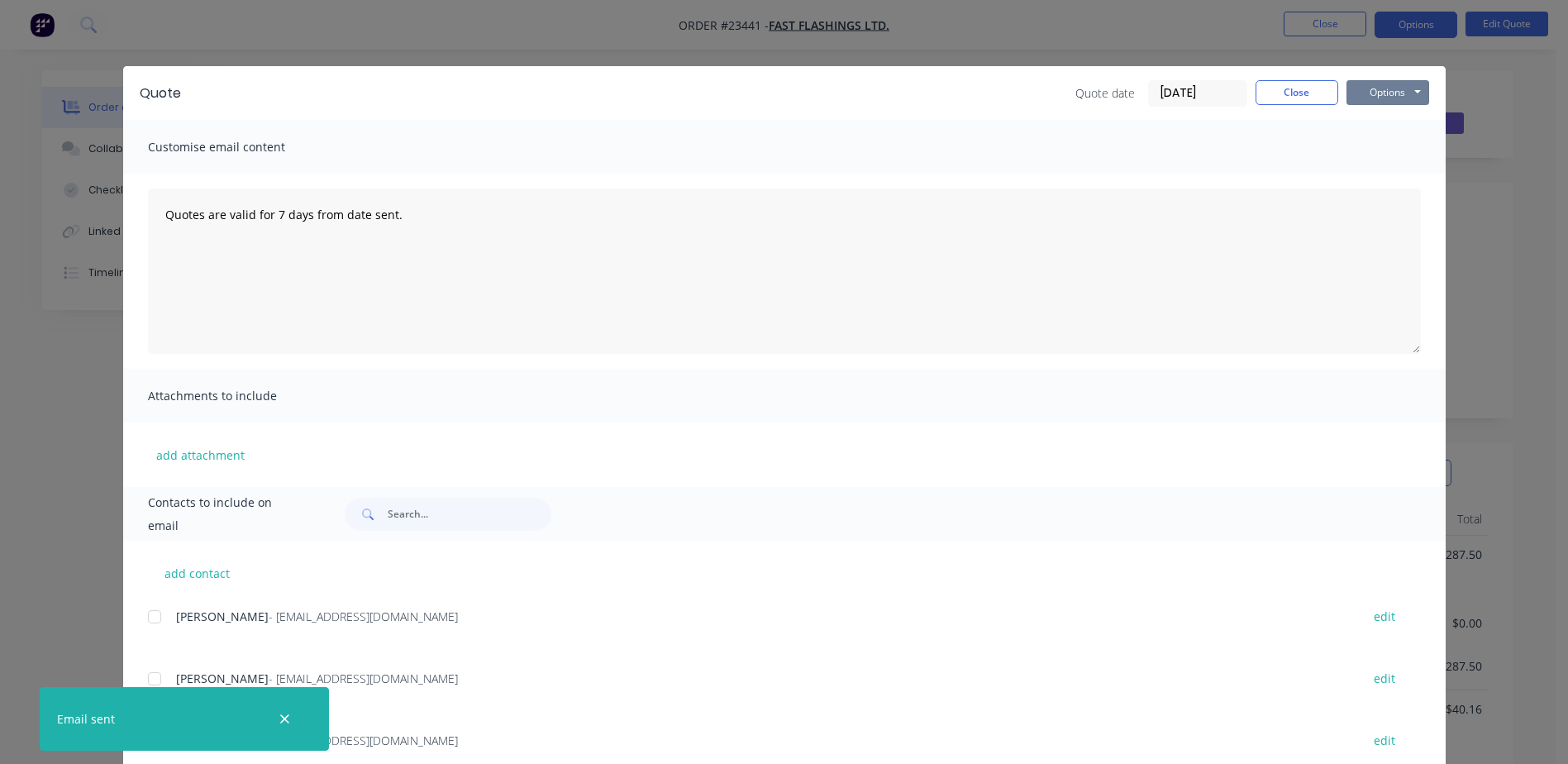
click at [1374, 90] on button "Options" at bounding box center [1388, 92] width 83 height 25
click at [1395, 149] on button "Print" at bounding box center [1399, 149] width 106 height 27
click at [1288, 89] on button "Close" at bounding box center [1297, 92] width 83 height 25
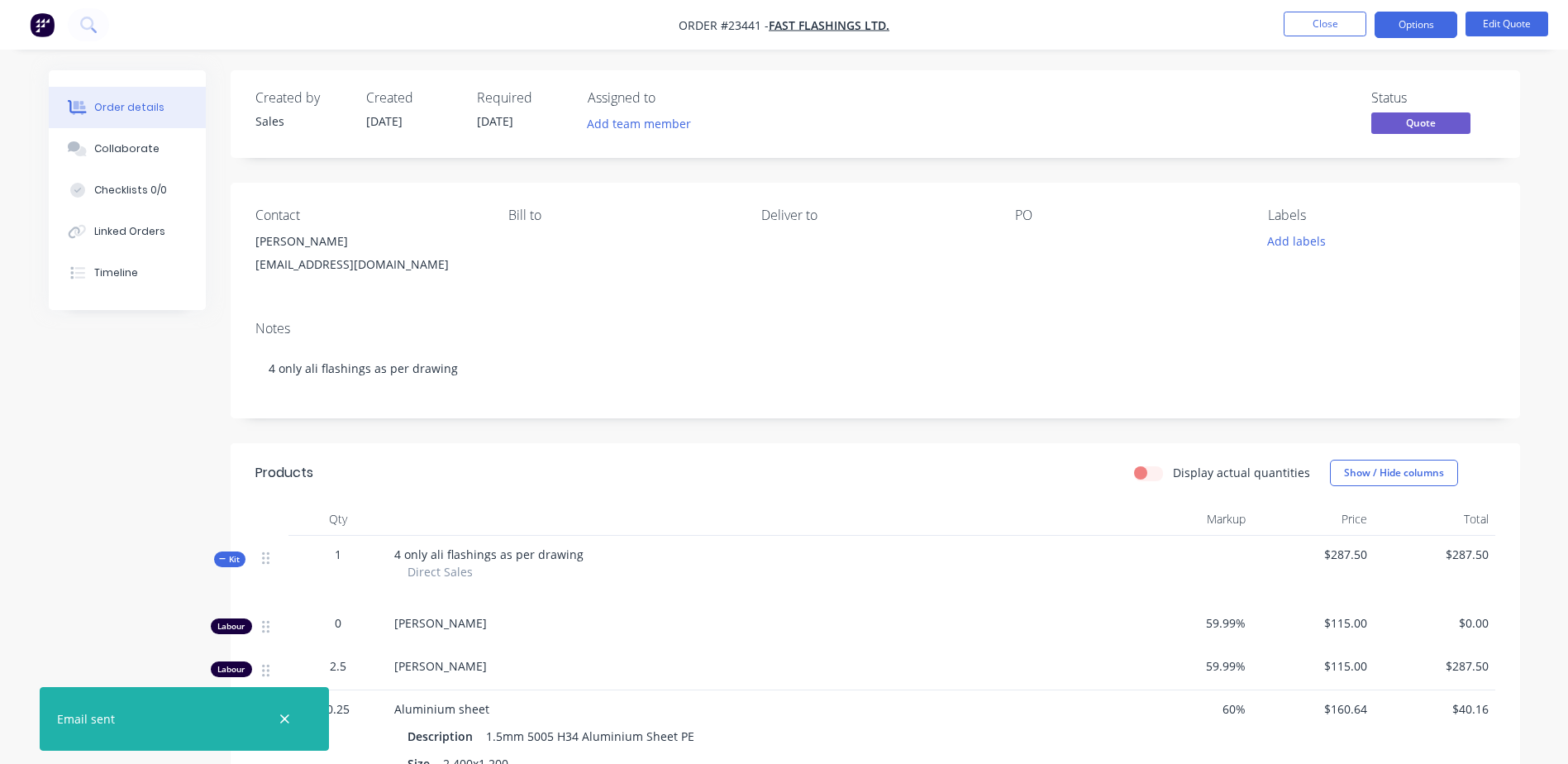
click at [1337, 22] on button "Close" at bounding box center [1325, 24] width 83 height 25
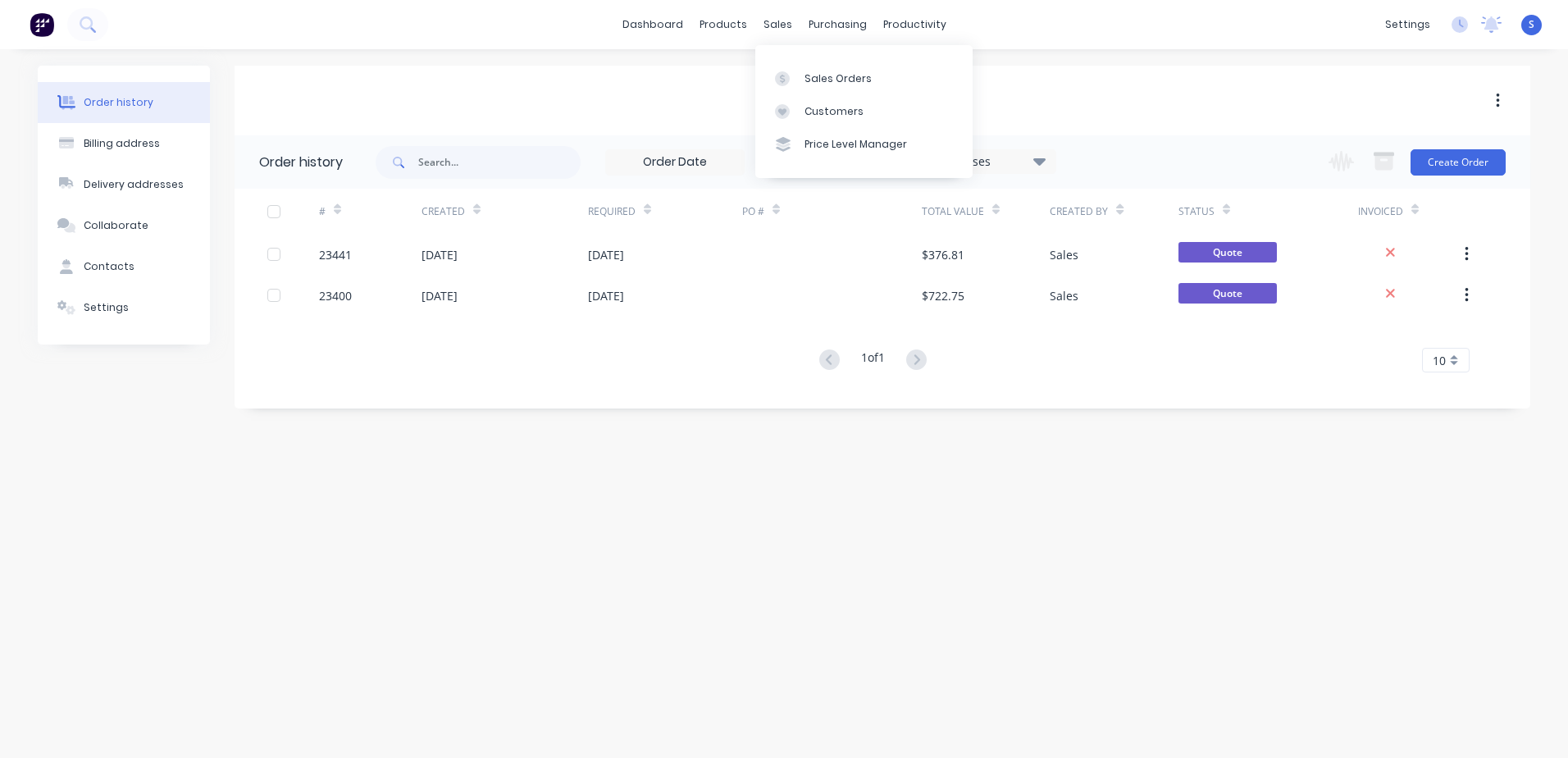
click at [882, 82] on link "Sales Orders" at bounding box center [864, 77] width 217 height 33
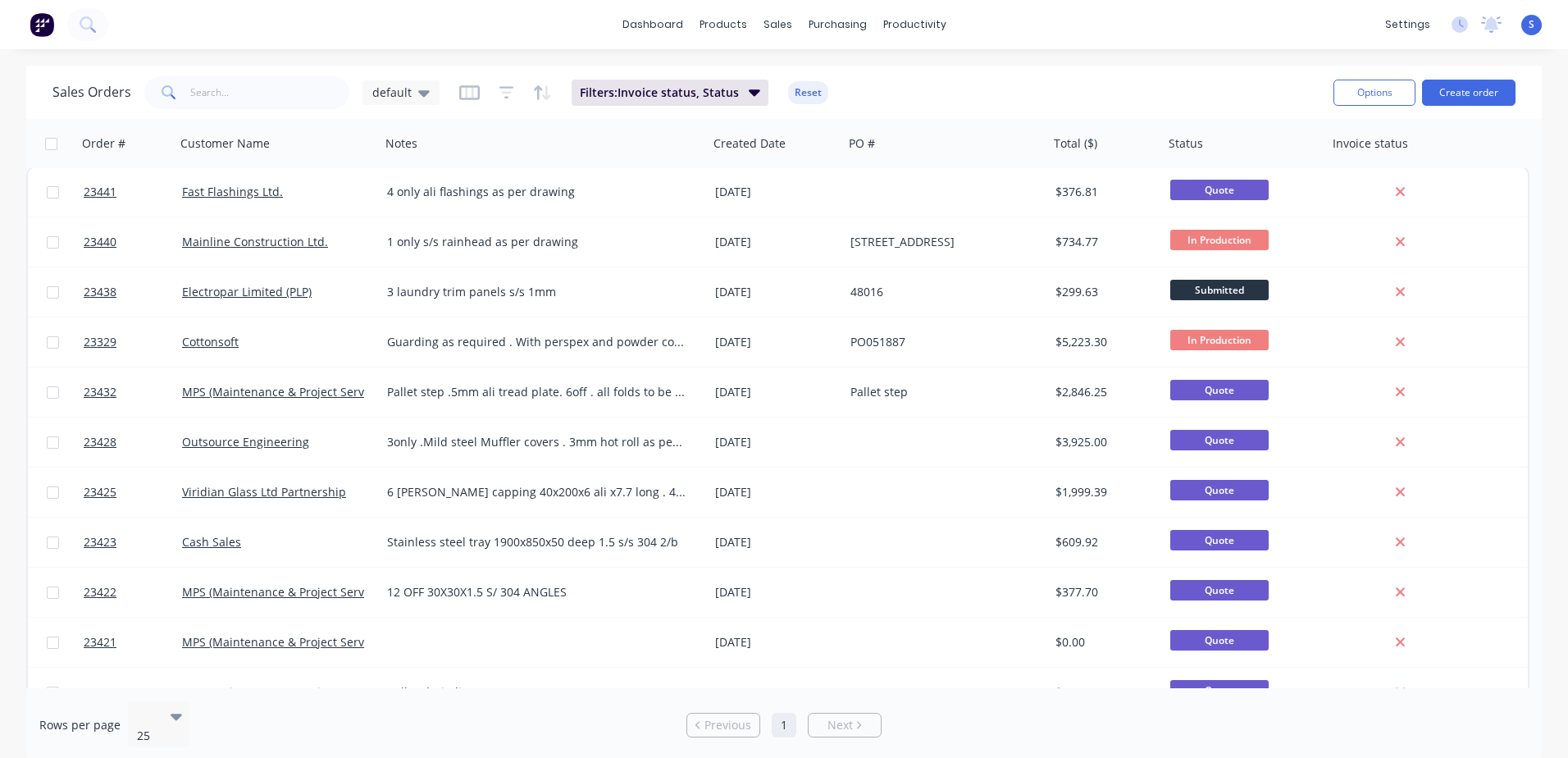
scroll to position [4, 0]
